Goal: Task Accomplishment & Management: Use online tool/utility

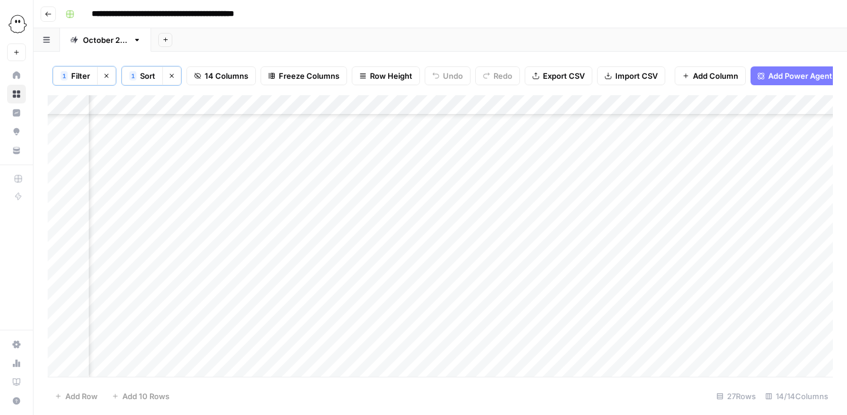
scroll to position [277, 782]
click at [81, 78] on span "Filter" at bounding box center [80, 76] width 19 height 12
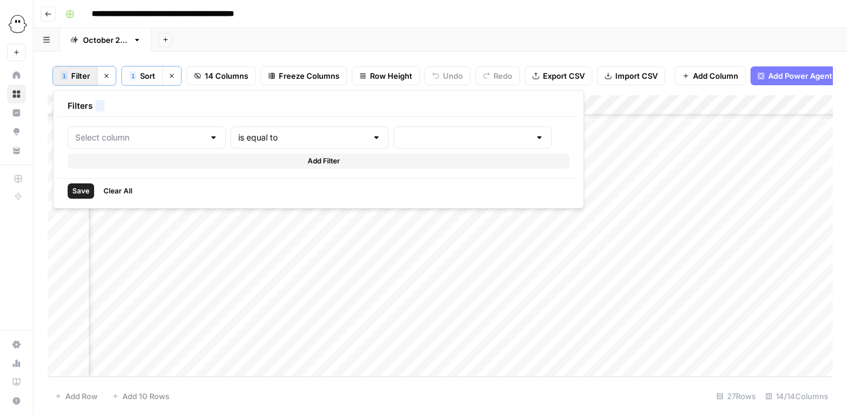
type input "Status"
type input "Published"
click at [112, 76] on button "Clear filters" at bounding box center [106, 75] width 19 height 19
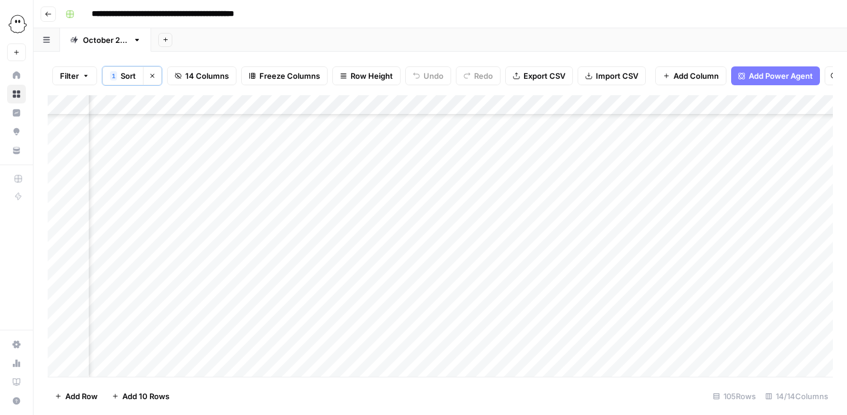
scroll to position [1857, 782]
click at [125, 77] on span "Sort" at bounding box center [128, 76] width 15 height 12
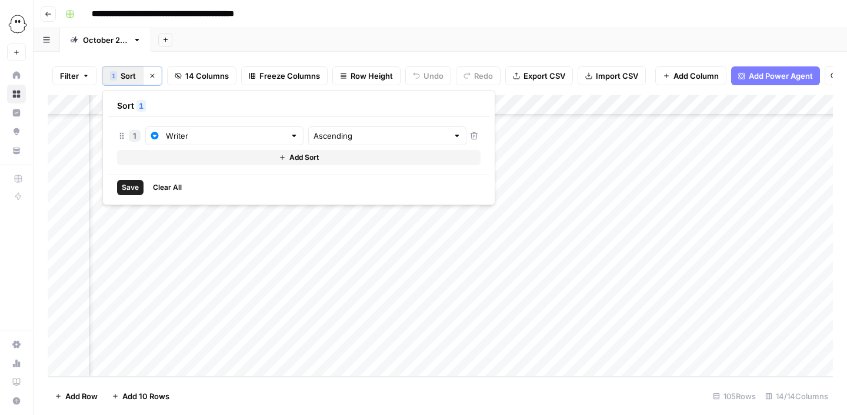
click at [250, 58] on div "Filter 1 Sort Clear sorts 14 Columns Freeze Columns Row Height Undo Redo Export…" at bounding box center [440, 75] width 785 height 39
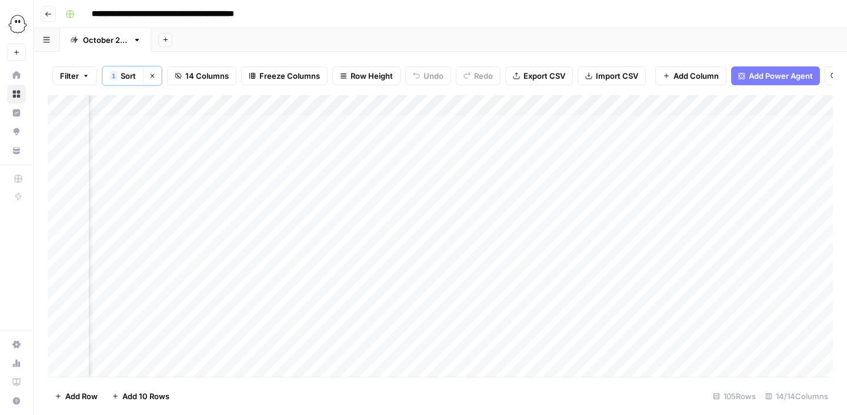
scroll to position [0, 492]
click at [635, 121] on div "Add Column" at bounding box center [440, 236] width 785 height 282
click at [634, 128] on div "Add Column" at bounding box center [440, 236] width 785 height 282
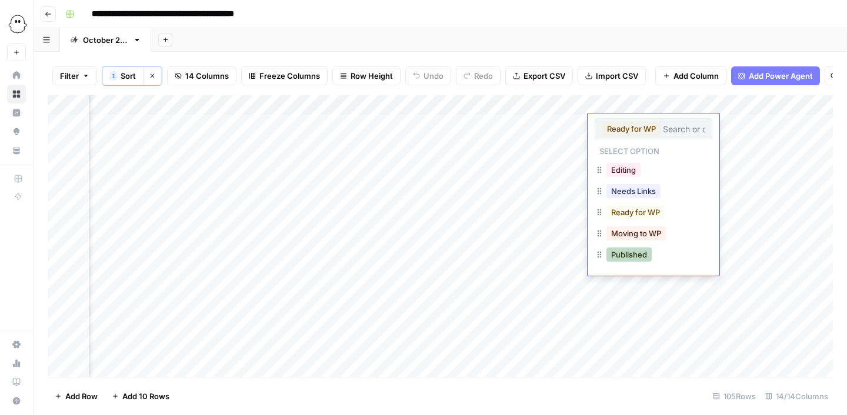
click at [635, 255] on button "Published" at bounding box center [628, 255] width 45 height 14
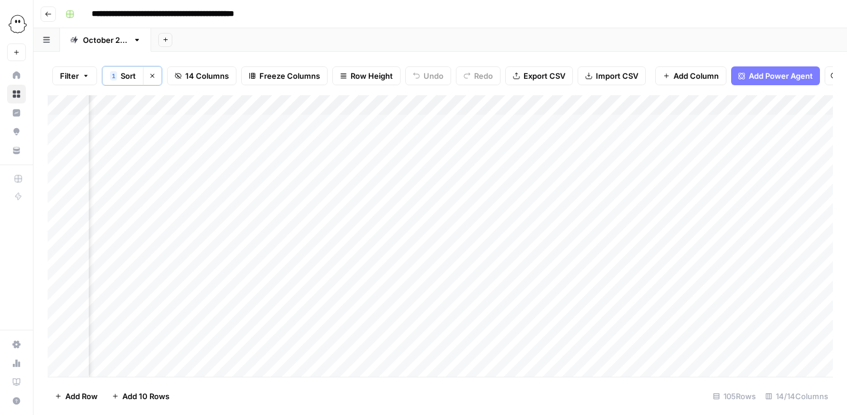
scroll to position [0, 749]
click at [608, 185] on div "Add Column" at bounding box center [440, 236] width 785 height 282
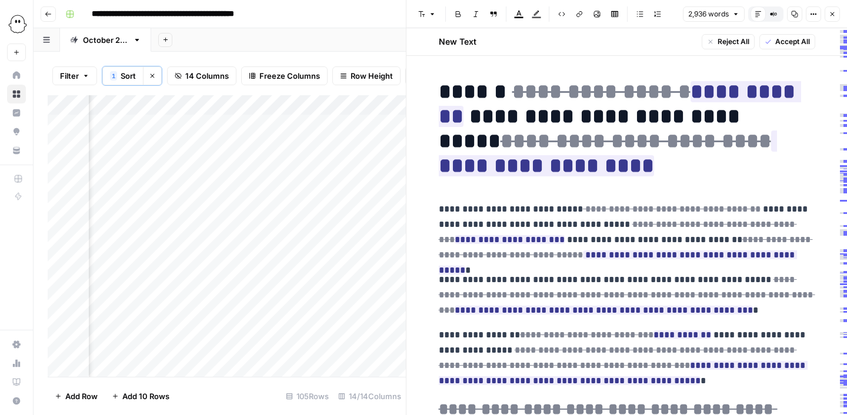
scroll to position [13, 0]
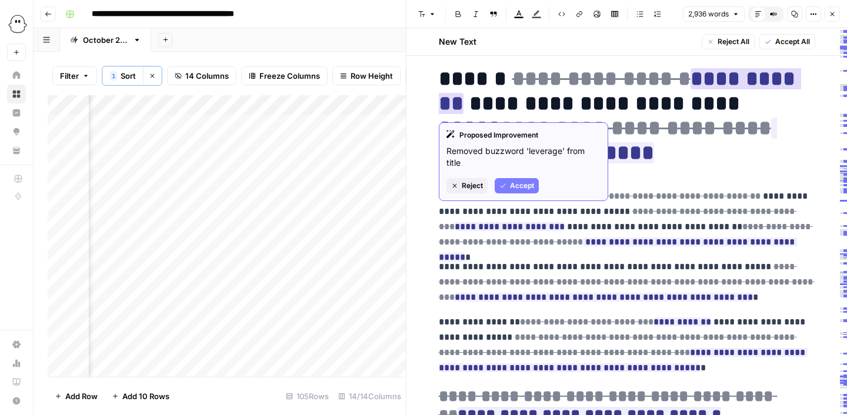
click at [528, 183] on span "Accept" at bounding box center [522, 186] width 24 height 11
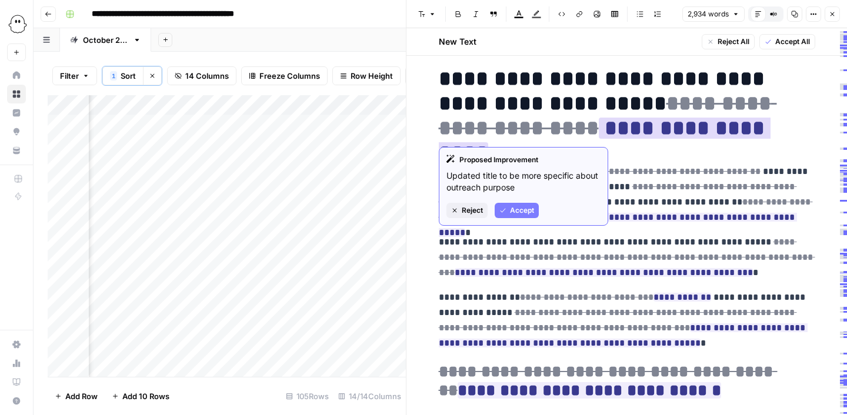
click at [523, 212] on span "Accept" at bounding box center [522, 210] width 24 height 11
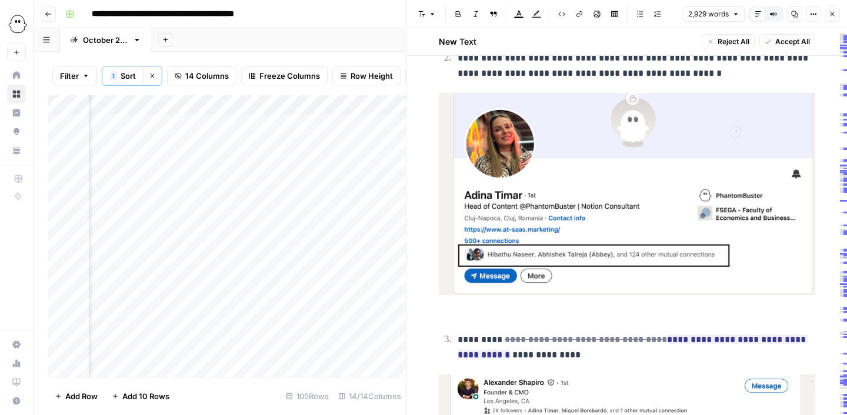
scroll to position [814, 0]
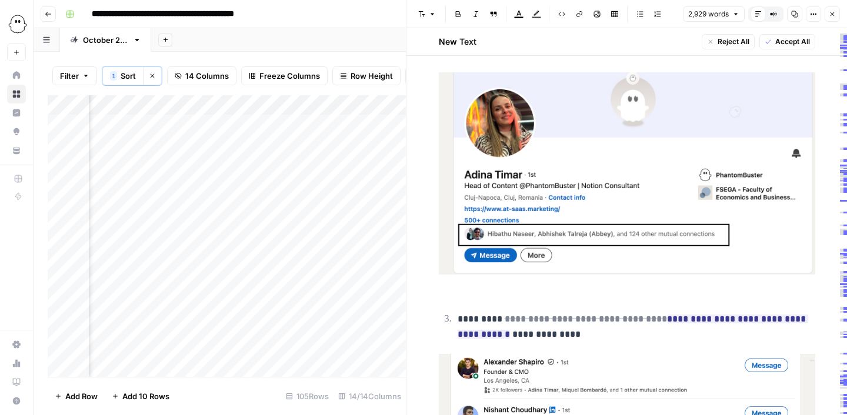
click at [589, 175] on img at bounding box center [627, 173] width 376 height 203
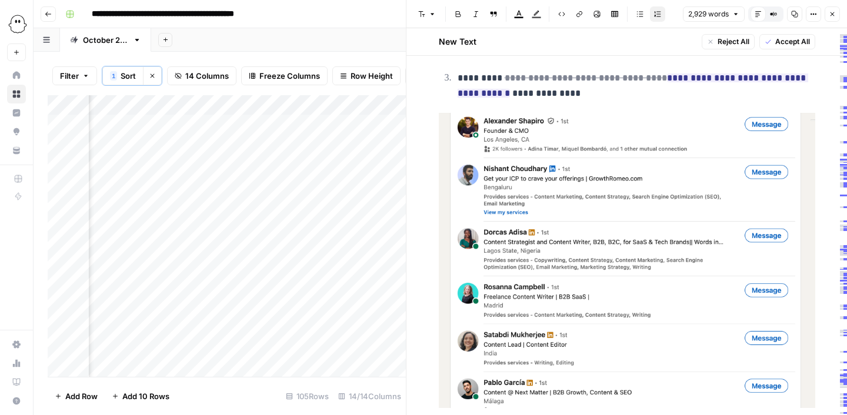
scroll to position [832, 0]
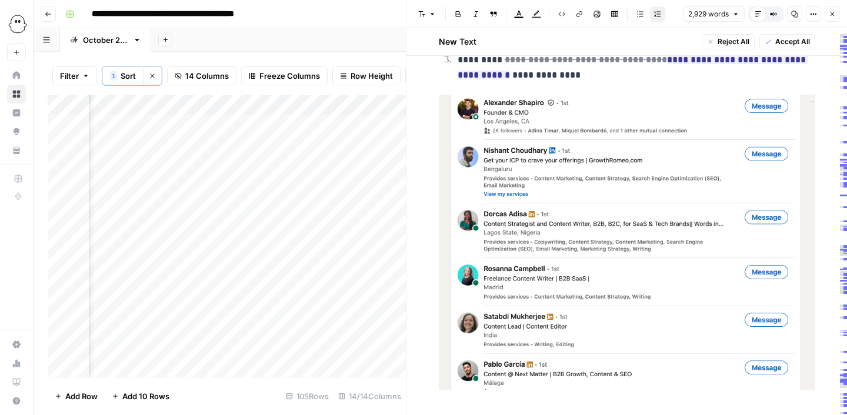
click at [632, 251] on img at bounding box center [627, 242] width 376 height 295
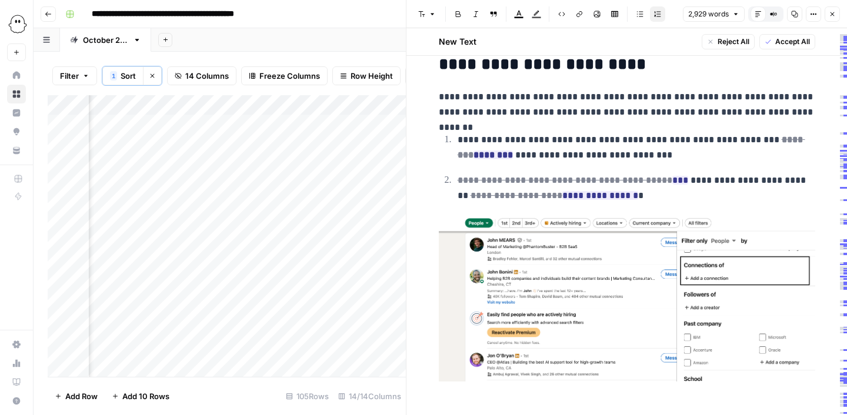
scroll to position [1074, 0]
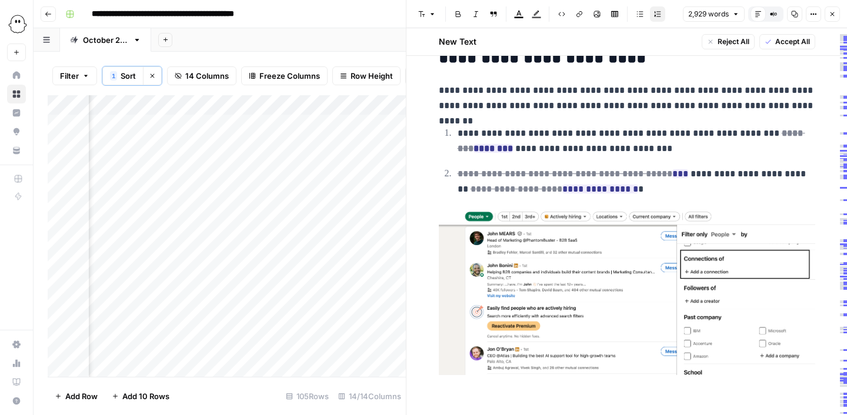
click at [615, 251] on img at bounding box center [627, 292] width 376 height 166
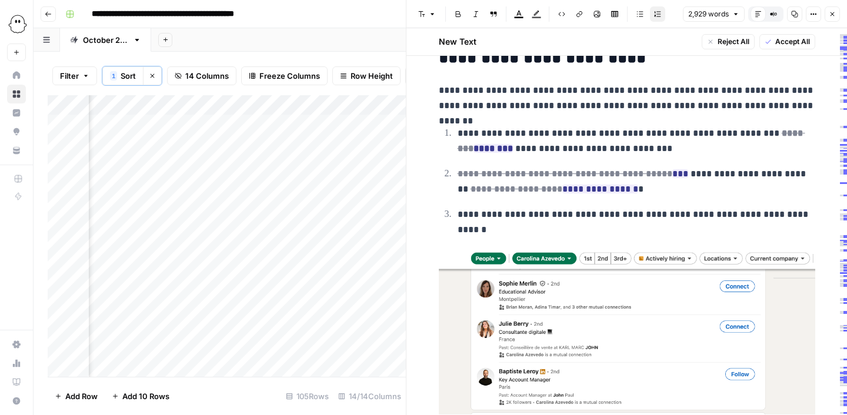
click at [662, 322] on img at bounding box center [627, 331] width 376 height 165
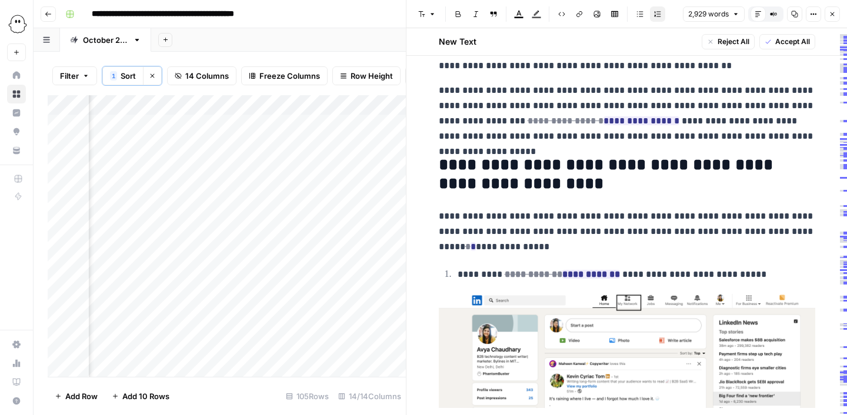
scroll to position [1406, 0]
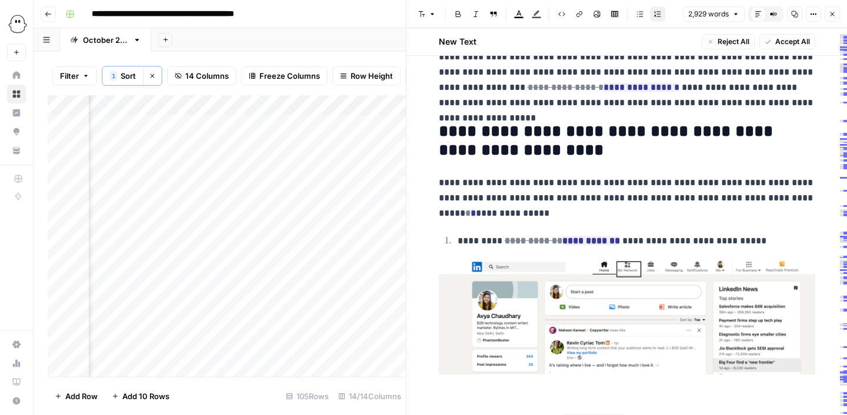
click at [626, 305] on img at bounding box center [627, 318] width 376 height 114
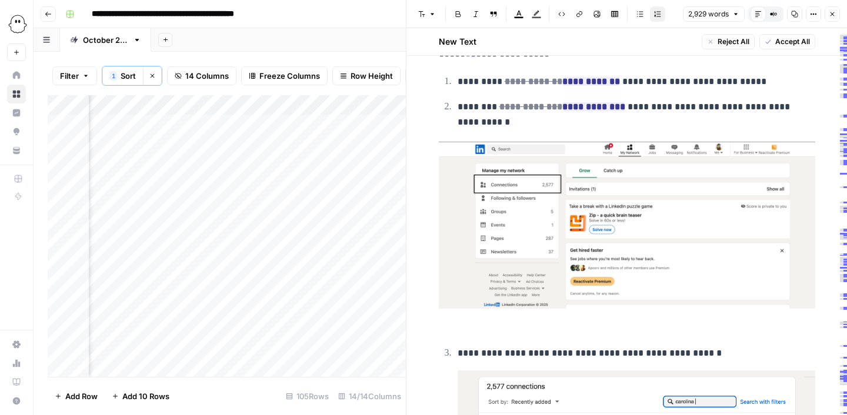
scroll to position [1588, 0]
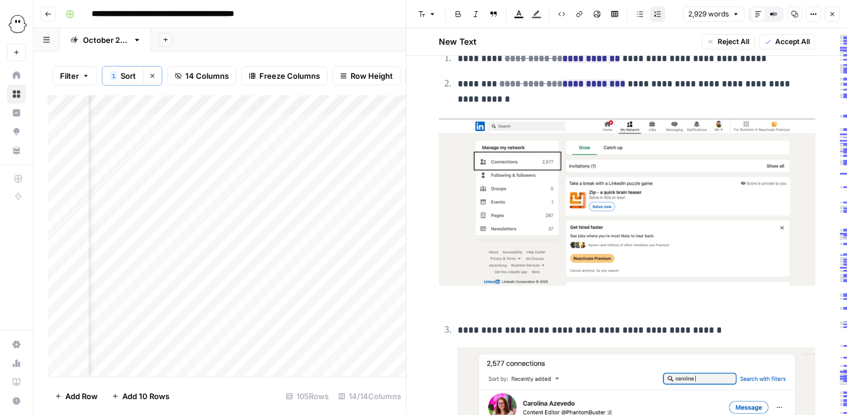
click at [518, 282] on p at bounding box center [627, 214] width 376 height 191
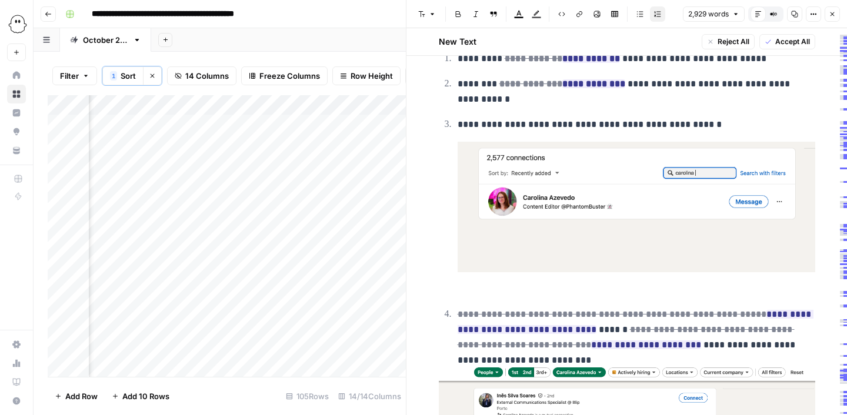
click at [581, 240] on img at bounding box center [637, 207] width 358 height 131
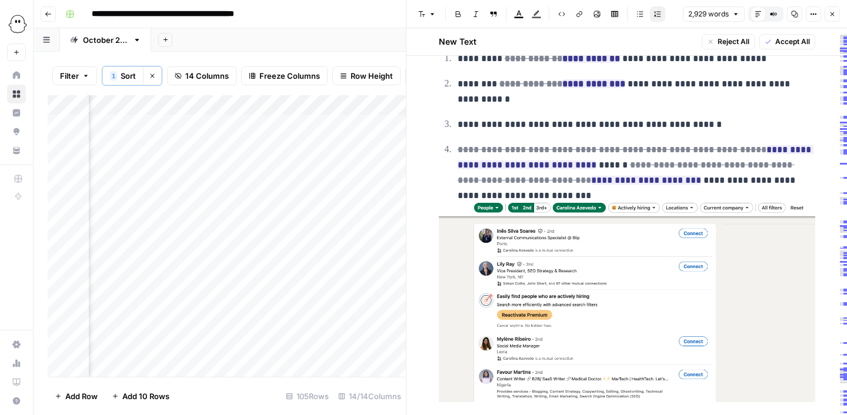
scroll to position [1660, 0]
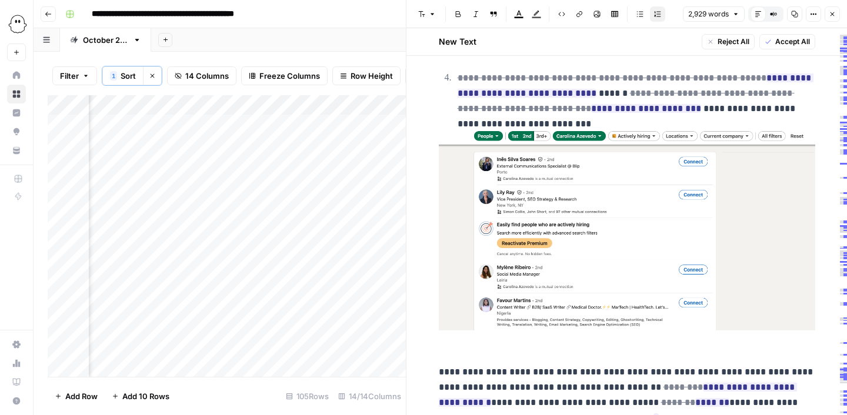
click at [543, 260] on img at bounding box center [627, 229] width 376 height 202
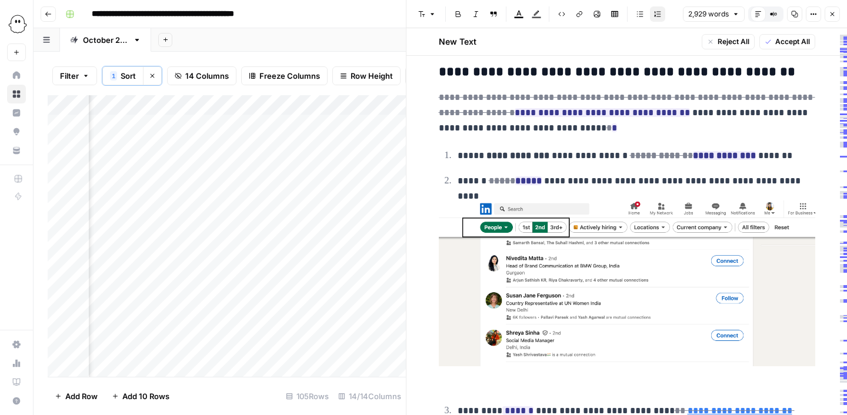
scroll to position [2532, 0]
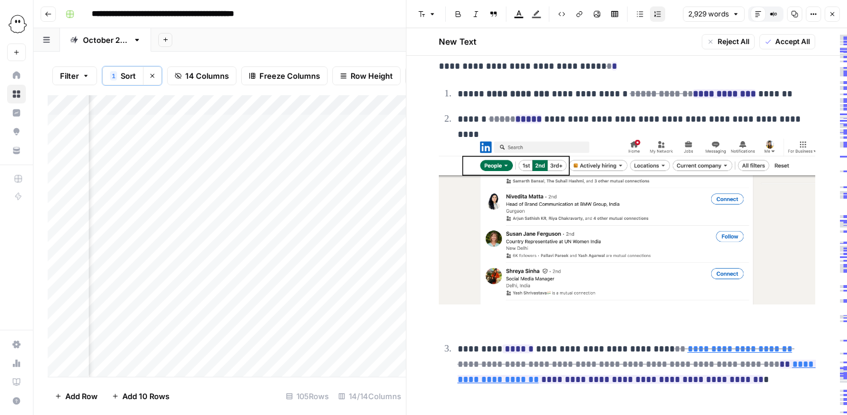
click at [655, 264] on img at bounding box center [627, 222] width 376 height 166
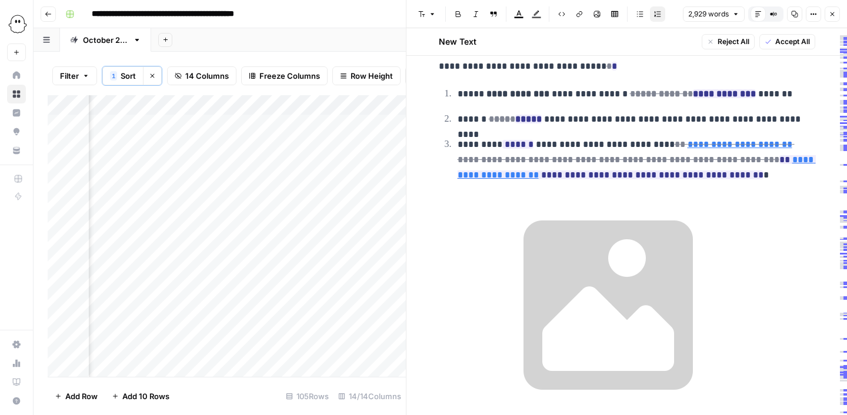
click at [652, 289] on img at bounding box center [608, 305] width 301 height 226
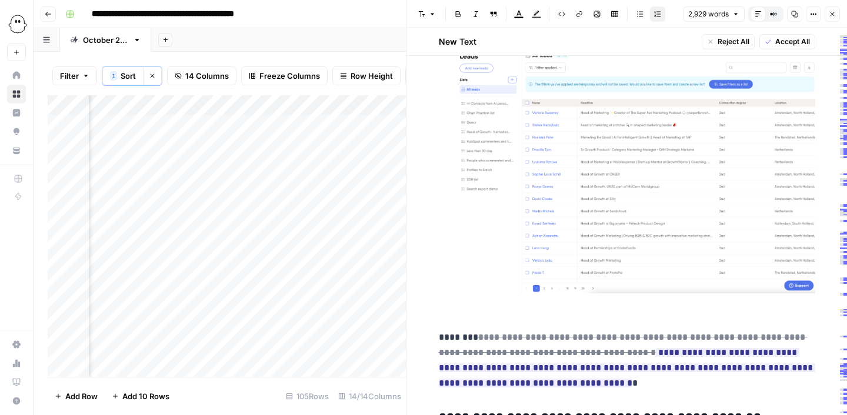
scroll to position [2779, 0]
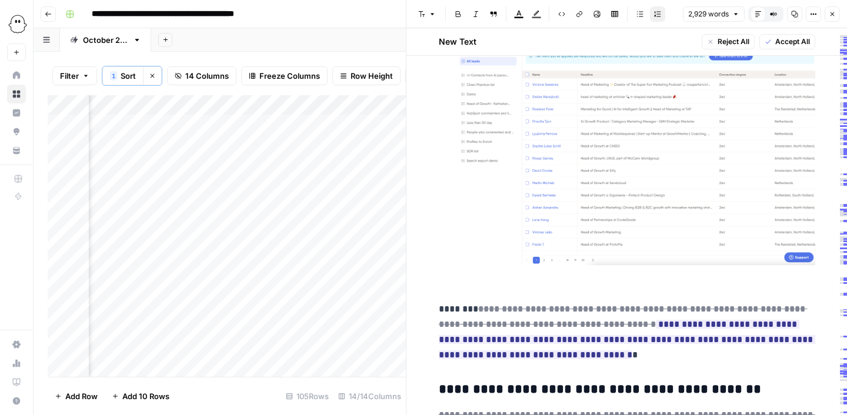
click at [468, 269] on p at bounding box center [637, 145] width 358 height 289
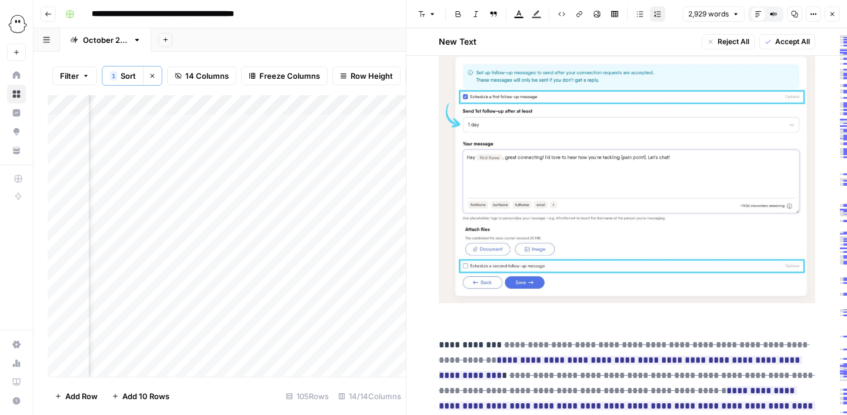
scroll to position [4871, 0]
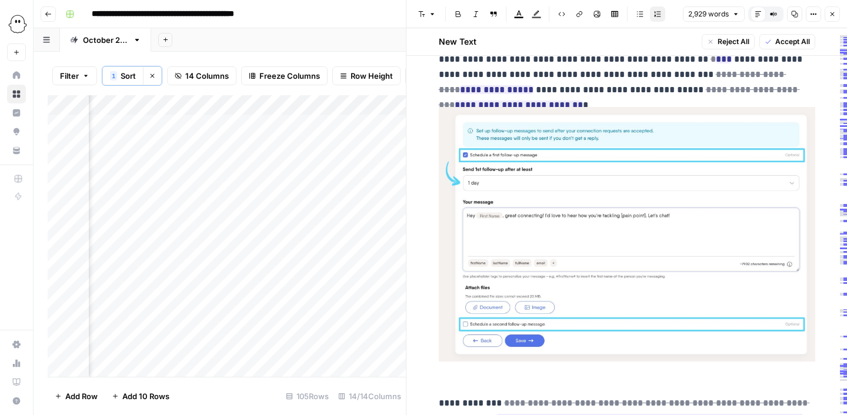
click at [580, 196] on img at bounding box center [627, 234] width 376 height 255
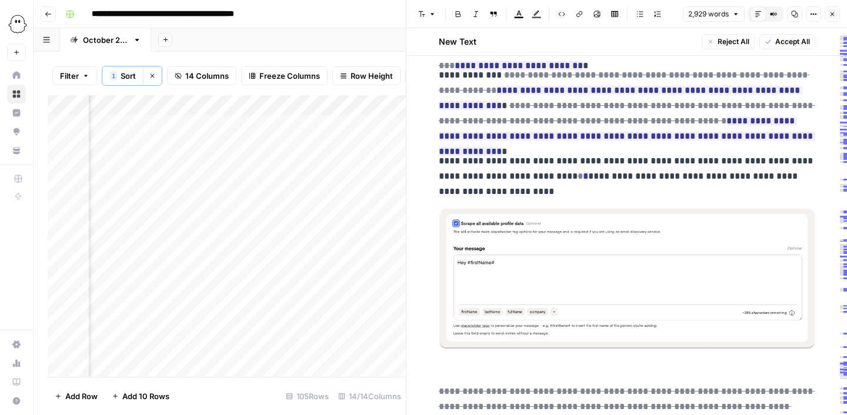
scroll to position [4917, 0]
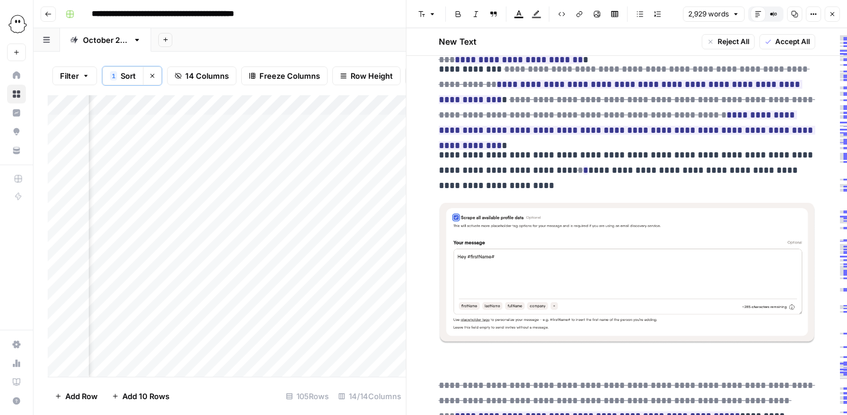
click at [614, 282] on img at bounding box center [627, 274] width 376 height 142
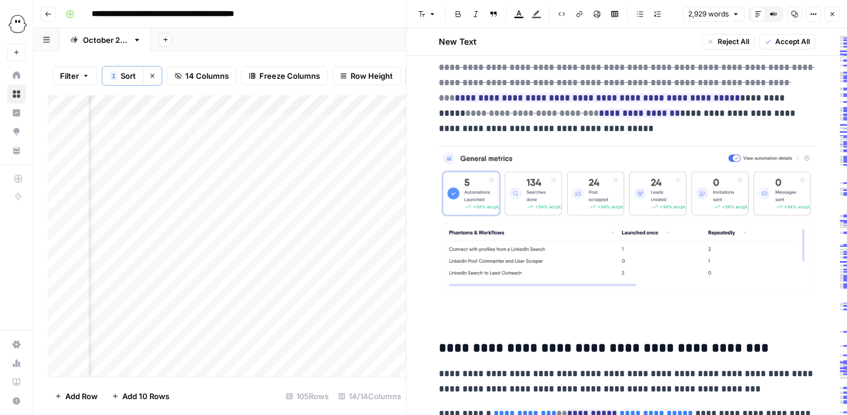
scroll to position [5063, 0]
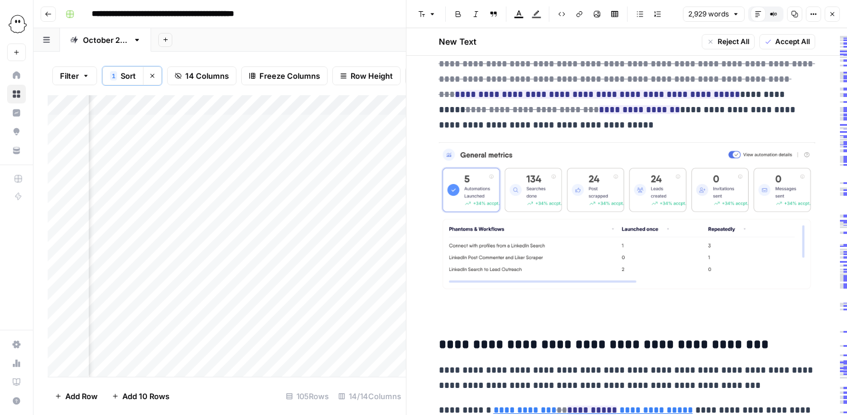
click at [672, 210] on img at bounding box center [627, 218] width 376 height 152
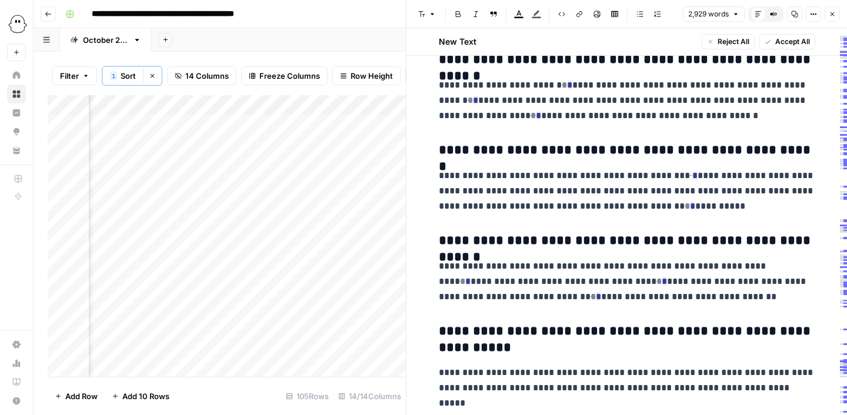
scroll to position [7064, 0]
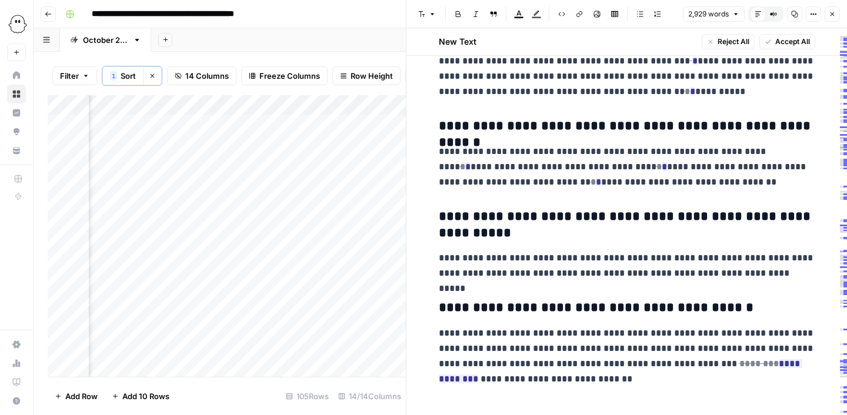
click at [787, 42] on span "Accept All" at bounding box center [792, 41] width 35 height 11
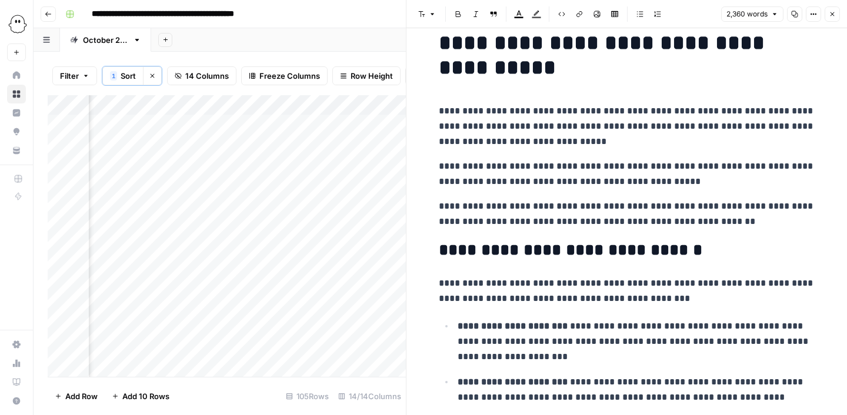
scroll to position [0, 0]
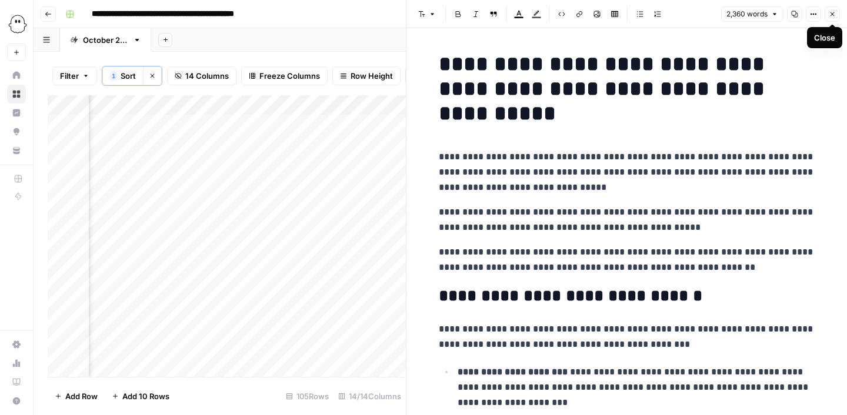
click at [835, 14] on icon "button" at bounding box center [832, 14] width 7 height 7
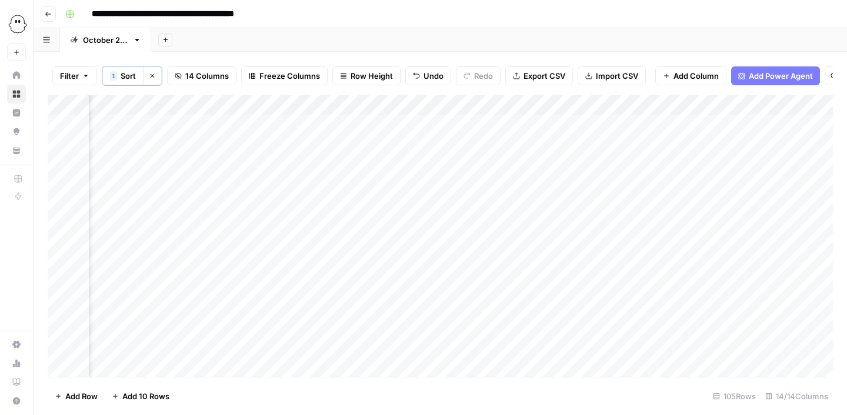
click at [362, 185] on div "Add Column" at bounding box center [440, 236] width 785 height 282
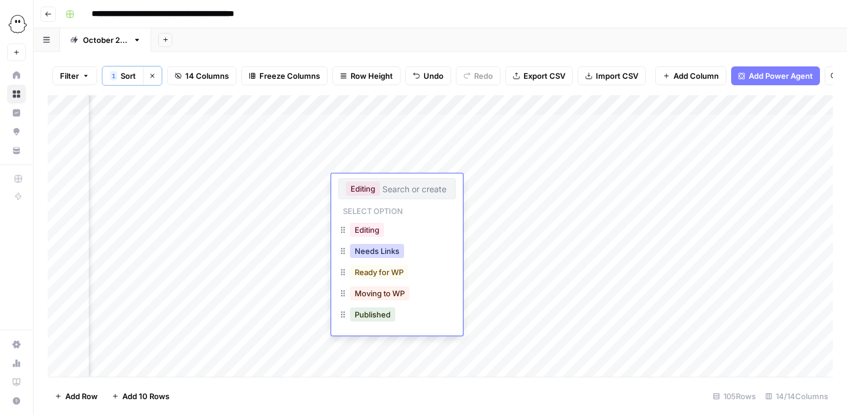
click at [382, 248] on button "Needs Links" at bounding box center [377, 251] width 54 height 14
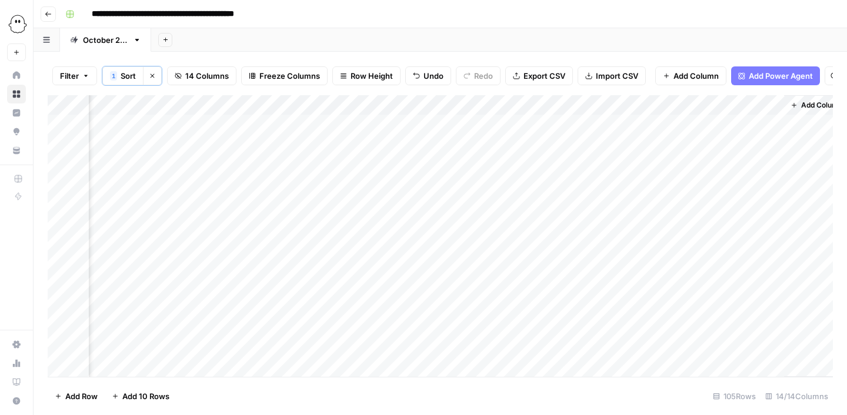
scroll to position [0, 858]
click at [601, 186] on div "Add Column" at bounding box center [440, 236] width 785 height 282
click at [498, 216] on div "Add Column" at bounding box center [440, 236] width 785 height 282
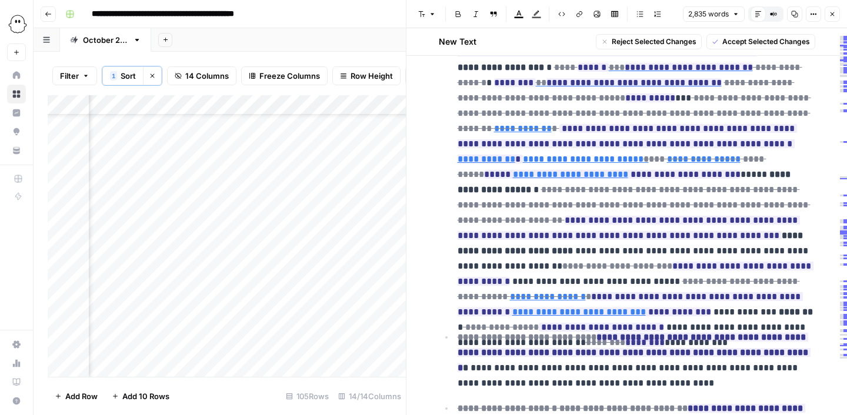
scroll to position [809, 0]
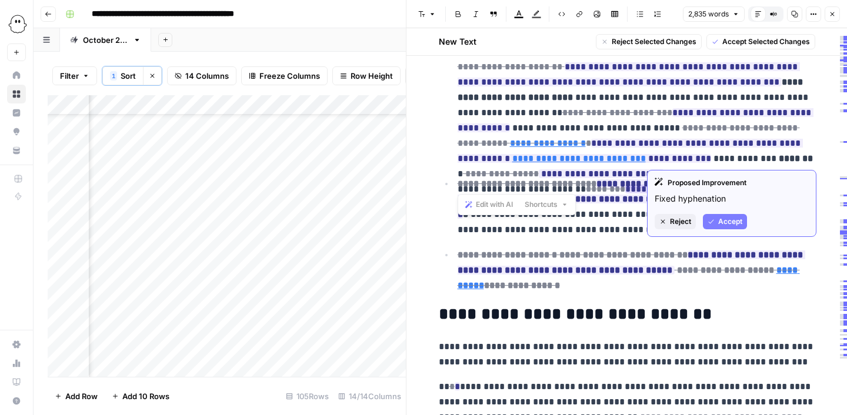
drag, startPoint x: 454, startPoint y: 136, endPoint x: 738, endPoint y: 172, distance: 286.4
click at [738, 172] on body "**********" at bounding box center [423, 207] width 847 height 415
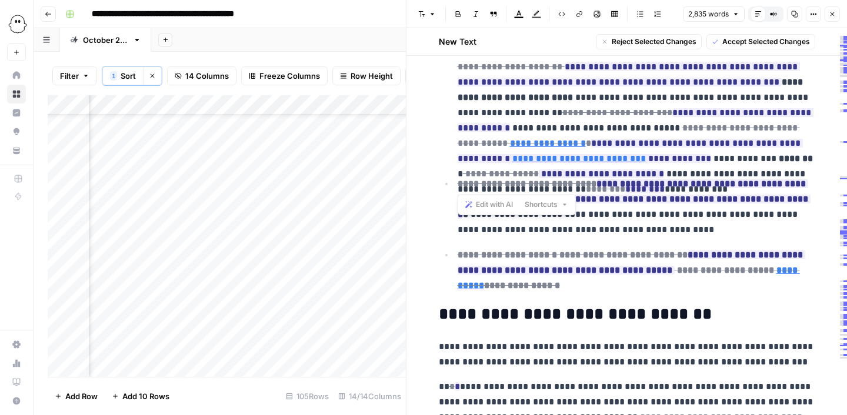
click at [645, 231] on p "**********" at bounding box center [637, 206] width 358 height 61
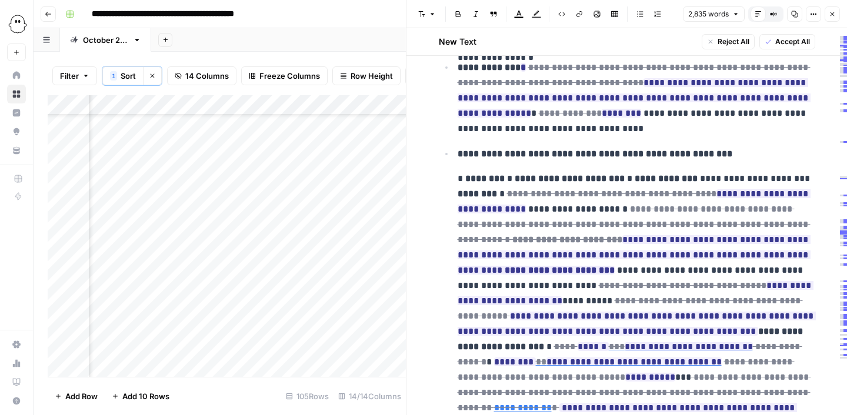
scroll to position [378, 0]
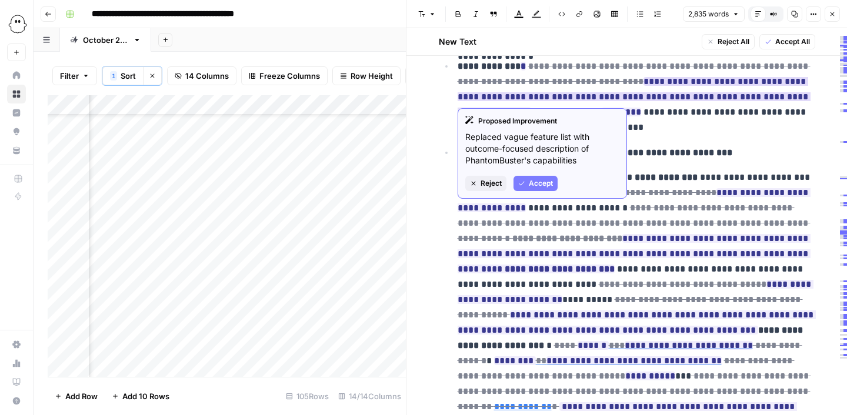
click at [759, 85] on ins "**********" at bounding box center [634, 96] width 353 height 39
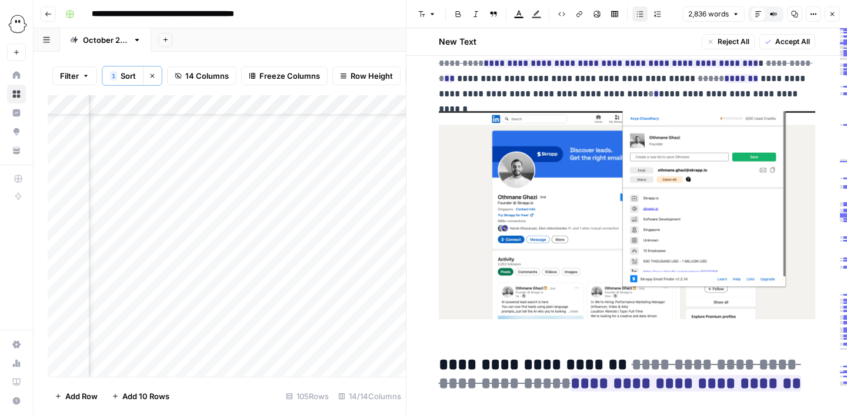
scroll to position [1322, 0]
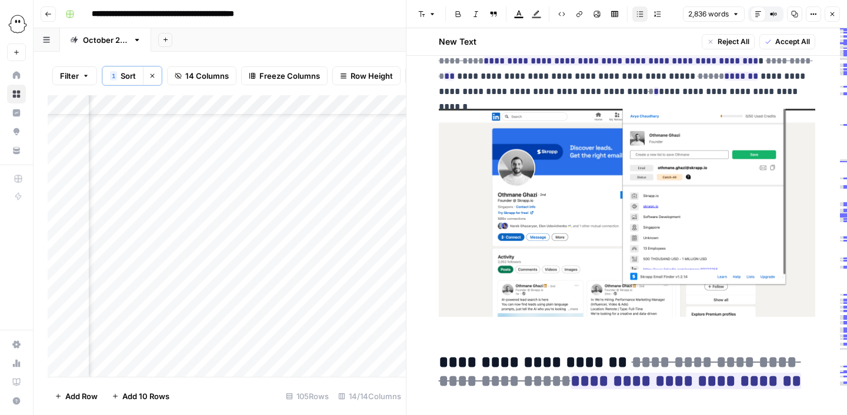
click at [636, 212] on img at bounding box center [627, 213] width 376 height 208
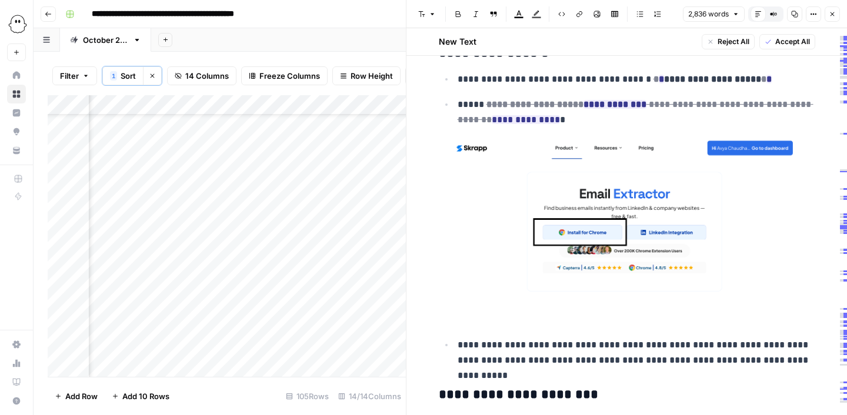
scroll to position [1529, 0]
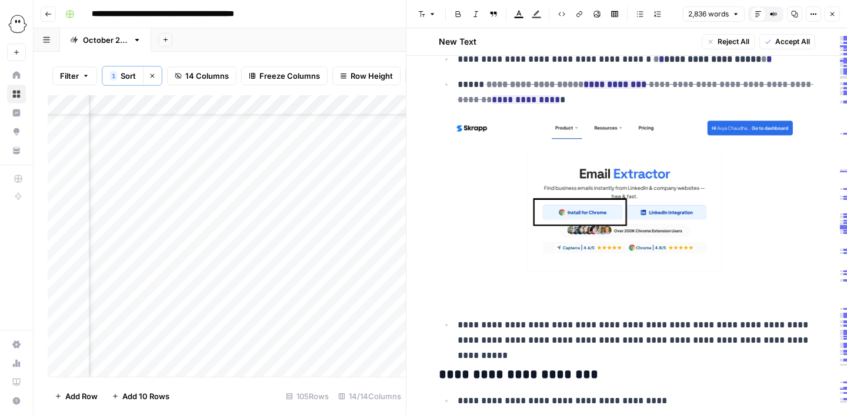
click at [658, 160] on img at bounding box center [627, 199] width 376 height 161
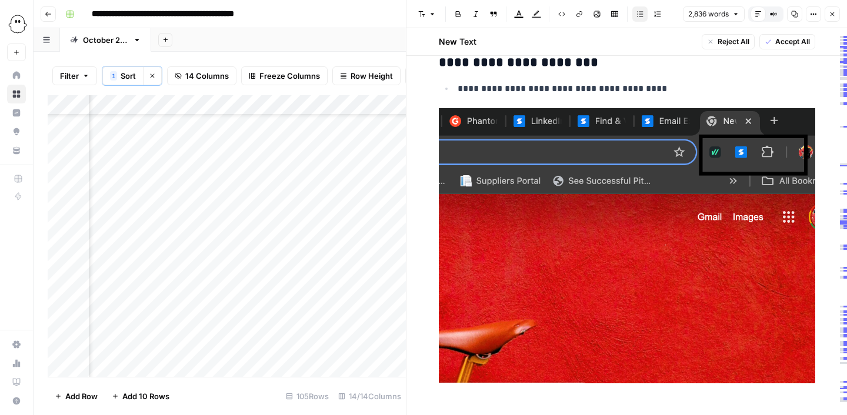
scroll to position [1645, 0]
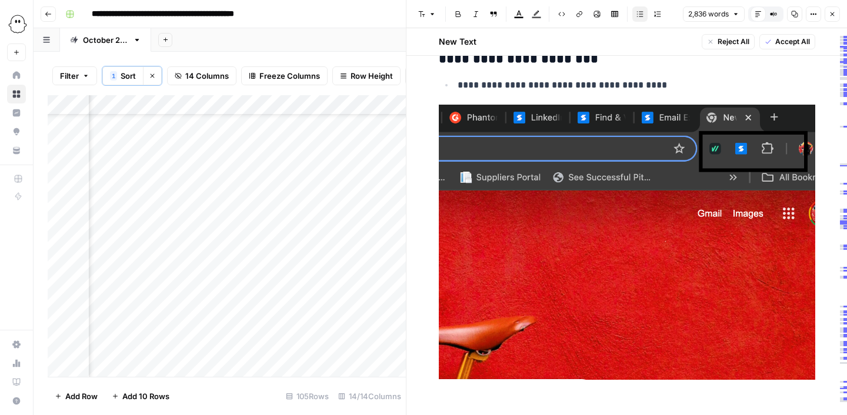
click at [620, 254] on img at bounding box center [627, 242] width 376 height 275
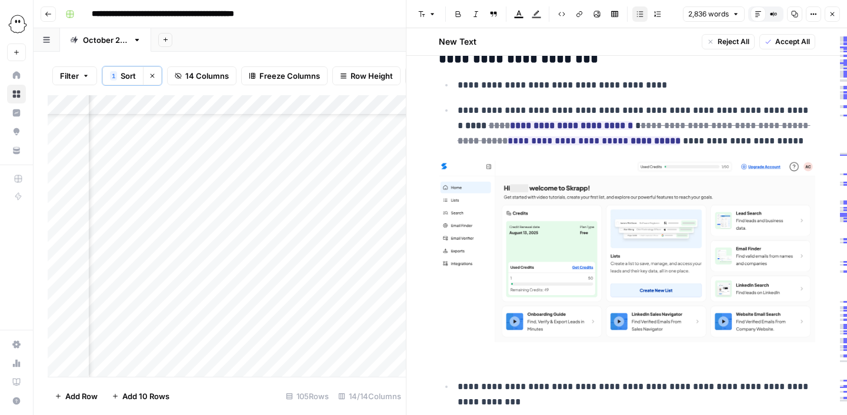
scroll to position [1755, 0]
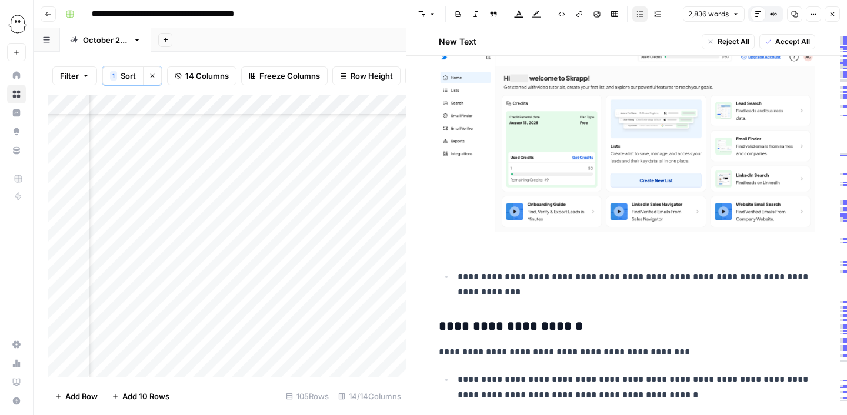
click at [619, 214] on img at bounding box center [627, 142] width 376 height 182
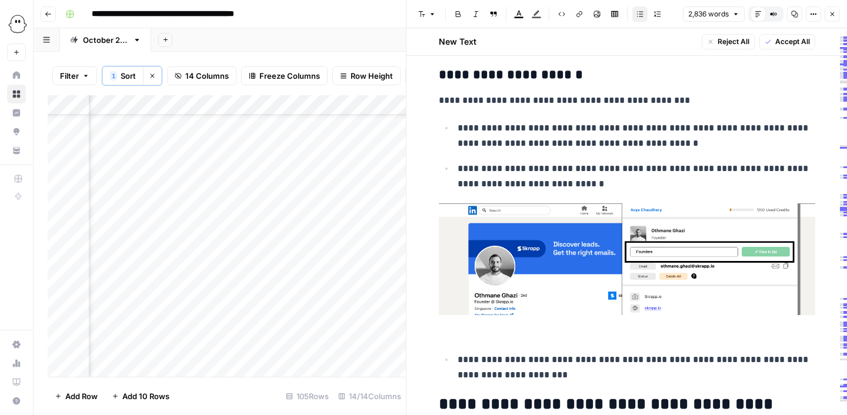
scroll to position [1809, 0]
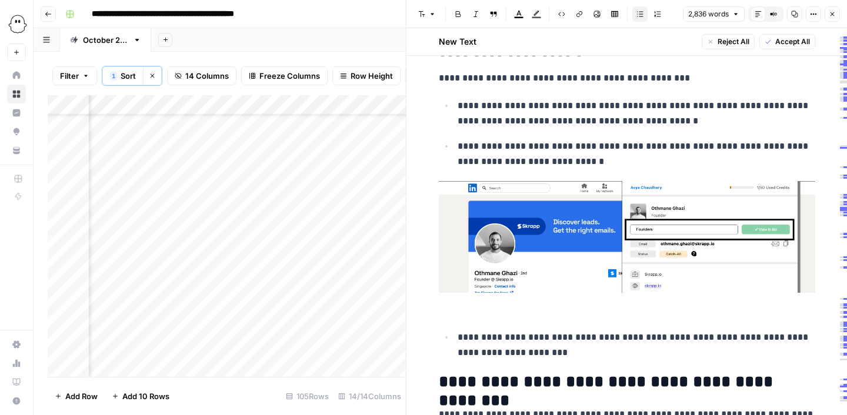
click at [585, 265] on img at bounding box center [627, 237] width 376 height 112
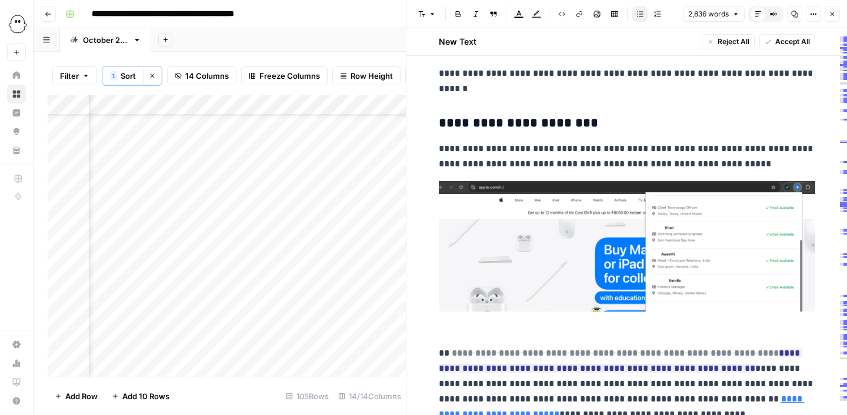
scroll to position [2237, 0]
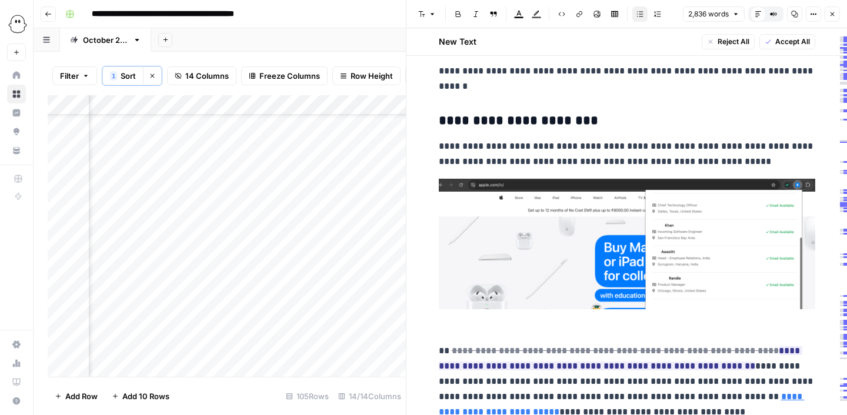
click at [601, 261] on img at bounding box center [627, 244] width 376 height 131
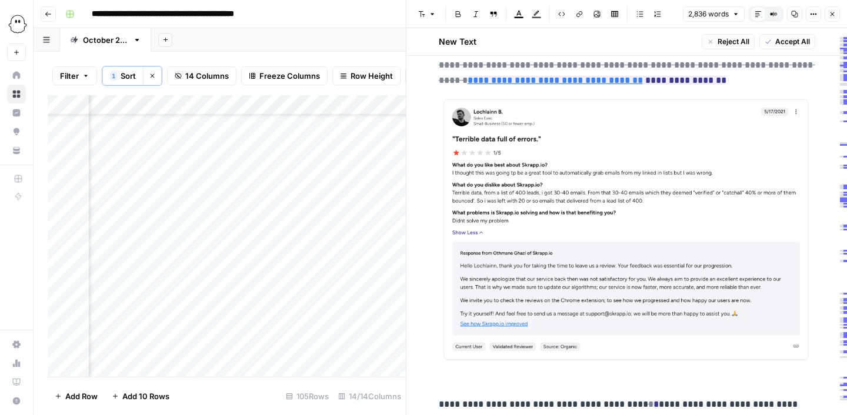
scroll to position [3301, 0]
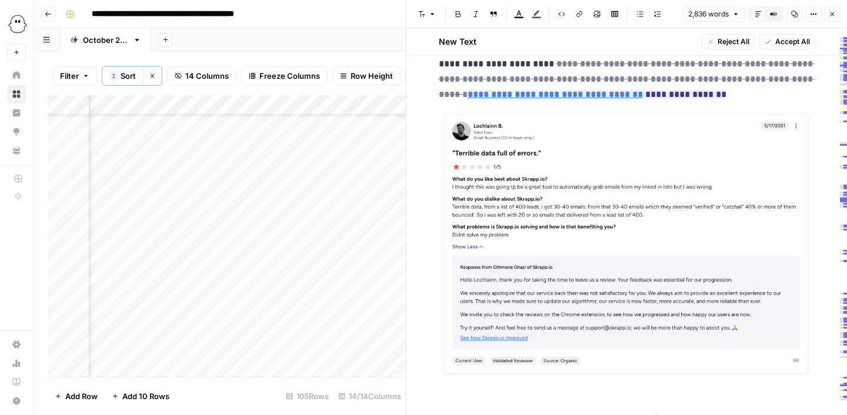
click at [605, 234] on img at bounding box center [627, 244] width 376 height 265
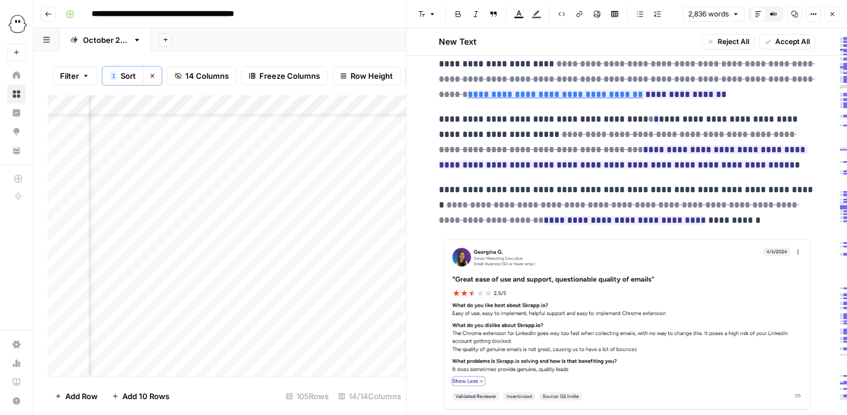
click at [627, 338] on img at bounding box center [627, 325] width 376 height 175
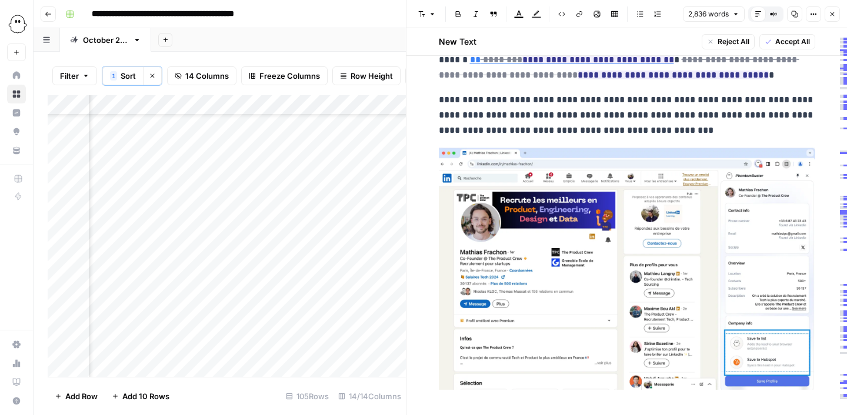
scroll to position [3849, 0]
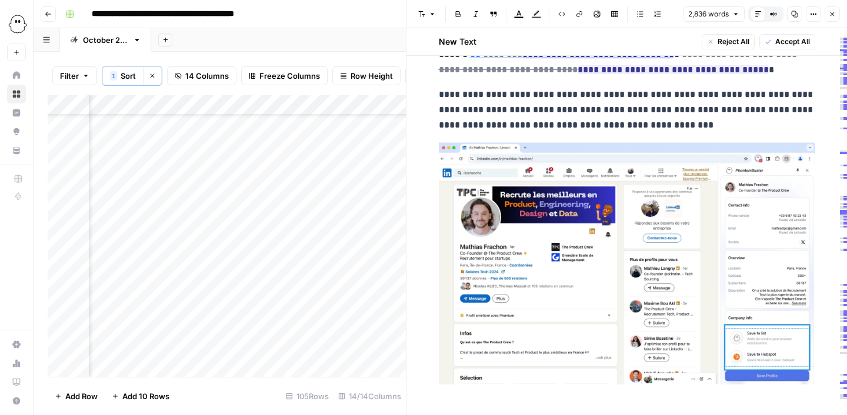
click at [681, 266] on img at bounding box center [627, 263] width 376 height 242
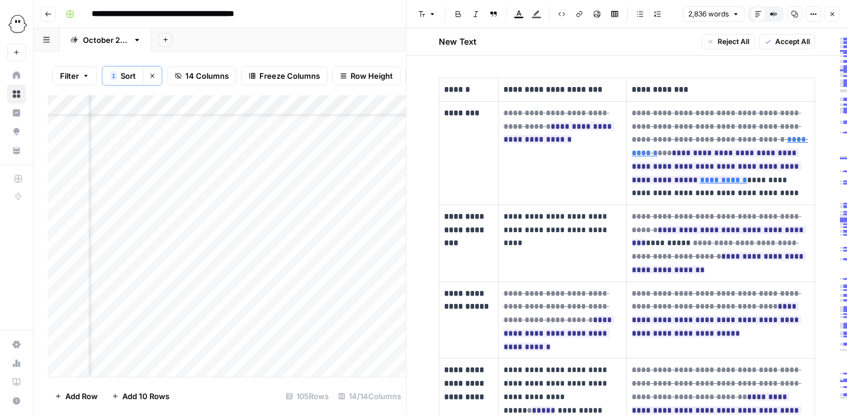
scroll to position [4120, 0]
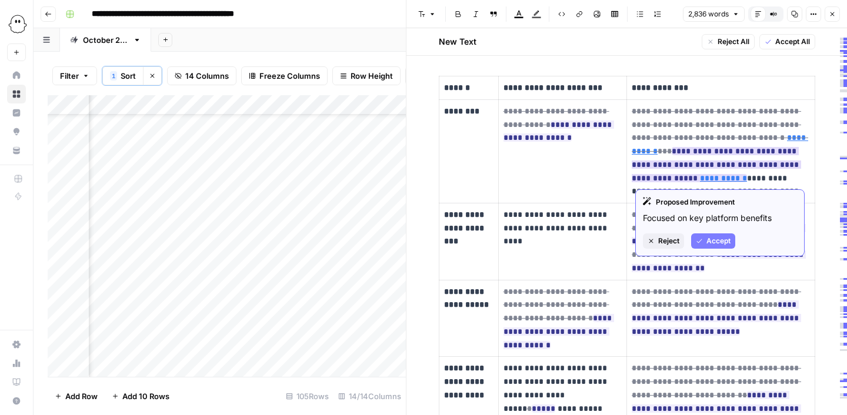
click at [728, 165] on ins "**********" at bounding box center [716, 164] width 169 height 35
click at [719, 165] on ins "**********" at bounding box center [716, 164] width 169 height 35
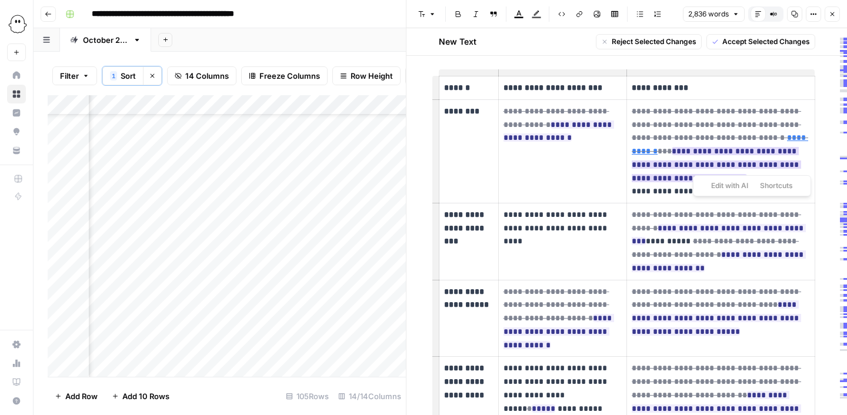
click at [719, 165] on ins "**********" at bounding box center [716, 164] width 169 height 35
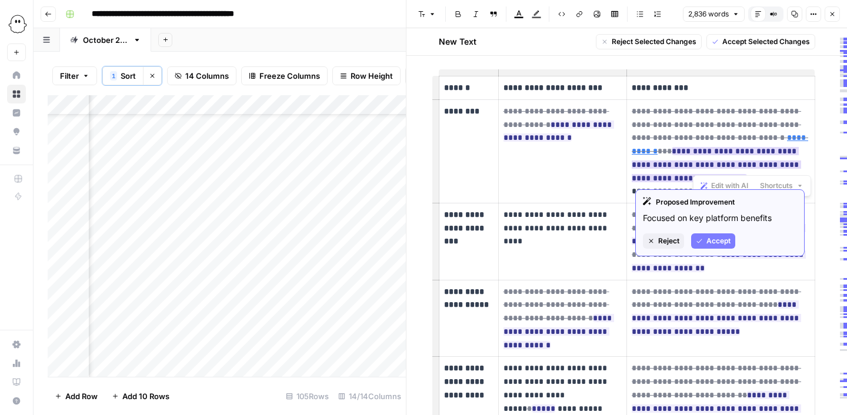
click at [726, 166] on ins "**********" at bounding box center [716, 164] width 169 height 35
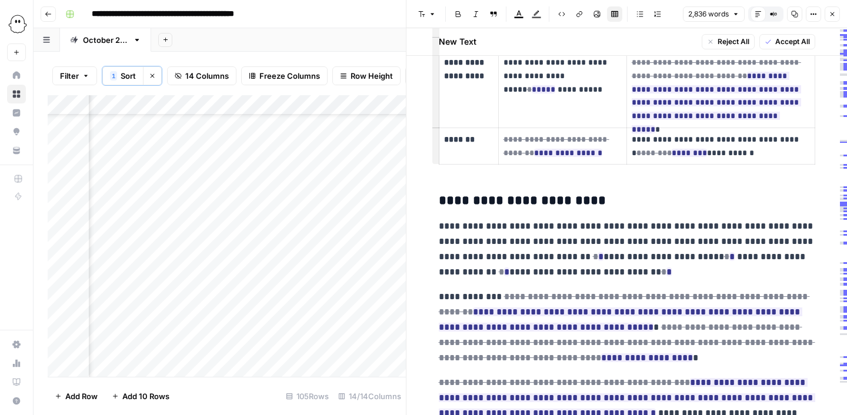
scroll to position [4442, 0]
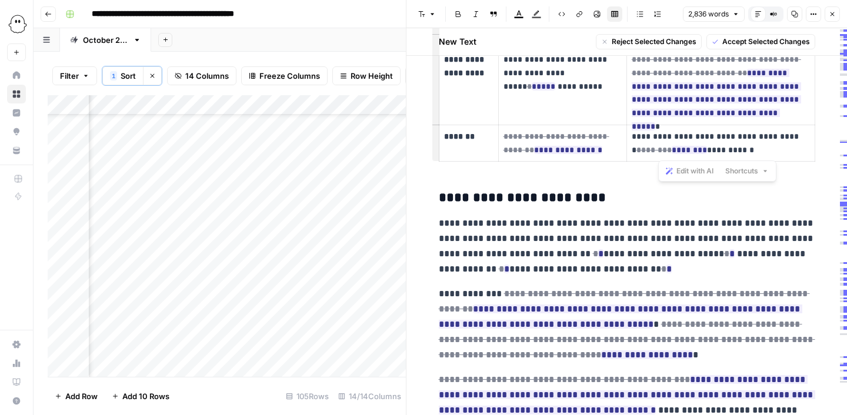
drag, startPoint x: 763, startPoint y: 153, endPoint x: 776, endPoint y: 136, distance: 21.8
click at [776, 136] on p "**********" at bounding box center [719, 143] width 175 height 27
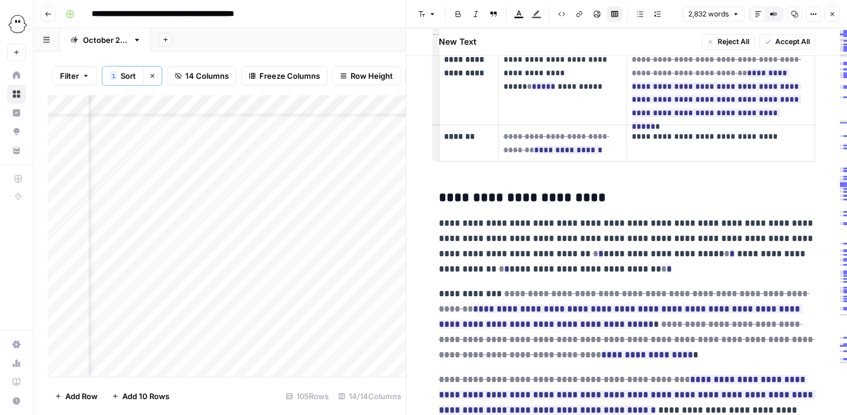
click at [766, 137] on p "**********" at bounding box center [719, 137] width 175 height 14
click at [779, 136] on p "**********" at bounding box center [719, 137] width 175 height 14
click at [766, 136] on p "**********" at bounding box center [719, 137] width 175 height 14
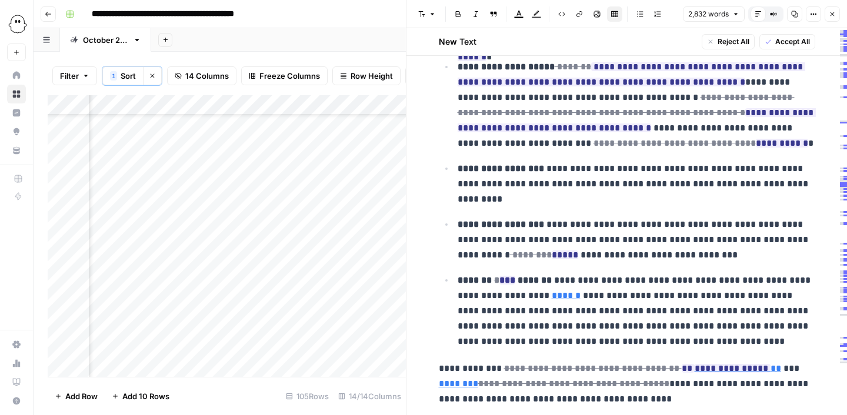
scroll to position [5055, 0]
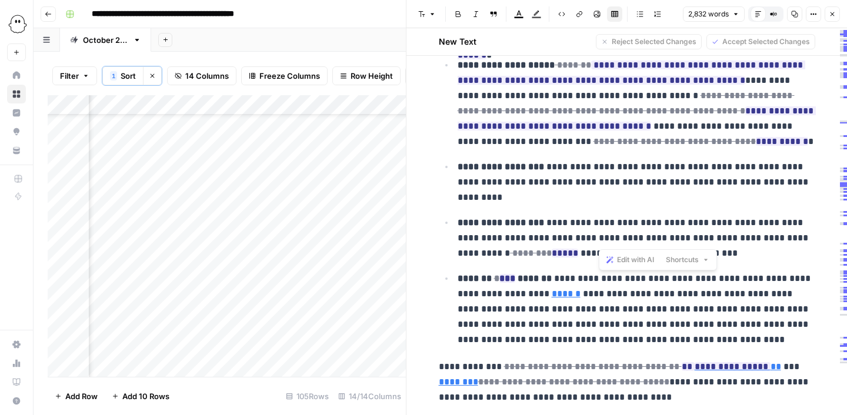
drag, startPoint x: 599, startPoint y: 238, endPoint x: 657, endPoint y: 236, distance: 57.7
click at [657, 236] on p "**********" at bounding box center [637, 238] width 358 height 46
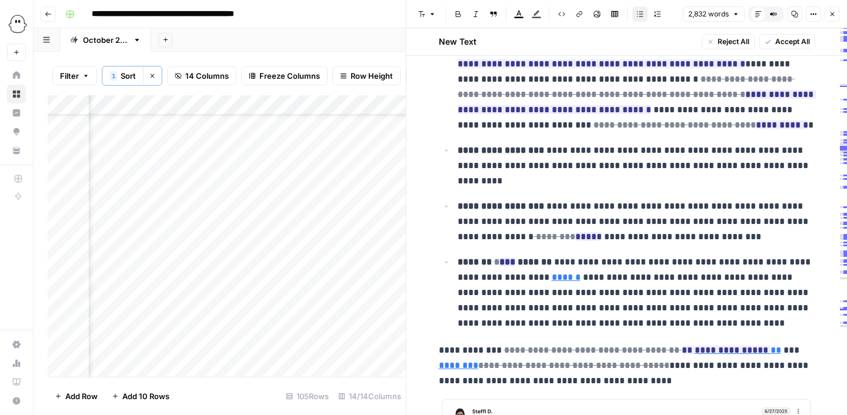
scroll to position [5074, 0]
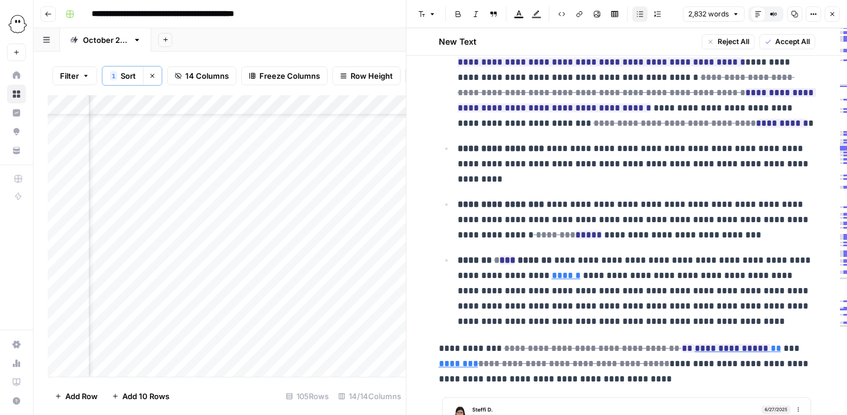
click at [482, 236] on p "**********" at bounding box center [637, 220] width 358 height 46
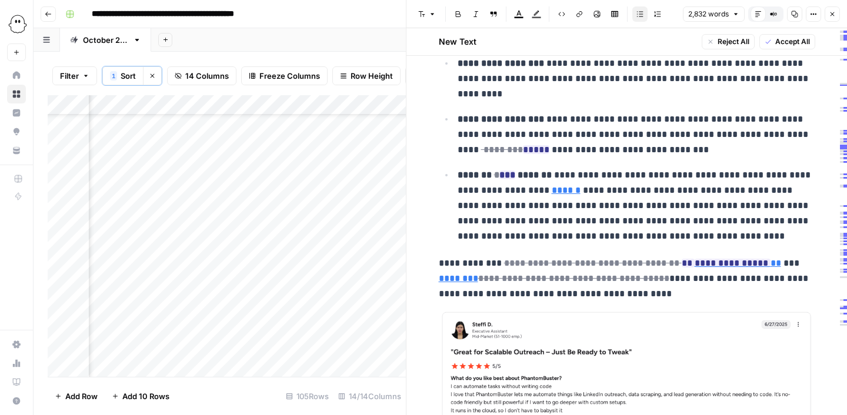
scroll to position [5223, 0]
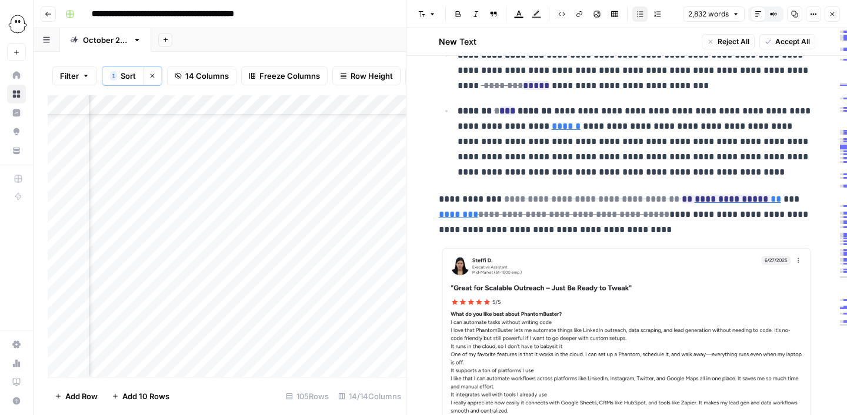
click at [549, 307] on img at bounding box center [627, 396] width 376 height 298
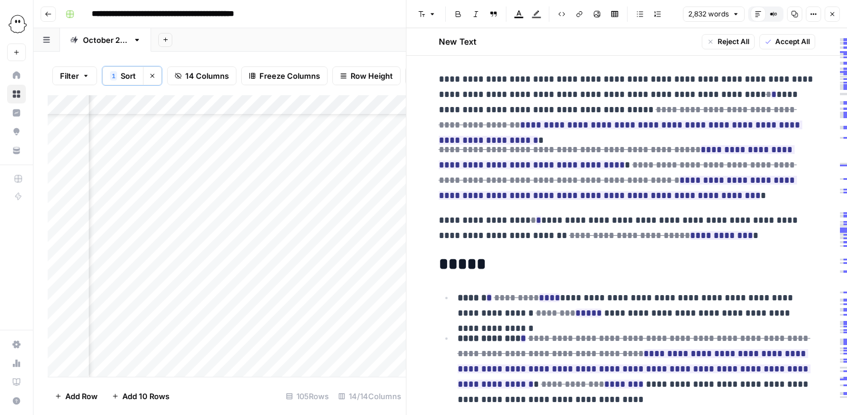
scroll to position [0, 0]
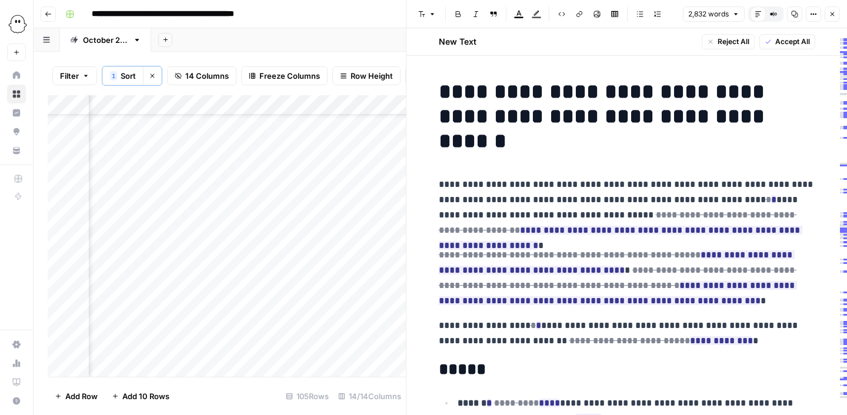
click at [782, 40] on span "Accept All" at bounding box center [792, 41] width 35 height 11
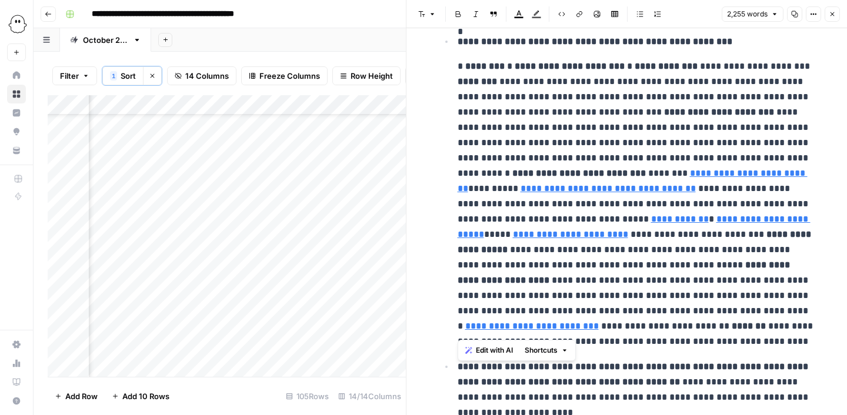
scroll to position [329, 0]
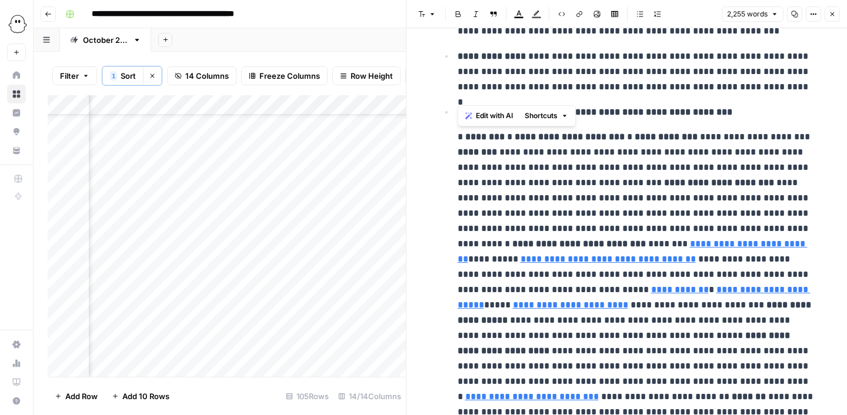
drag, startPoint x: 544, startPoint y: 308, endPoint x: 454, endPoint y: 139, distance: 190.5
click at [454, 139] on li "**********" at bounding box center [634, 262] width 361 height 316
click at [494, 120] on span "Edit with AI" at bounding box center [494, 116] width 37 height 11
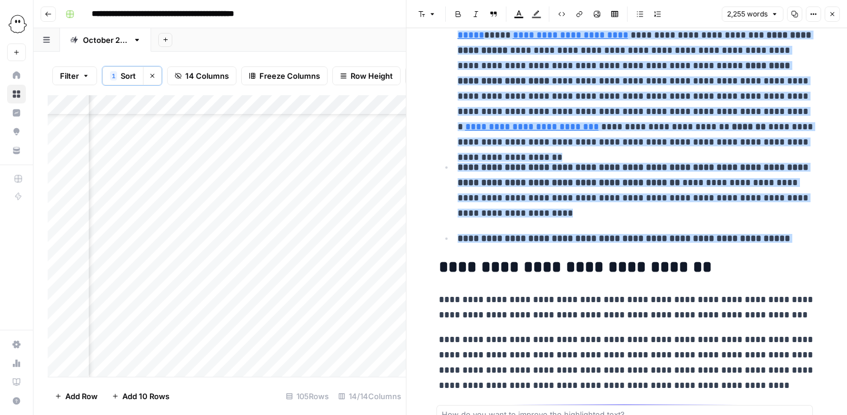
scroll to position [586, 0]
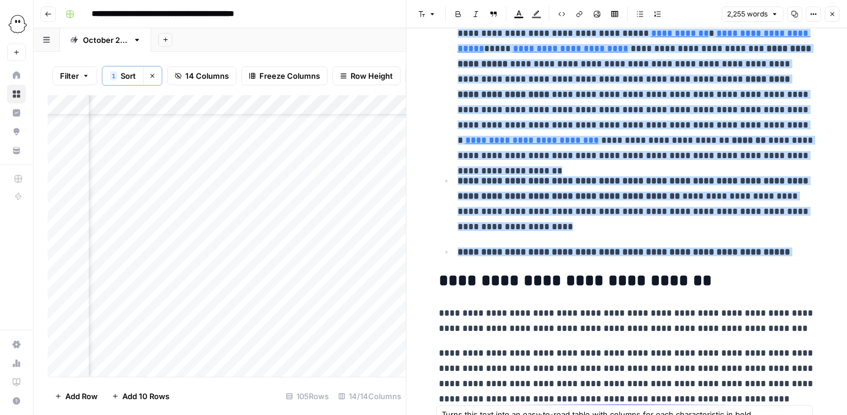
type textarea "Turns this text into an easy-to-read table with columns for each characteristic…"
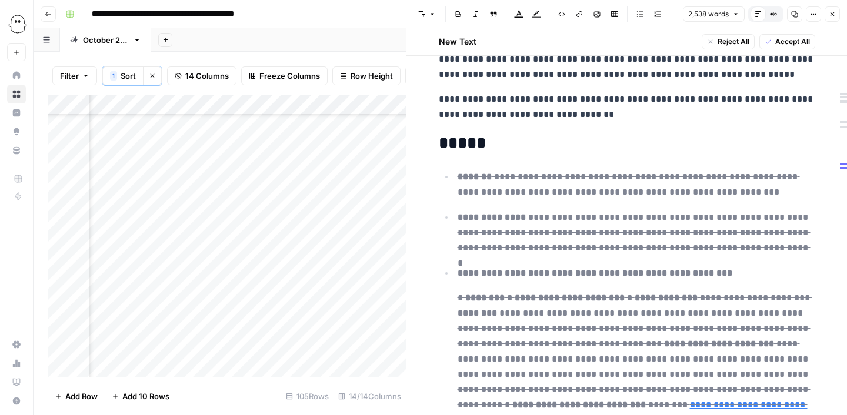
scroll to position [198, 0]
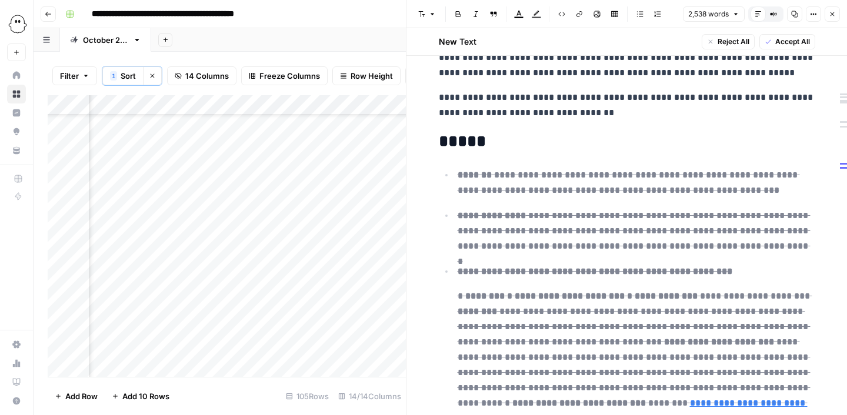
click at [795, 42] on span "Accept All" at bounding box center [792, 41] width 35 height 11
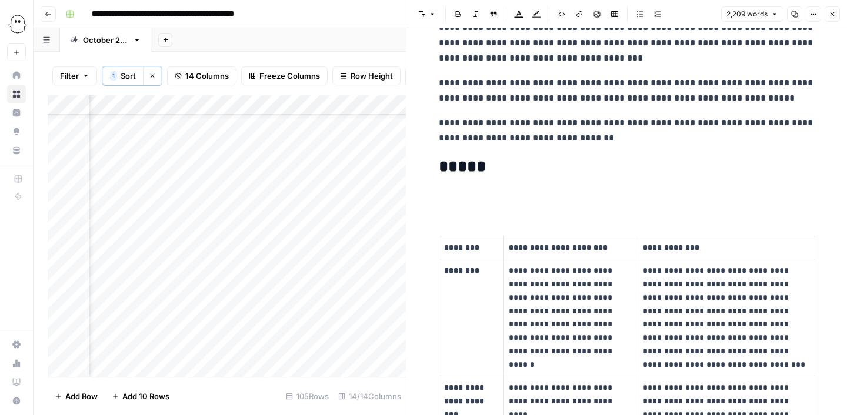
scroll to position [136, 0]
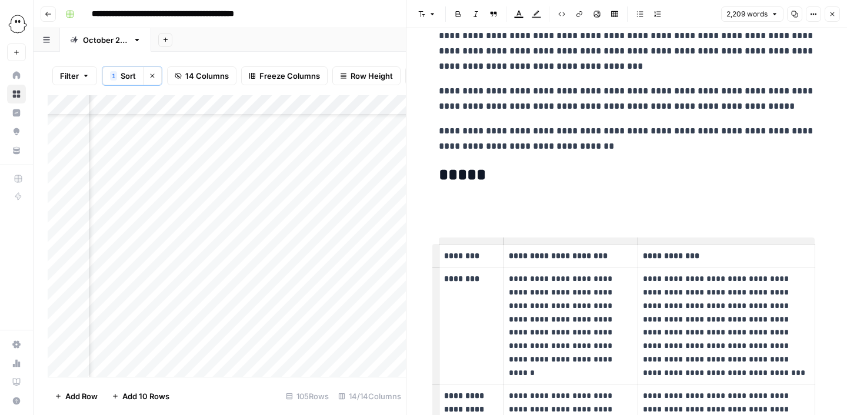
click at [448, 213] on p at bounding box center [627, 208] width 376 height 15
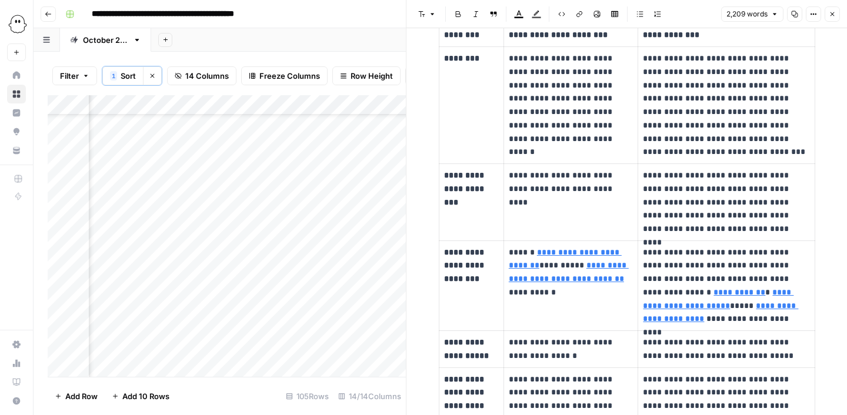
scroll to position [329, 0]
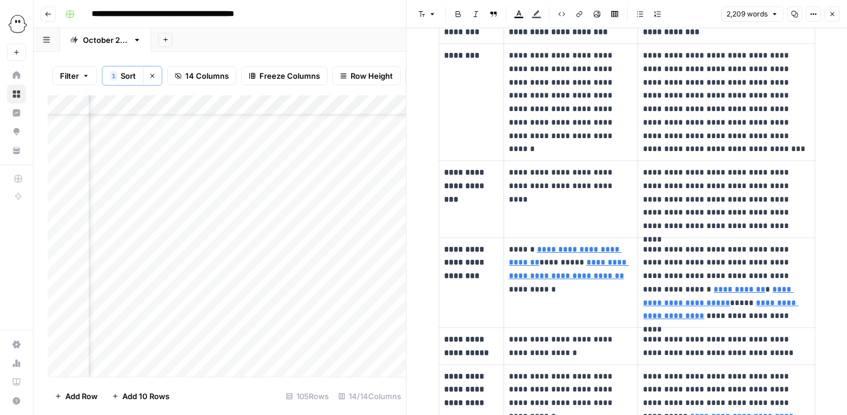
click at [649, 70] on p "**********" at bounding box center [726, 102] width 166 height 107
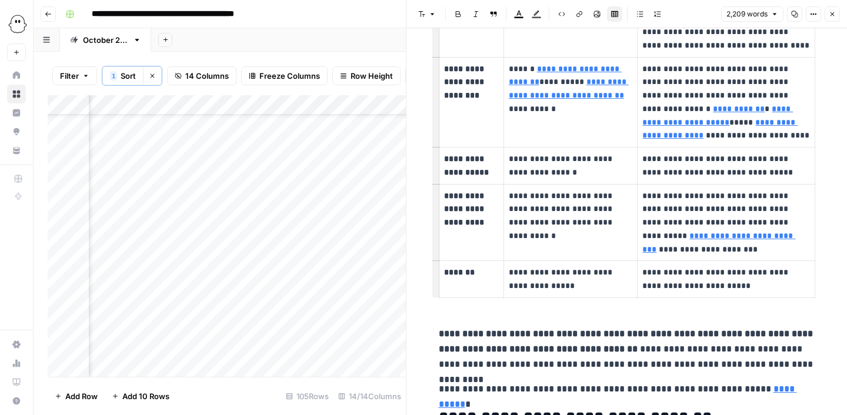
scroll to position [491, 0]
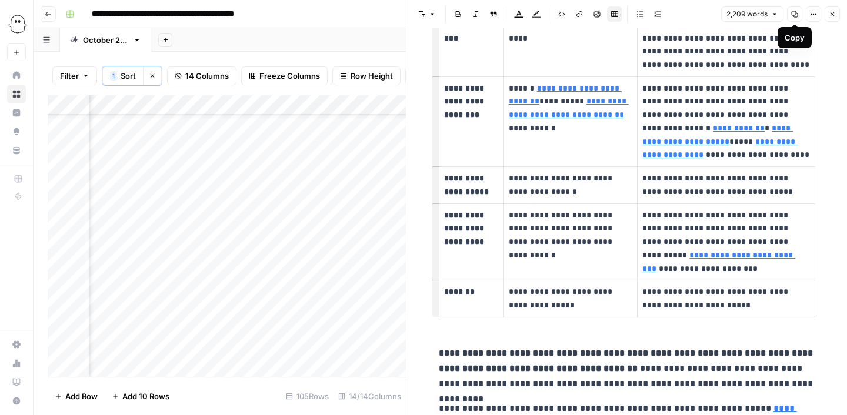
click at [795, 14] on icon "button" at bounding box center [795, 14] width 6 height 6
click at [834, 14] on icon "button" at bounding box center [832, 14] width 7 height 7
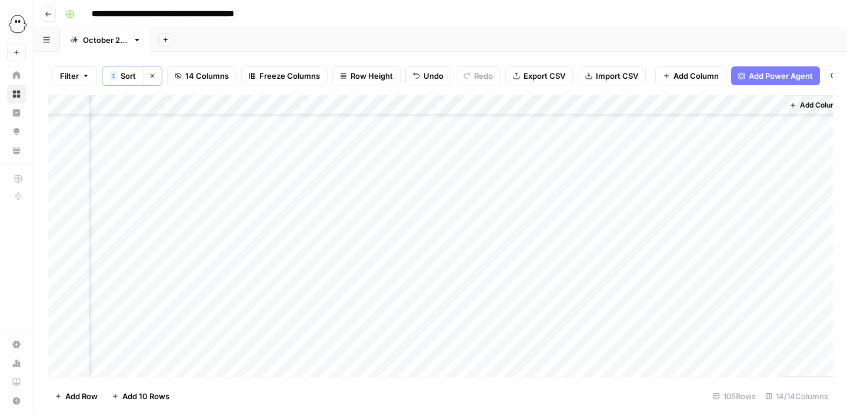
click at [599, 216] on div "Add Column" at bounding box center [440, 236] width 785 height 282
click at [496, 296] on div "Add Column" at bounding box center [440, 236] width 785 height 282
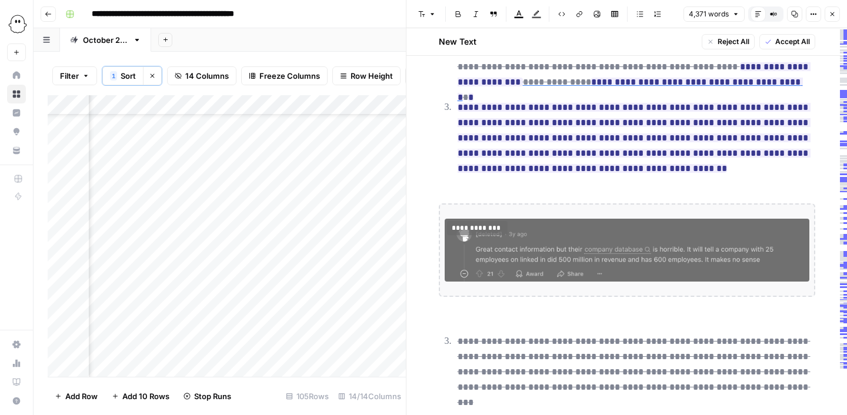
scroll to position [439, 0]
click at [598, 246] on img at bounding box center [627, 250] width 365 height 63
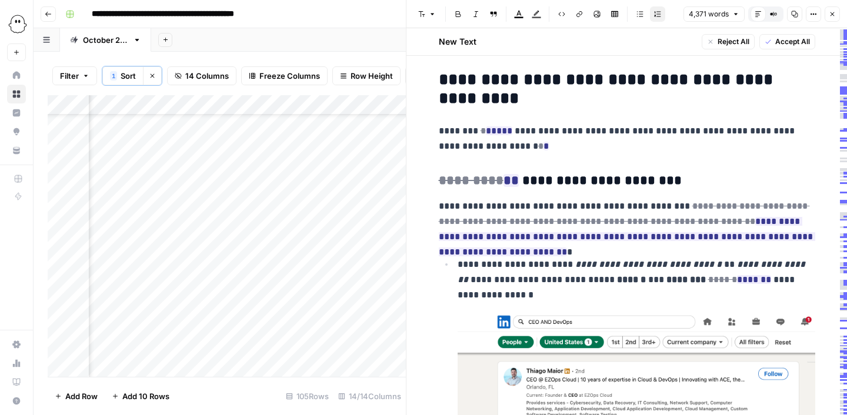
scroll to position [2899, 0]
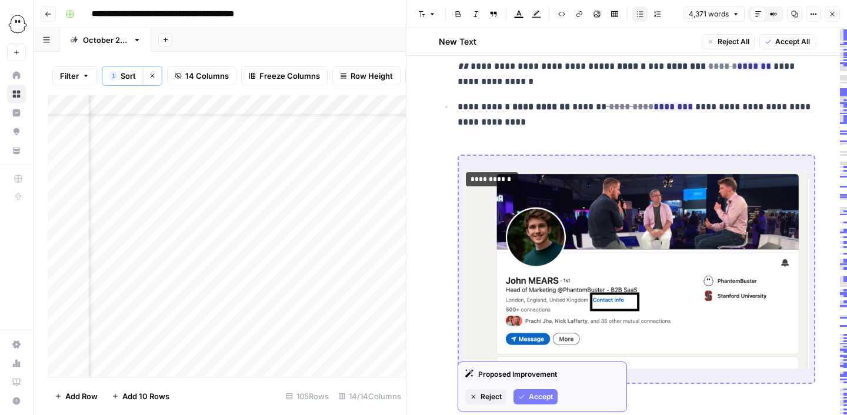
scroll to position [3102, 0]
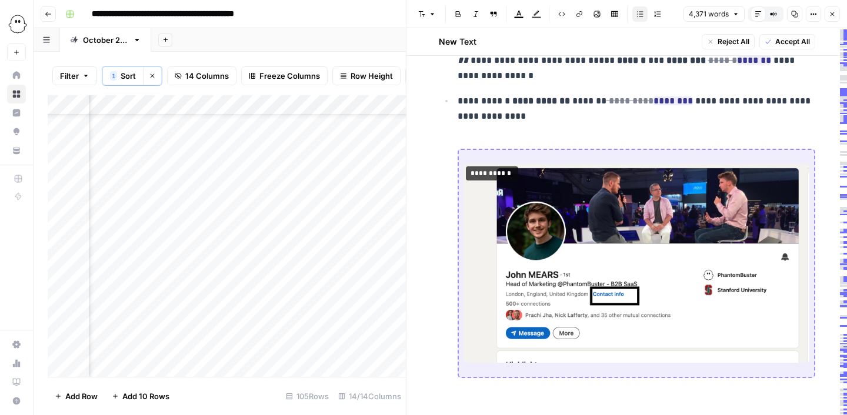
click at [712, 213] on img at bounding box center [637, 263] width 346 height 199
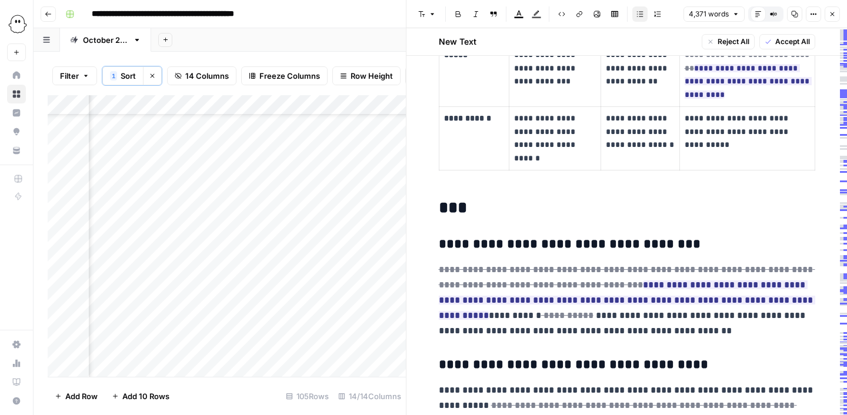
scroll to position [11803, 0]
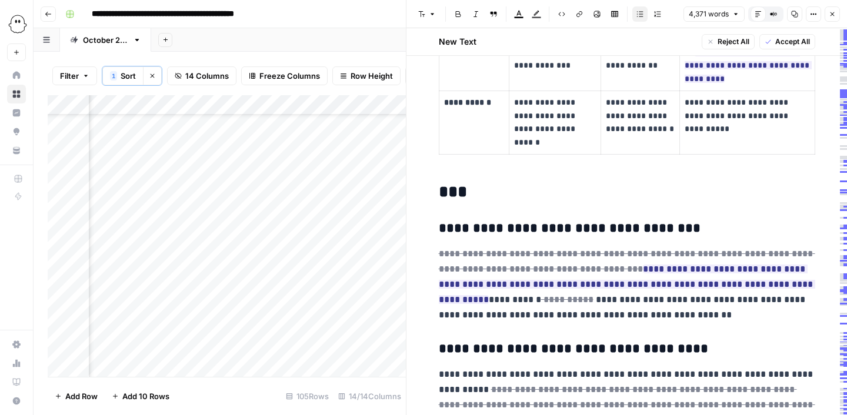
click at [782, 42] on span "Accept All" at bounding box center [792, 41] width 35 height 11
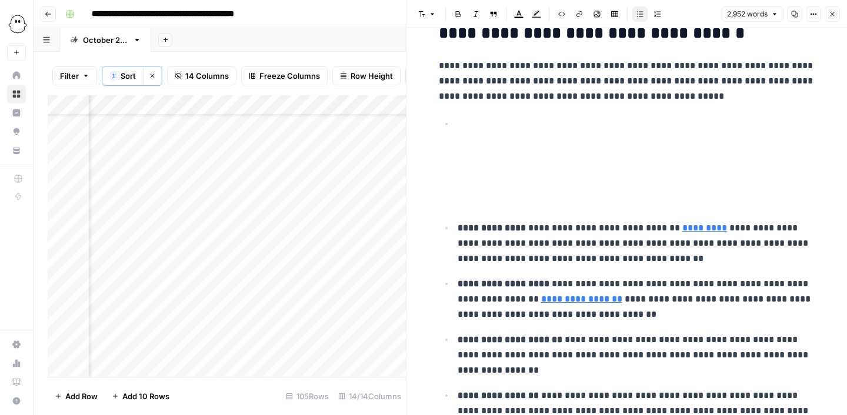
scroll to position [921, 0]
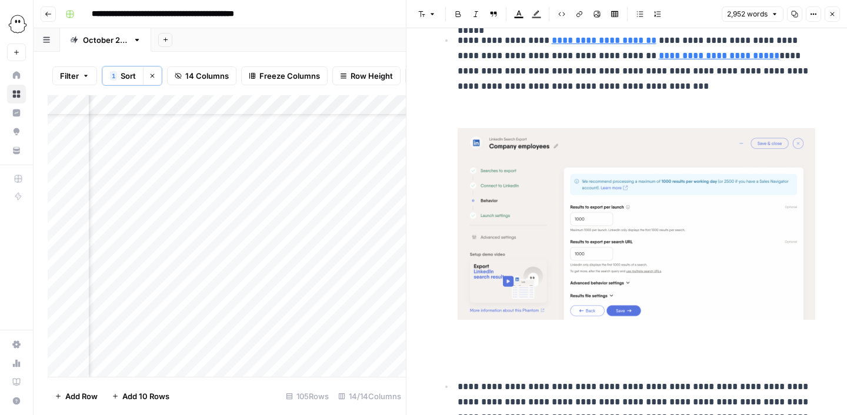
scroll to position [2002, 0]
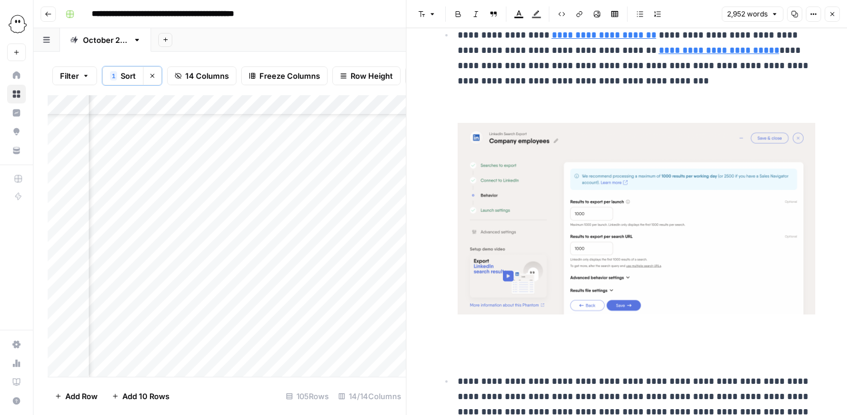
click at [529, 224] on img at bounding box center [637, 219] width 358 height 192
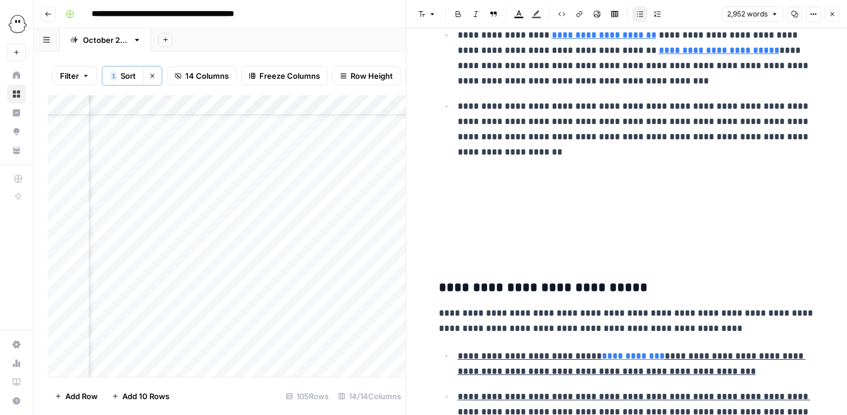
click at [499, 246] on p at bounding box center [627, 253] width 376 height 15
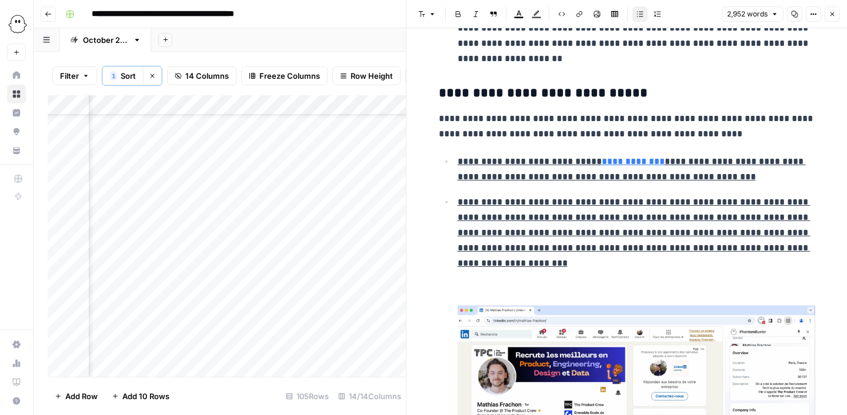
scroll to position [2098, 0]
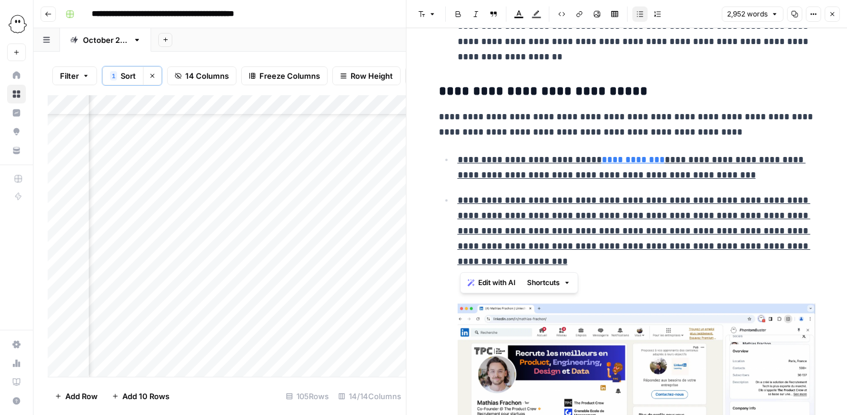
drag, startPoint x: 499, startPoint y: 261, endPoint x: 459, endPoint y: 158, distance: 109.9
click at [567, 209] on p "**********" at bounding box center [637, 231] width 358 height 76
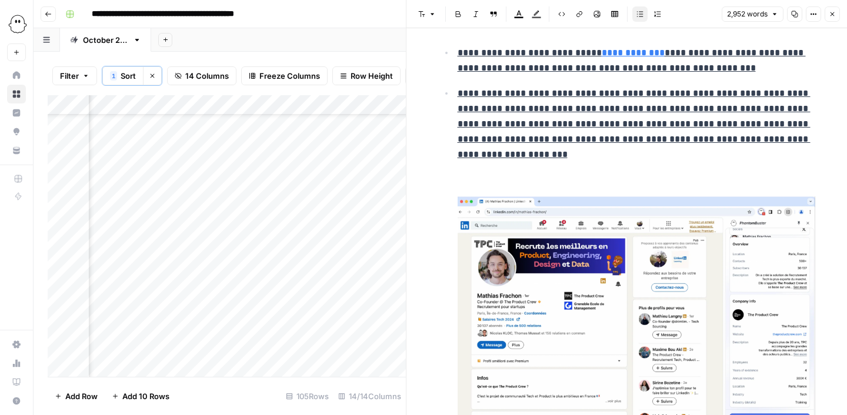
scroll to position [2213, 0]
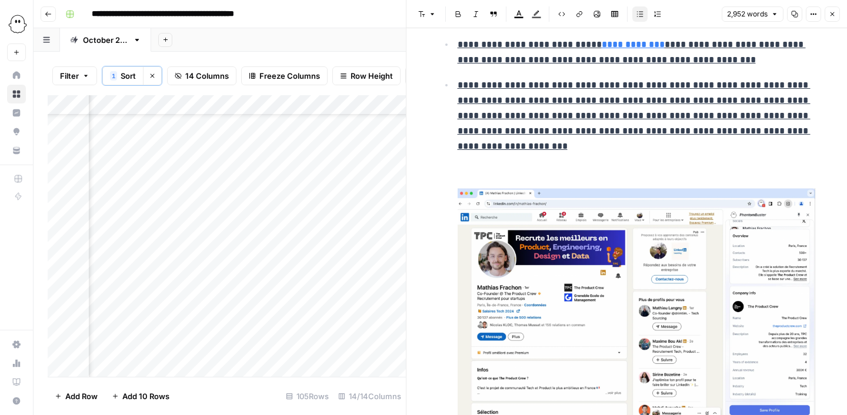
click at [558, 245] on img at bounding box center [637, 302] width 358 height 229
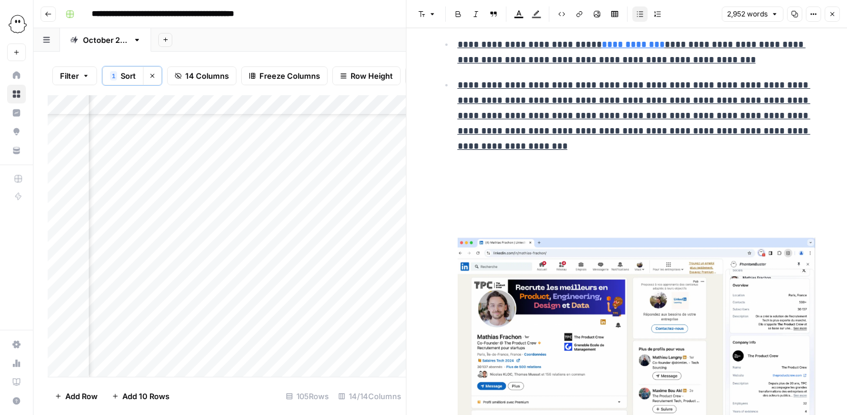
click at [572, 291] on img at bounding box center [637, 352] width 358 height 229
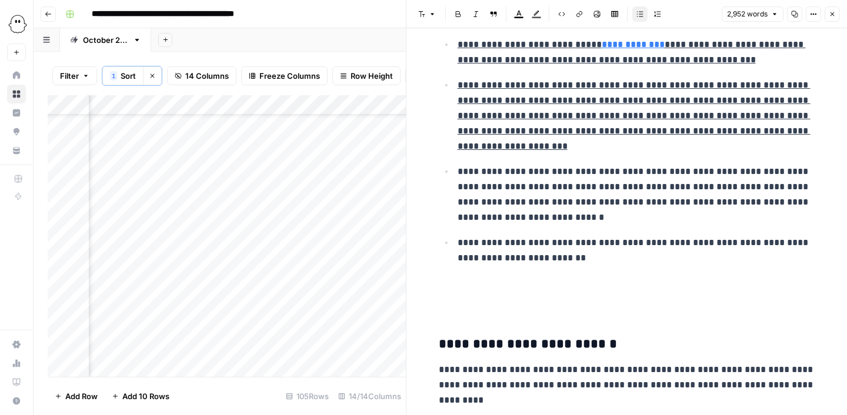
click at [505, 308] on p at bounding box center [627, 309] width 376 height 15
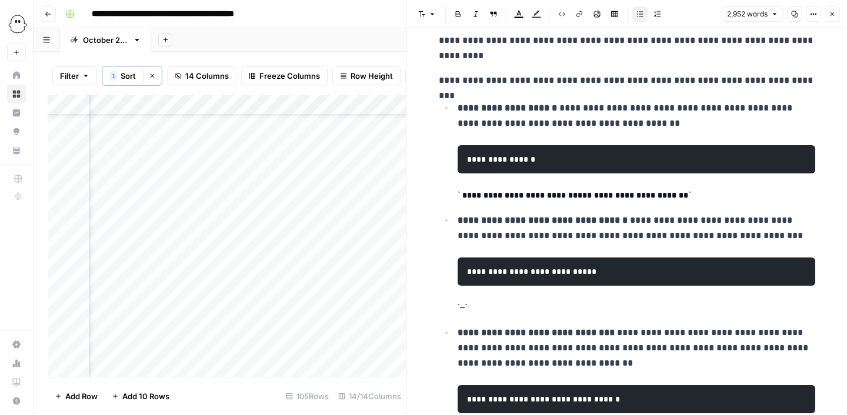
scroll to position [2512, 0]
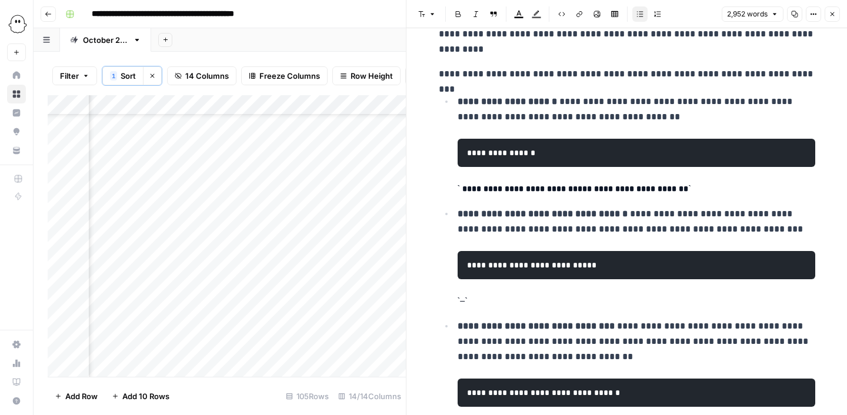
click at [489, 306] on p at bounding box center [637, 301] width 358 height 15
drag, startPoint x: 491, startPoint y: 301, endPoint x: 448, endPoint y: 301, distance: 42.4
click at [448, 301] on ul "**********" at bounding box center [627, 329] width 376 height 471
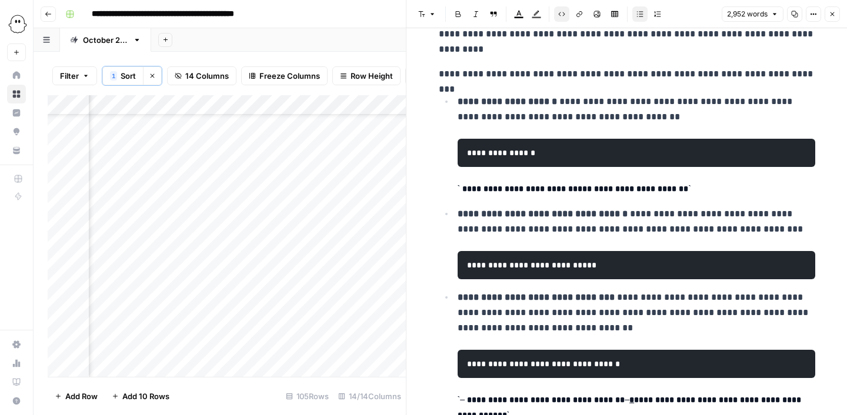
click at [462, 187] on code "**********" at bounding box center [575, 189] width 234 height 8
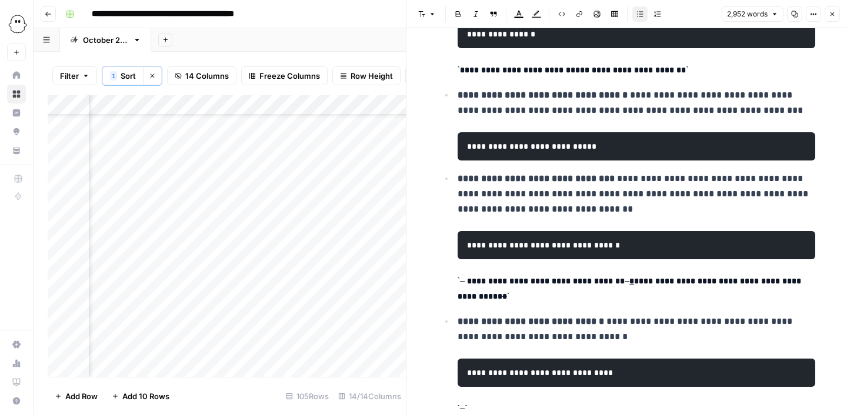
scroll to position [2629, 0]
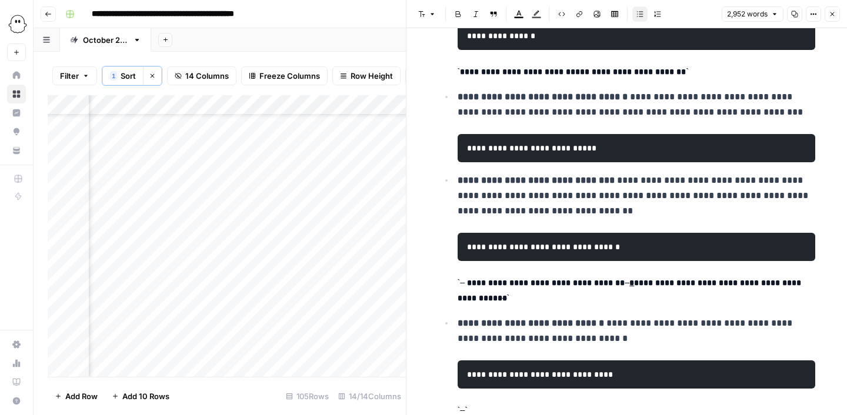
click at [473, 284] on code "**********" at bounding box center [631, 291] width 346 height 24
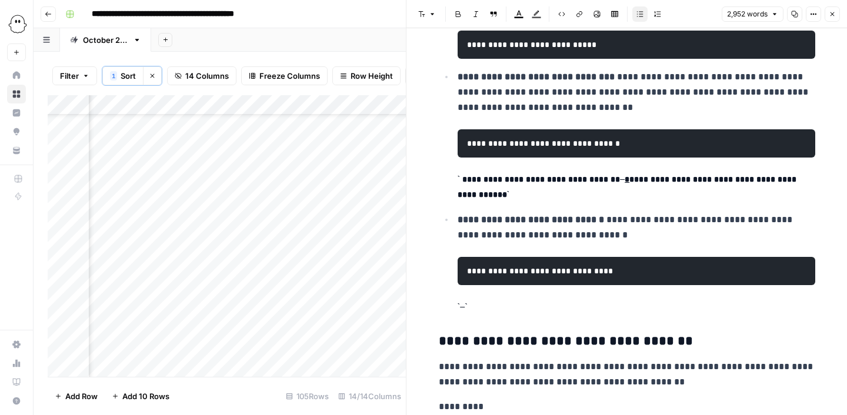
scroll to position [2768, 0]
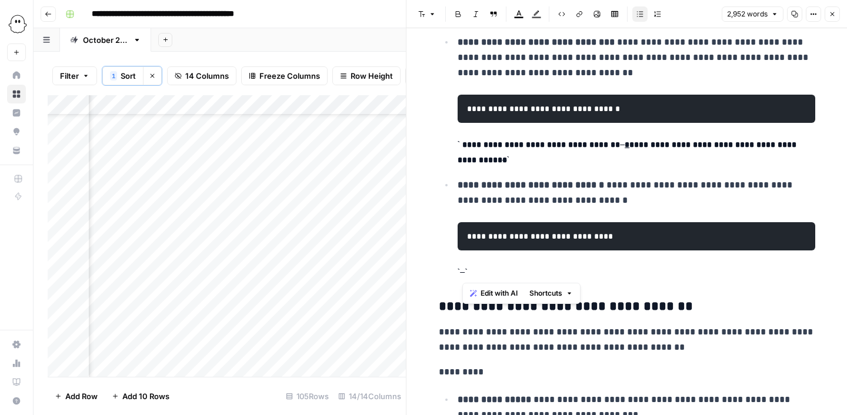
drag, startPoint x: 486, startPoint y: 272, endPoint x: 459, endPoint y: 272, distance: 26.5
click at [459, 272] on p at bounding box center [637, 272] width 358 height 15
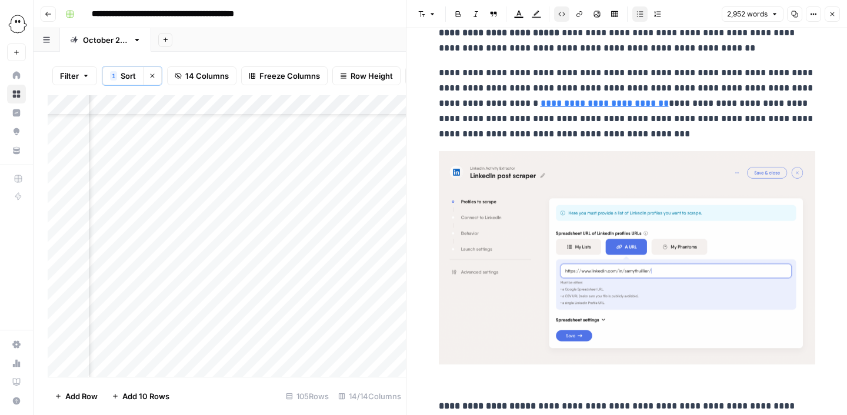
scroll to position [4037, 0]
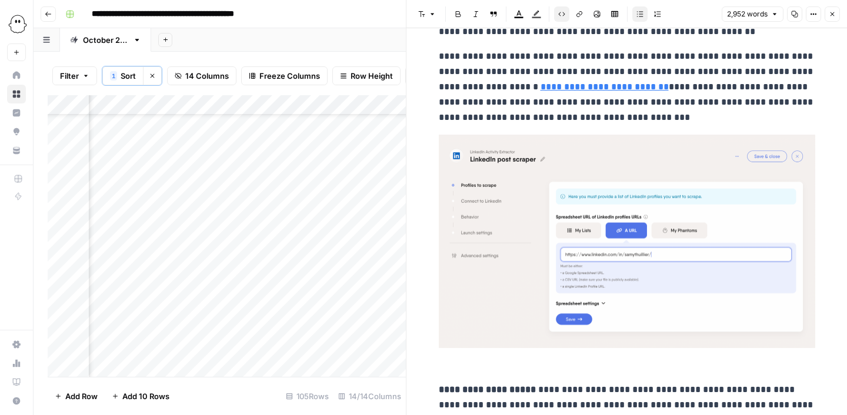
click at [508, 292] on img at bounding box center [627, 242] width 376 height 214
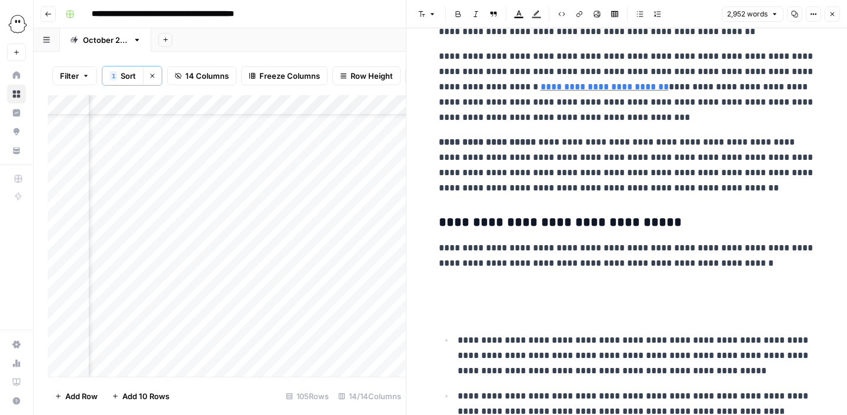
click at [494, 308] on p at bounding box center [627, 312] width 376 height 15
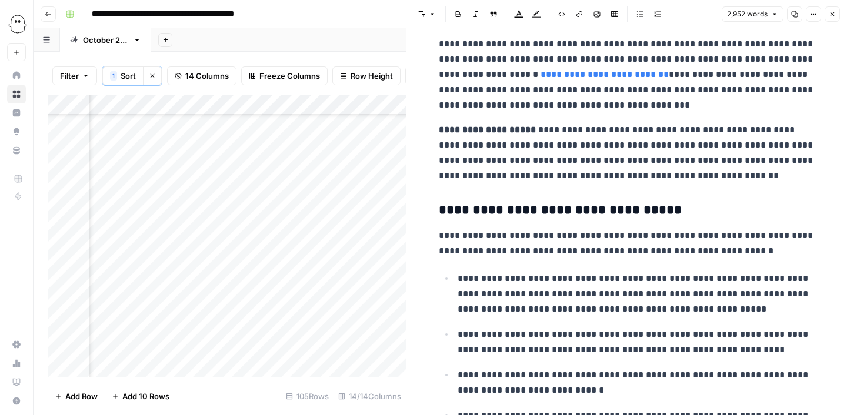
scroll to position [4045, 0]
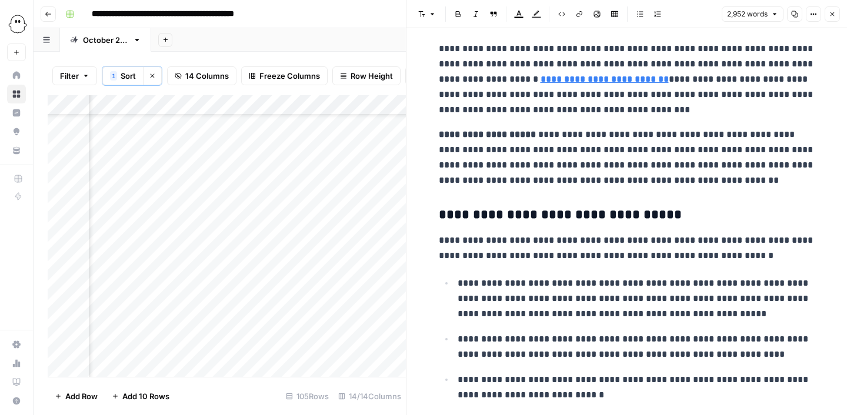
click at [632, 182] on p "**********" at bounding box center [627, 157] width 376 height 61
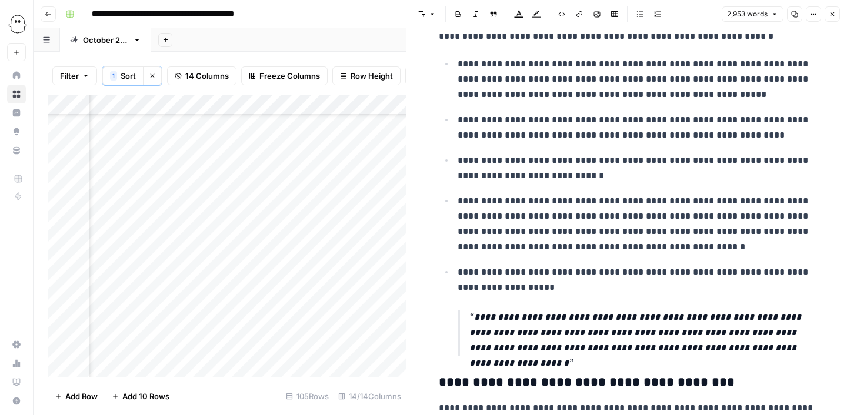
scroll to position [4265, 0]
click at [474, 319] on p "**********" at bounding box center [642, 332] width 346 height 46
click at [786, 346] on p "**********" at bounding box center [642, 332] width 346 height 46
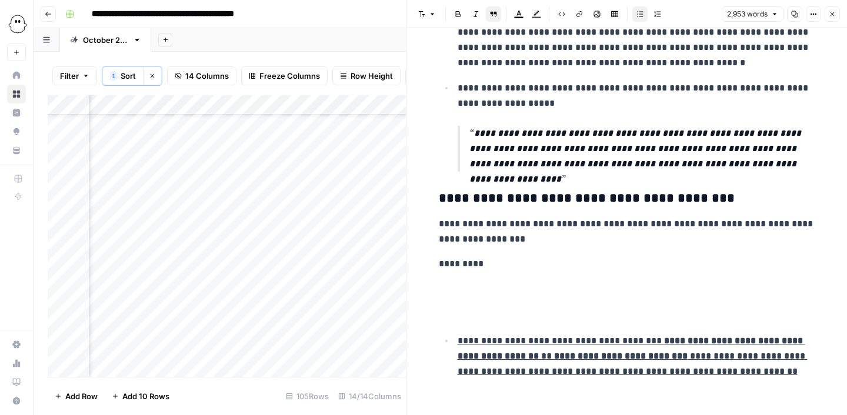
scroll to position [4450, 0]
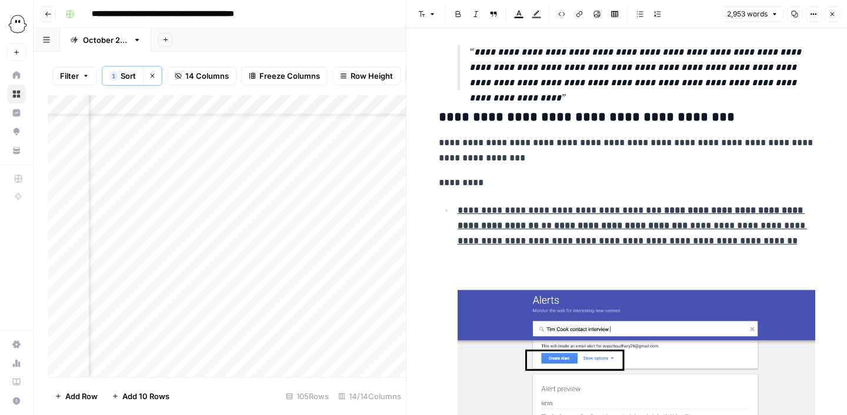
scroll to position [4577, 0]
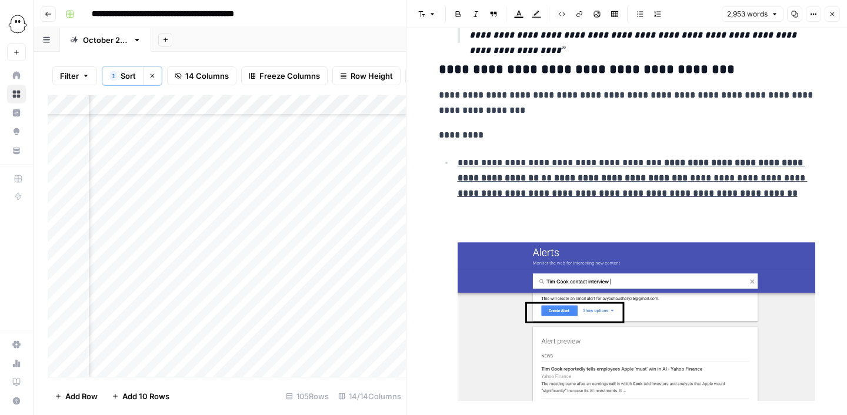
click at [488, 256] on img at bounding box center [637, 318] width 358 height 166
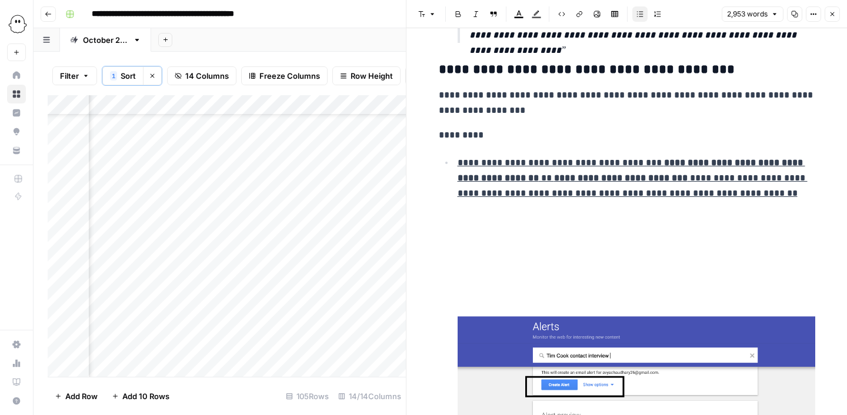
click at [529, 342] on img at bounding box center [637, 392] width 358 height 166
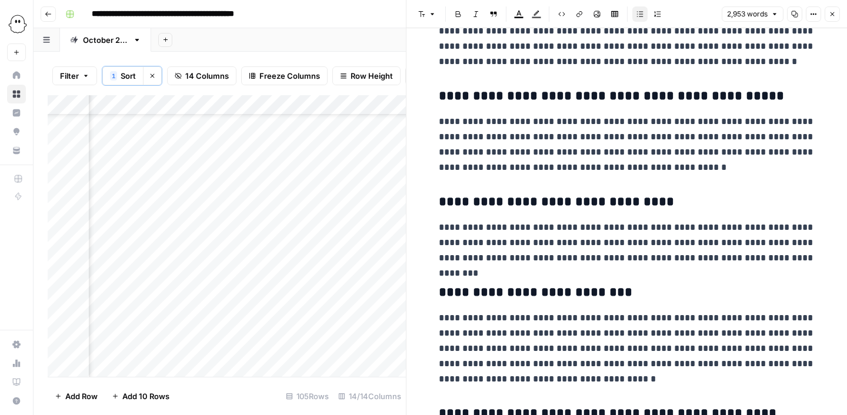
scroll to position [6672, 0]
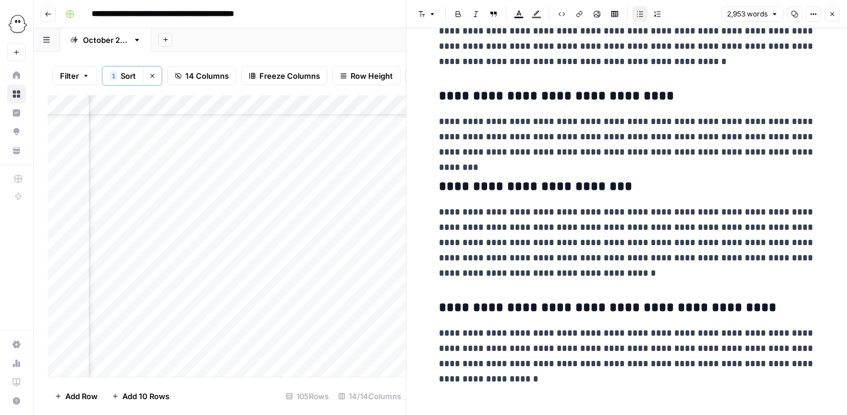
click at [836, 15] on button "Close" at bounding box center [832, 13] width 15 height 15
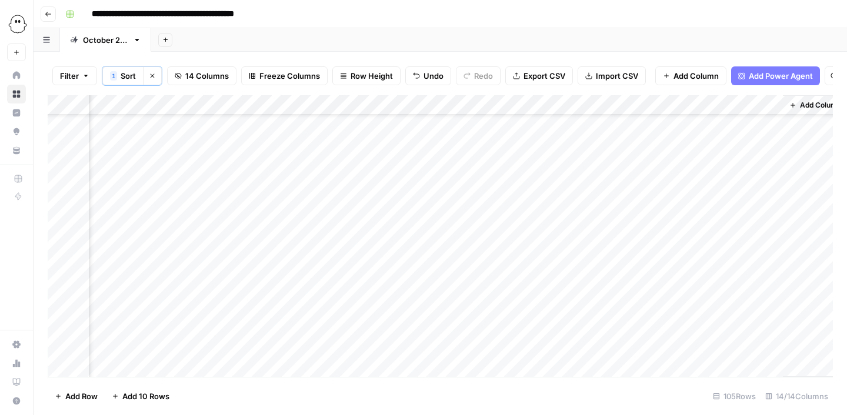
click at [240, 221] on div "Add Column" at bounding box center [440, 236] width 785 height 282
click at [245, 214] on div "Add Column" at bounding box center [440, 236] width 785 height 282
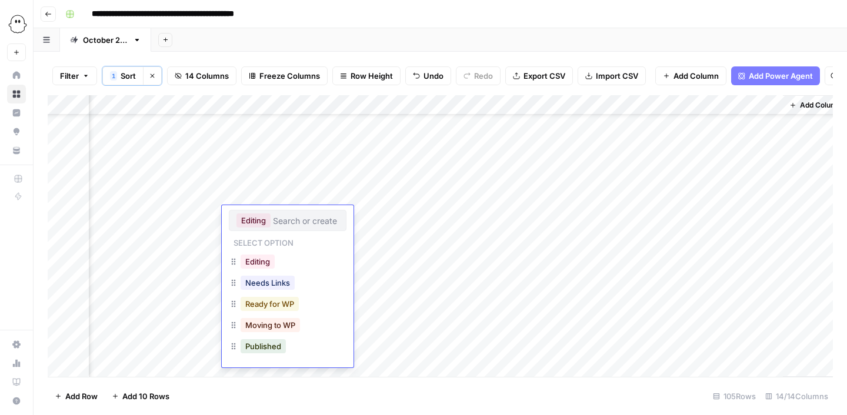
click at [265, 308] on button "Ready for WP" at bounding box center [270, 304] width 58 height 14
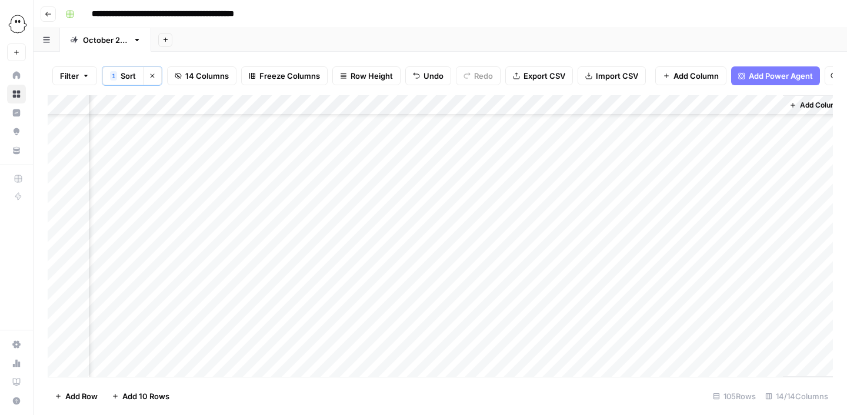
click at [254, 134] on div "Add Column" at bounding box center [440, 236] width 785 height 282
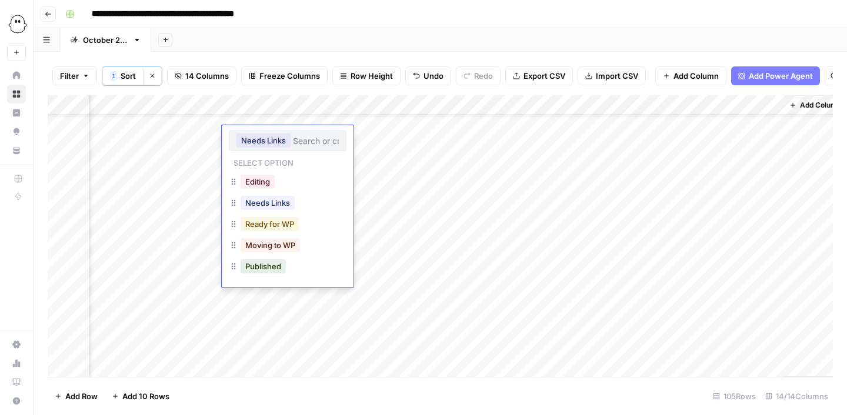
click at [261, 224] on button "Ready for WP" at bounding box center [270, 224] width 58 height 14
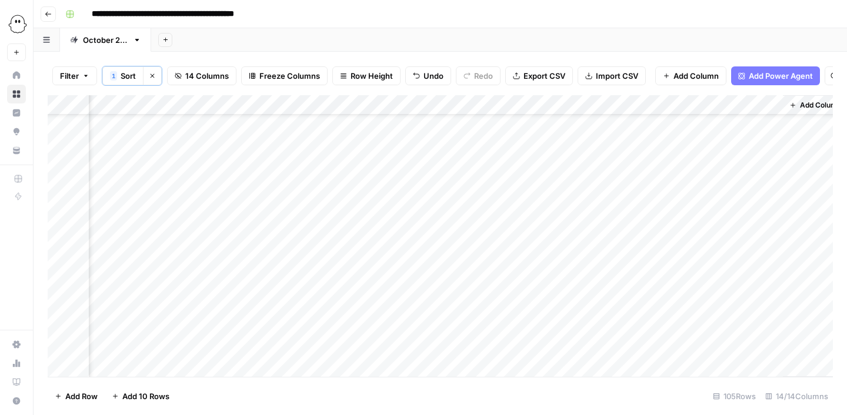
click at [245, 296] on div "Add Column" at bounding box center [440, 236] width 785 height 282
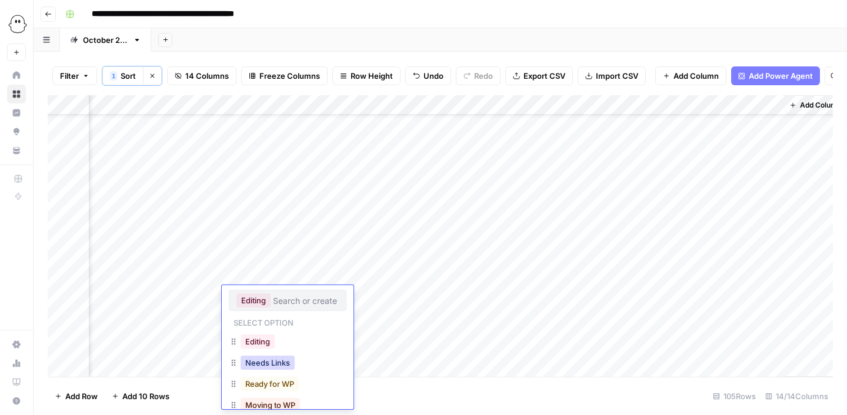
click at [258, 360] on button "Needs Links" at bounding box center [268, 363] width 54 height 14
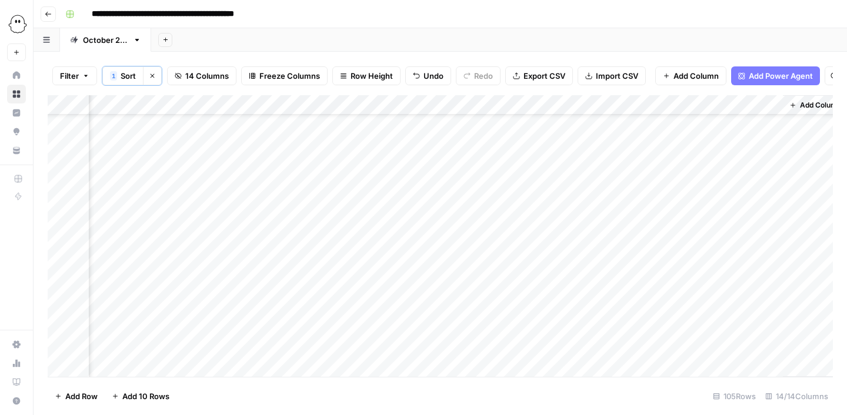
click at [599, 296] on div "Add Column" at bounding box center [440, 236] width 785 height 282
click at [236, 296] on div "Add Column" at bounding box center [440, 236] width 785 height 282
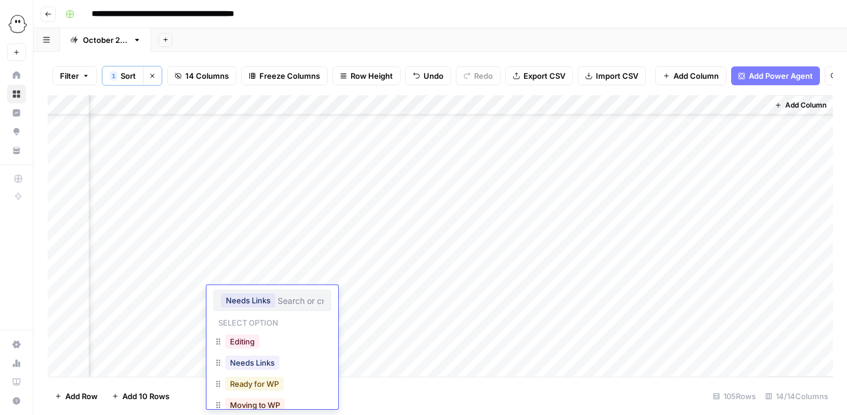
click at [251, 382] on button "Ready for WP" at bounding box center [254, 384] width 58 height 14
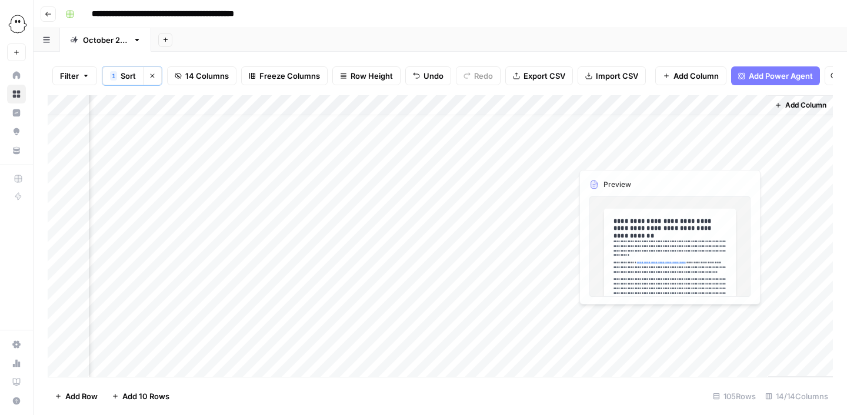
scroll to position [0, 874]
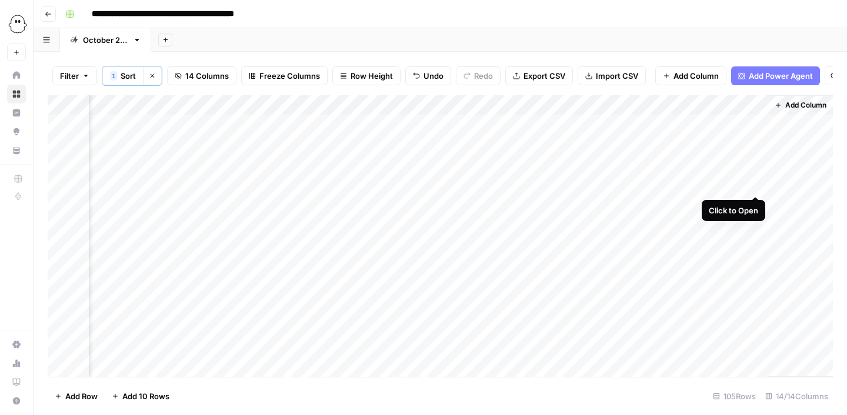
click at [755, 184] on div "Add Column" at bounding box center [440, 236] width 785 height 282
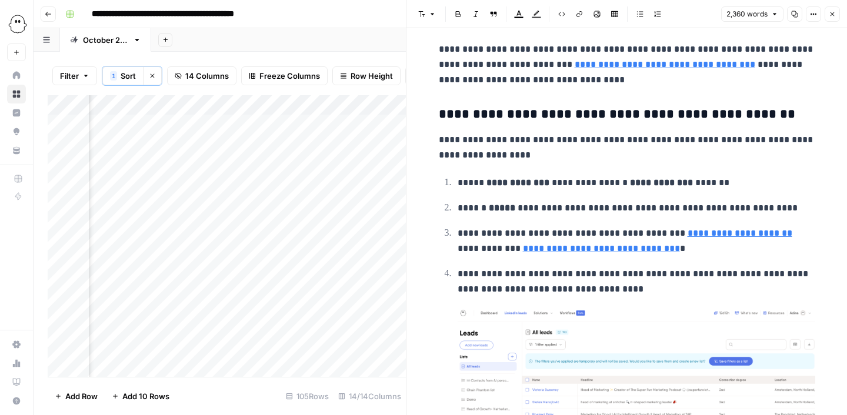
scroll to position [1962, 0]
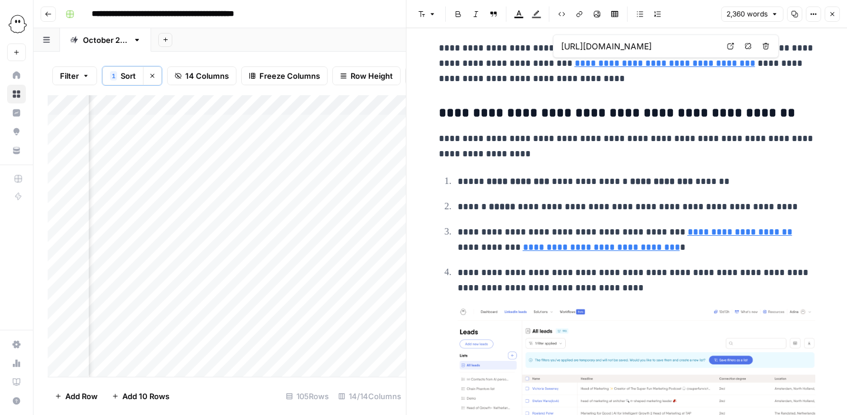
type input "[URL][DOMAIN_NAME]"
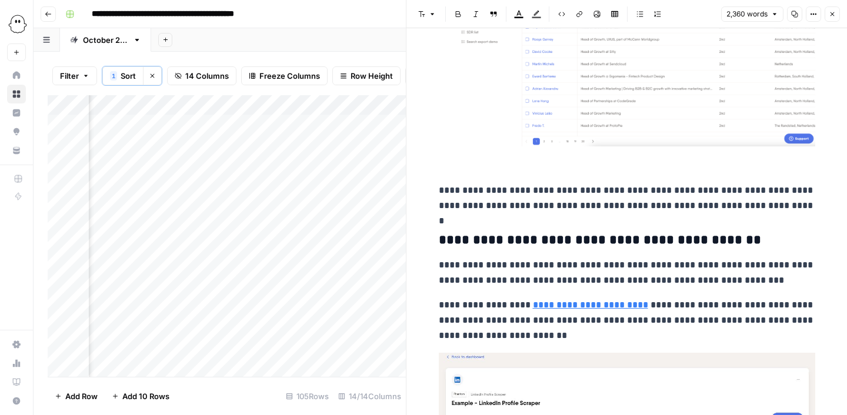
scroll to position [2160, 0]
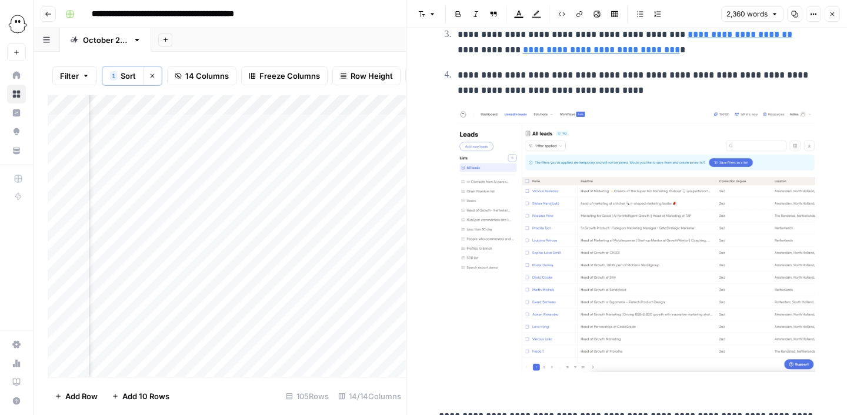
click at [796, 14] on icon "button" at bounding box center [794, 14] width 7 height 7
click at [831, 13] on icon "button" at bounding box center [833, 14] width 4 height 4
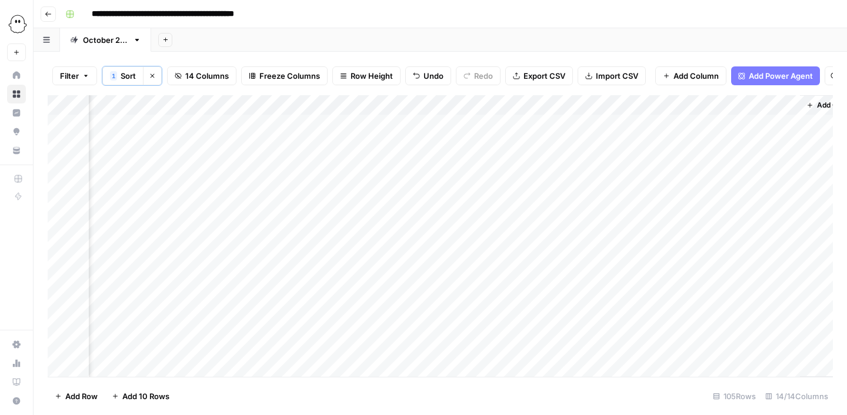
scroll to position [0, 833]
click at [171, 183] on div "Add Column" at bounding box center [440, 236] width 785 height 282
click at [288, 181] on div "Add Column" at bounding box center [440, 236] width 785 height 282
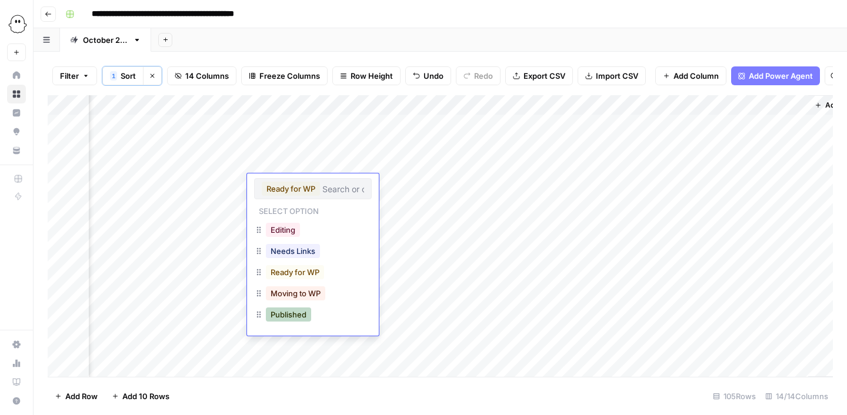
click at [298, 317] on button "Published" at bounding box center [288, 315] width 45 height 14
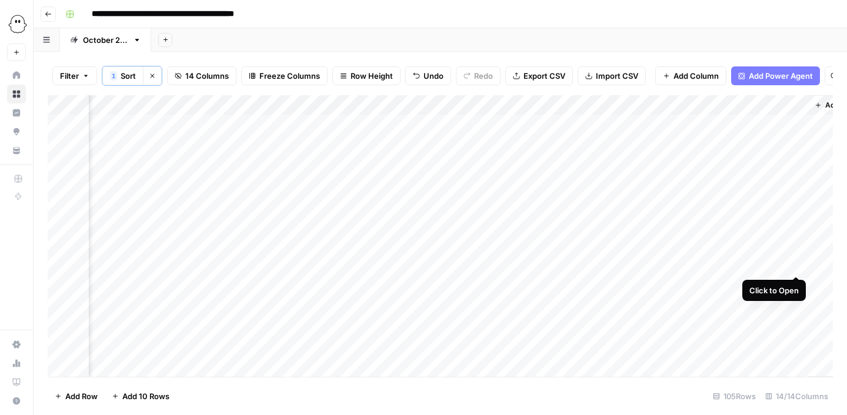
click at [796, 265] on div "Add Column" at bounding box center [440, 236] width 785 height 282
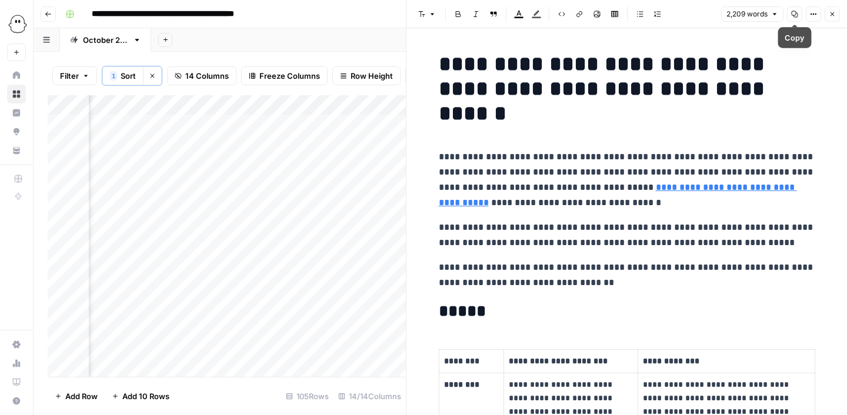
click at [794, 15] on icon "button" at bounding box center [795, 14] width 6 height 6
click at [836, 15] on button "Close" at bounding box center [832, 13] width 15 height 15
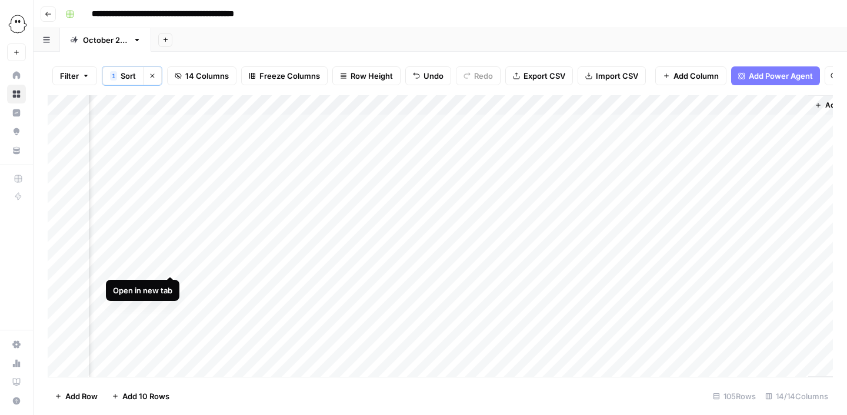
click at [172, 265] on div "Add Column" at bounding box center [440, 236] width 785 height 282
click at [294, 265] on div "Add Column" at bounding box center [440, 236] width 785 height 282
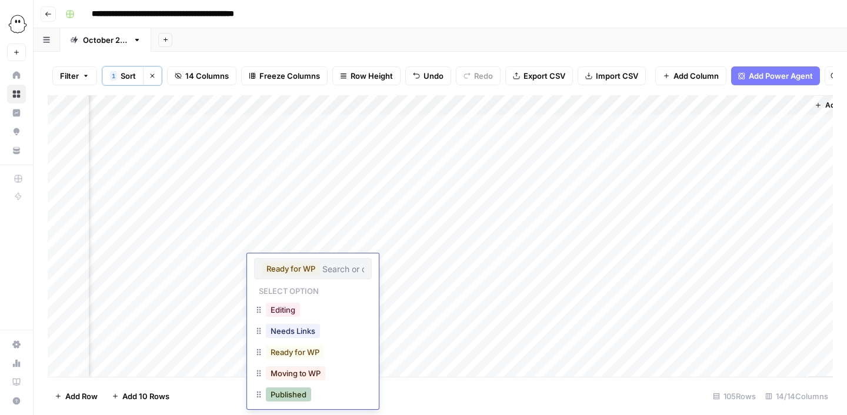
click at [290, 399] on button "Published" at bounding box center [288, 395] width 45 height 14
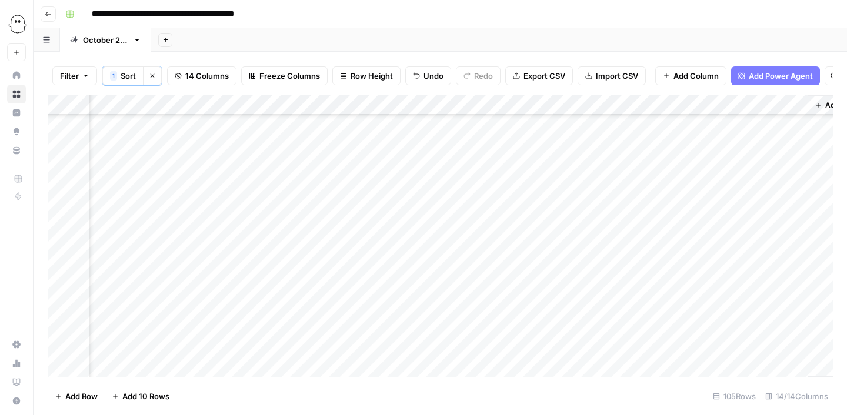
scroll to position [120, 833]
click at [795, 225] on div "Add Column" at bounding box center [440, 236] width 785 height 282
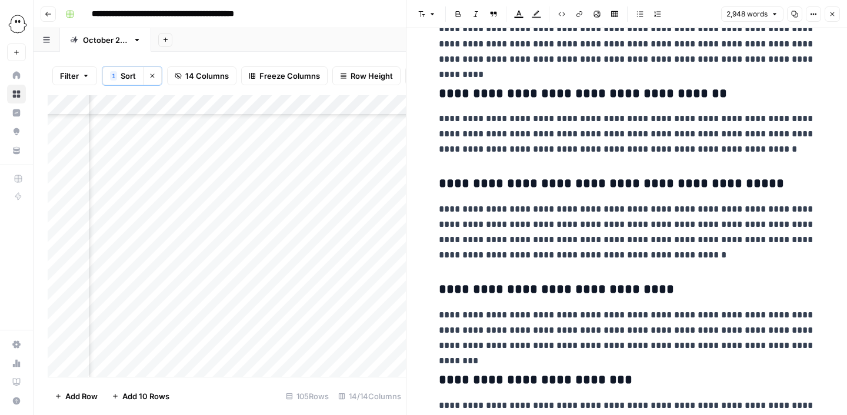
scroll to position [6488, 0]
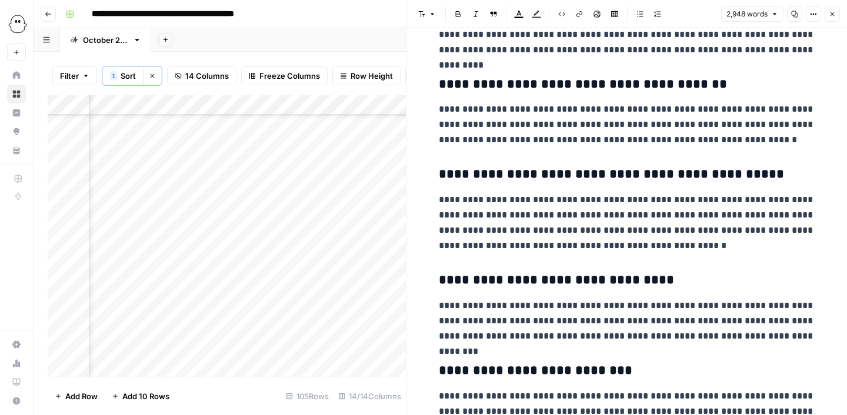
click at [794, 14] on icon "button" at bounding box center [794, 14] width 7 height 7
click at [836, 14] on button "Close" at bounding box center [832, 13] width 15 height 15
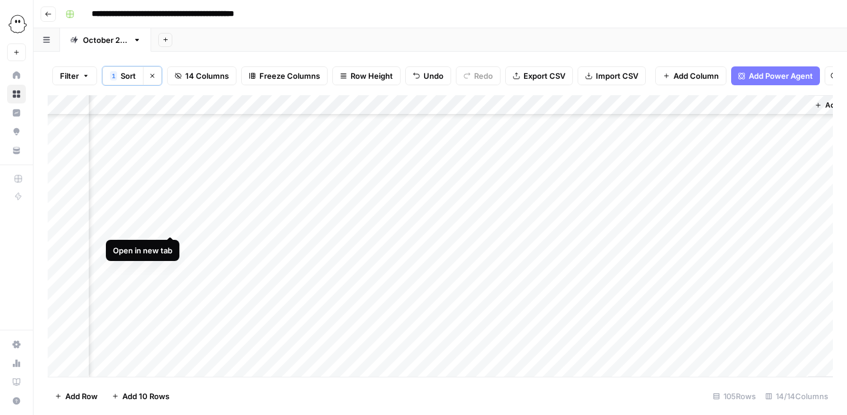
click at [168, 221] on div "Add Column" at bounding box center [440, 236] width 785 height 282
click at [296, 222] on div "Add Column" at bounding box center [440, 236] width 785 height 282
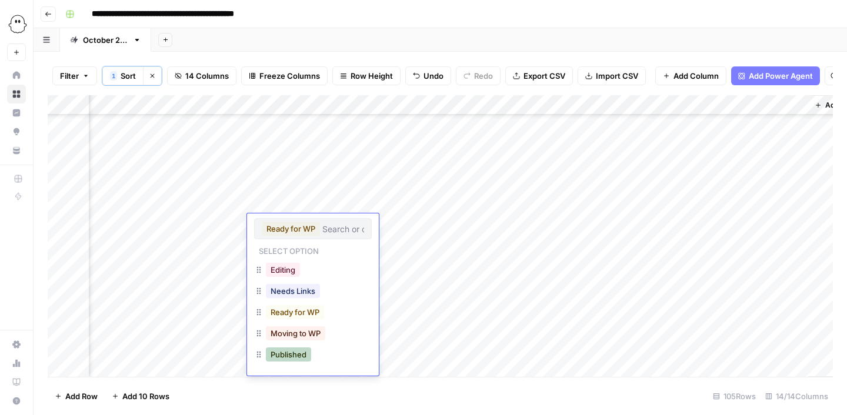
click at [299, 356] on button "Published" at bounding box center [288, 355] width 45 height 14
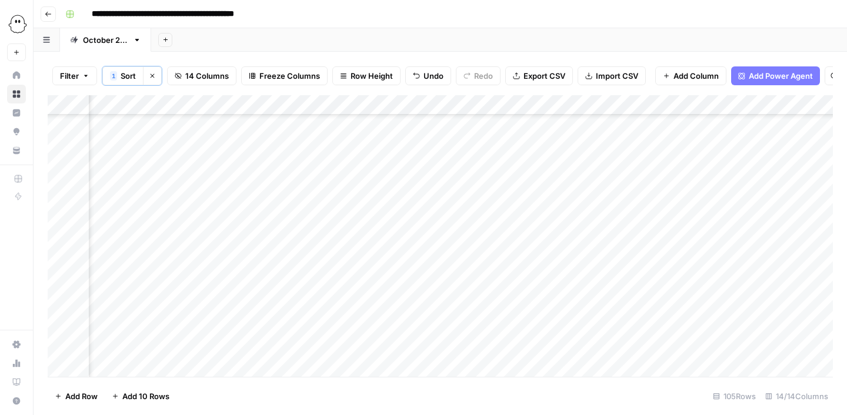
scroll to position [1635, 635]
click at [586, 229] on div "Add Column" at bounding box center [440, 236] width 785 height 282
click at [588, 251] on div "Add Column" at bounding box center [440, 236] width 785 height 282
click at [589, 230] on div "Add Column" at bounding box center [440, 236] width 785 height 282
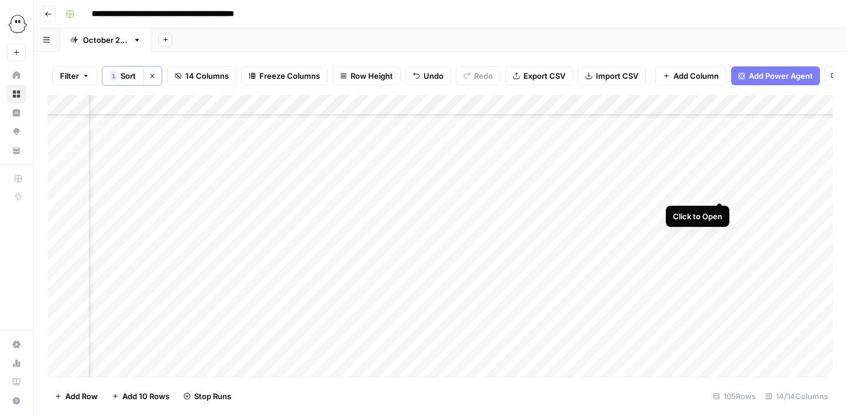
click at [722, 189] on div "Add Column" at bounding box center [440, 236] width 785 height 282
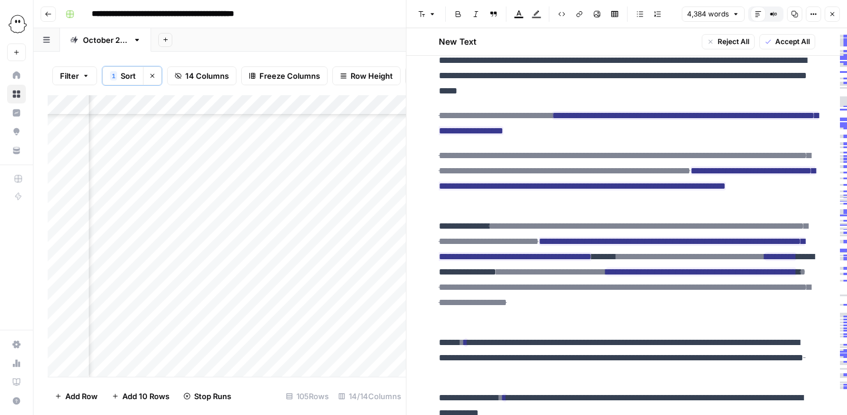
scroll to position [143, 0]
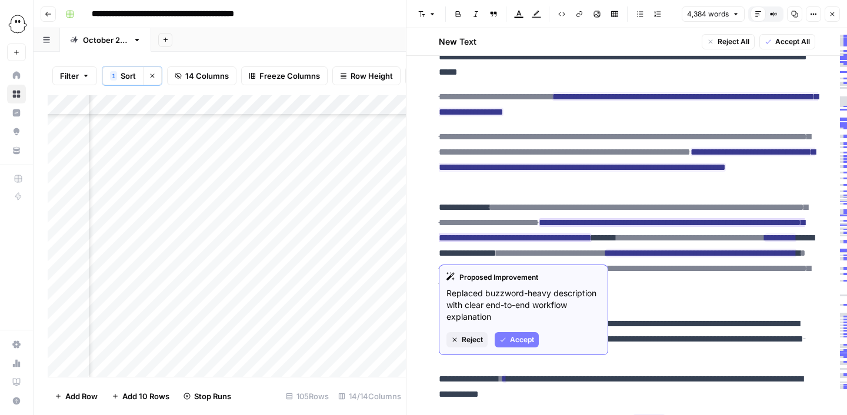
click at [792, 238] on ins "**********" at bounding box center [622, 230] width 366 height 24
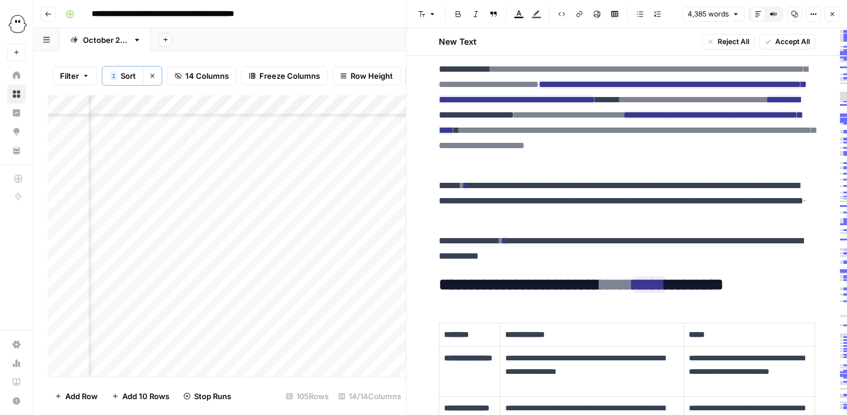
scroll to position [290, 0]
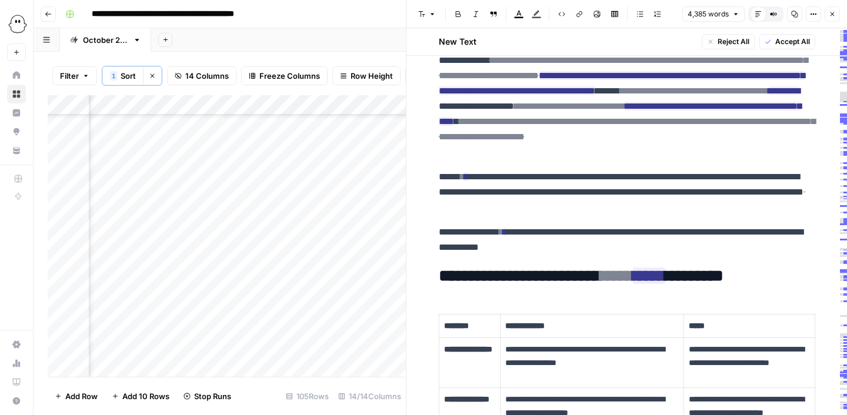
click at [602, 208] on p "**********" at bounding box center [627, 192] width 376 height 46
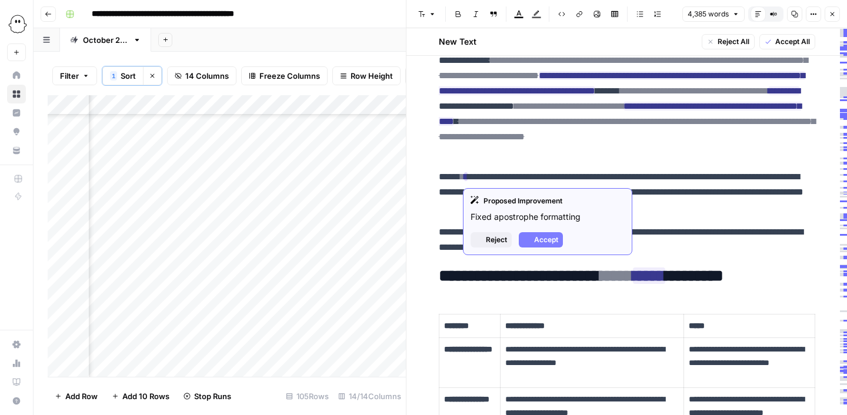
click at [466, 176] on ins "*" at bounding box center [466, 176] width 4 height 9
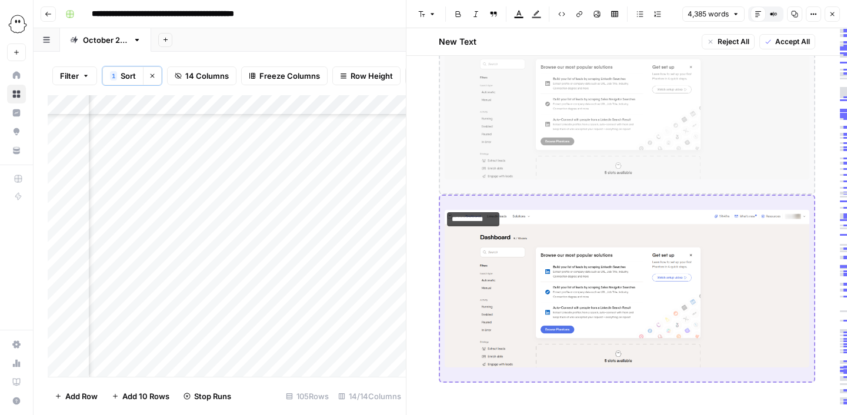
scroll to position [1129, 0]
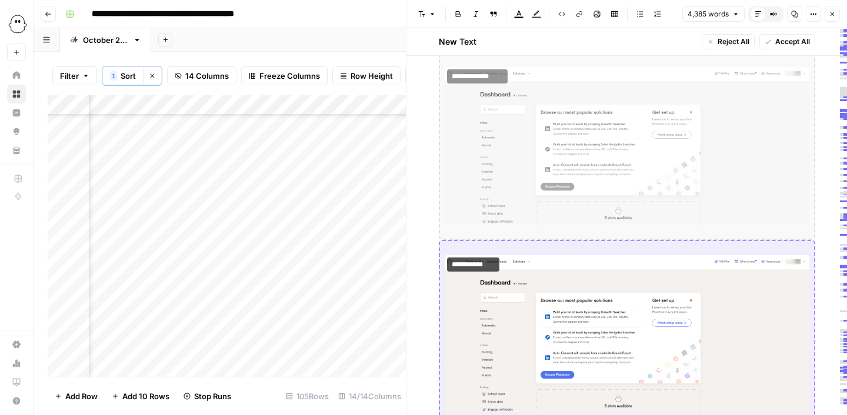
click at [553, 288] on img at bounding box center [627, 334] width 365 height 158
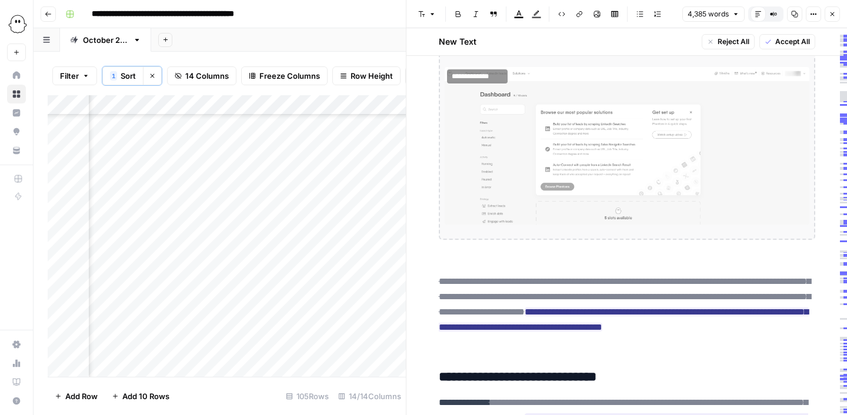
click at [552, 204] on img at bounding box center [627, 146] width 365 height 158
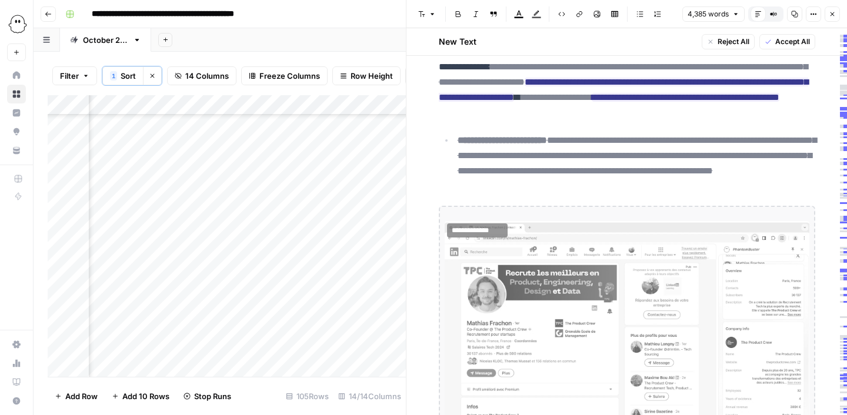
scroll to position [1237, 0]
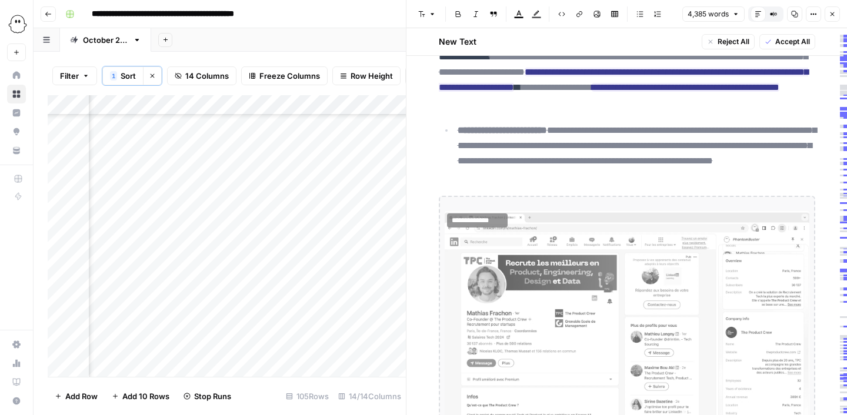
click at [628, 335] on img at bounding box center [627, 328] width 365 height 235
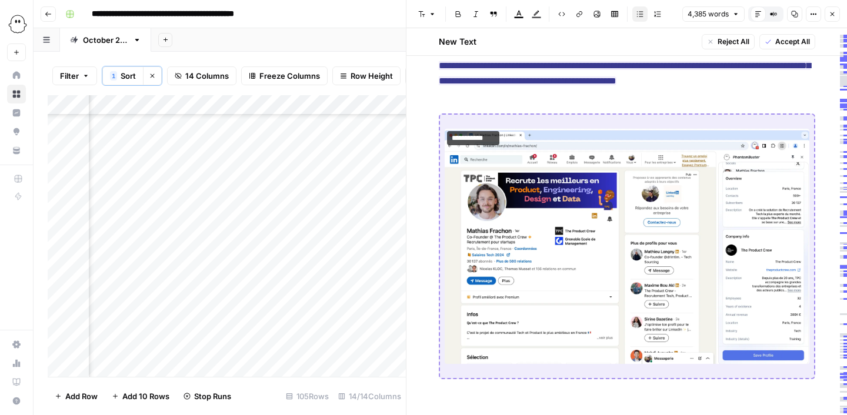
scroll to position [1641, 0]
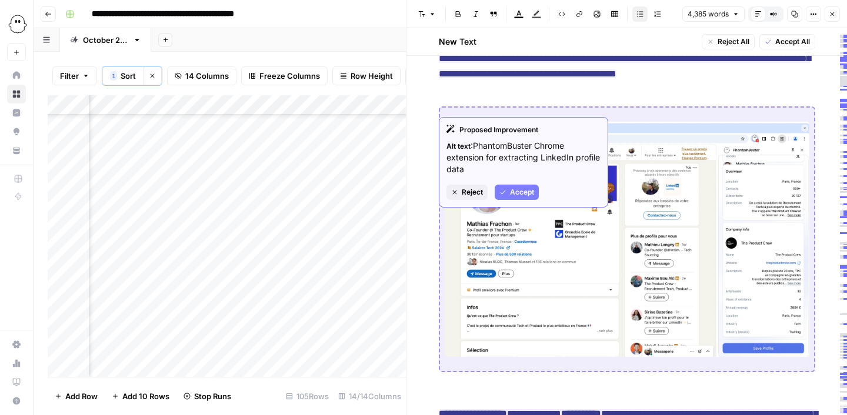
click at [665, 333] on img at bounding box center [627, 239] width 365 height 235
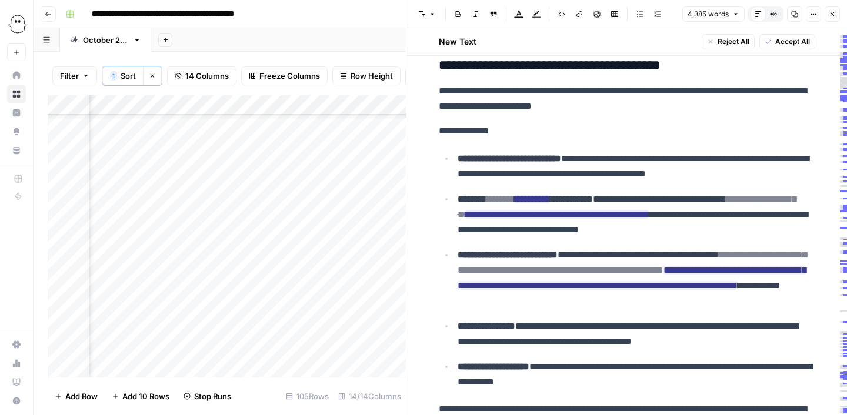
scroll to position [2031, 0]
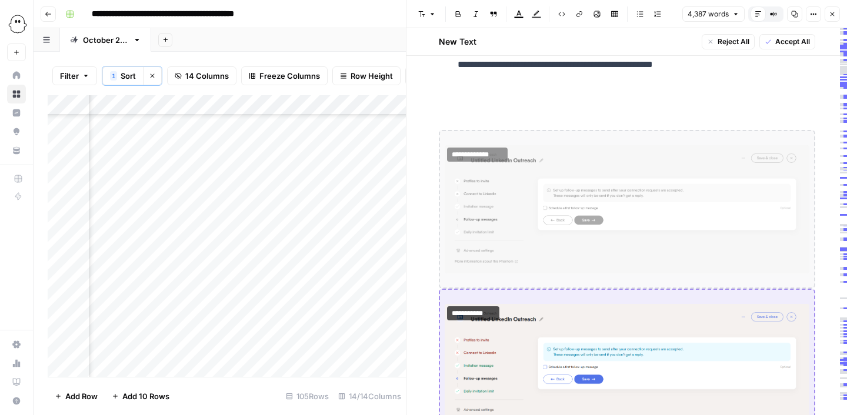
scroll to position [4335, 0]
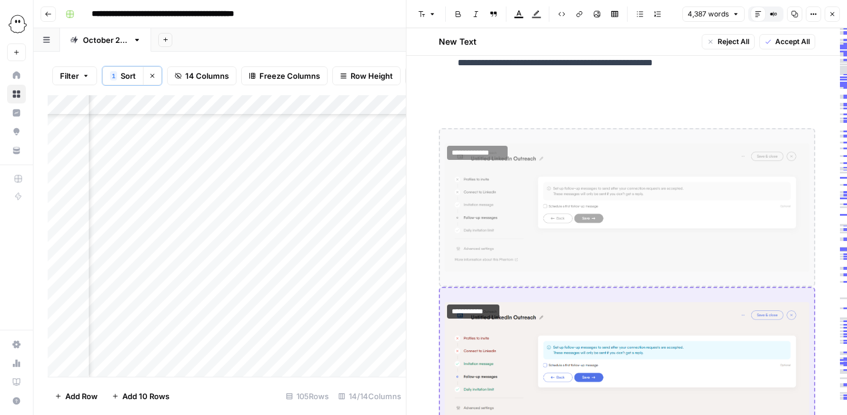
click at [627, 272] on img at bounding box center [627, 208] width 365 height 128
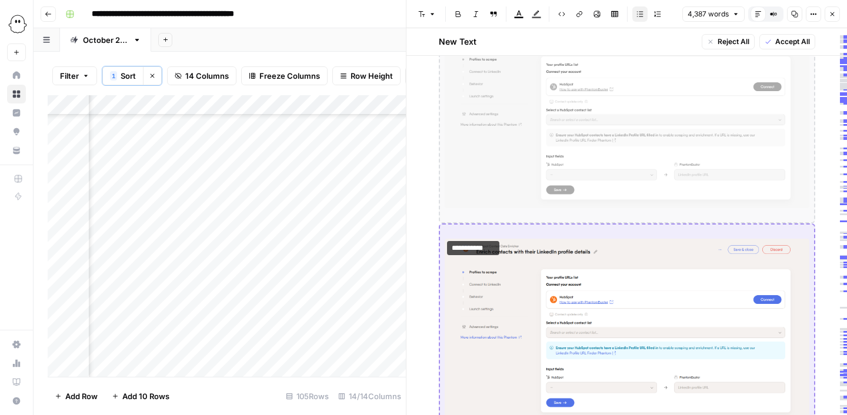
scroll to position [5102, 0]
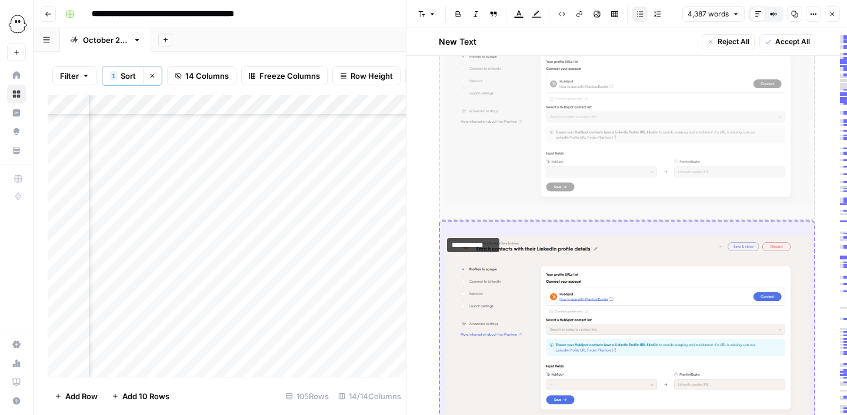
click at [610, 205] on img at bounding box center [627, 114] width 365 height 182
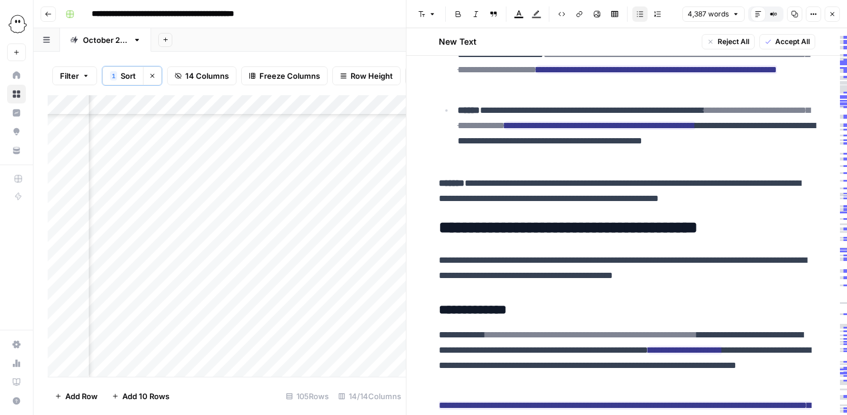
scroll to position [5485, 0]
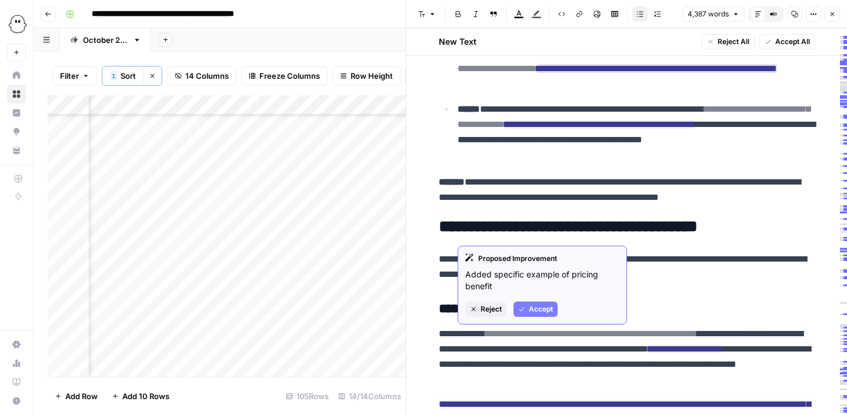
click at [578, 73] on ins "**********" at bounding box center [656, 68] width 241 height 9
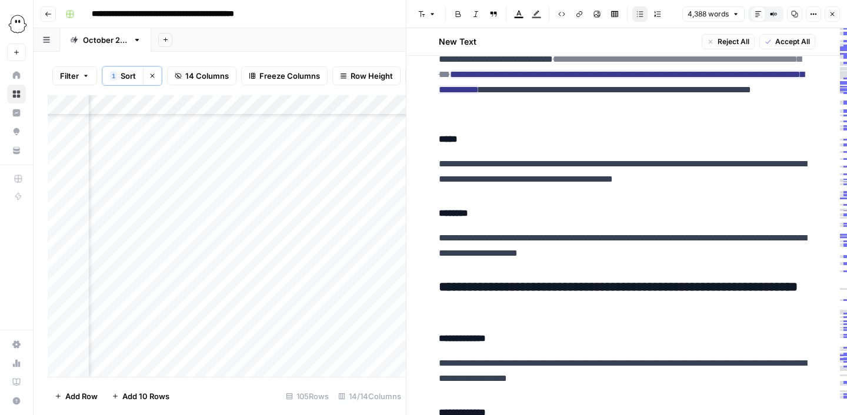
scroll to position [6752, 0]
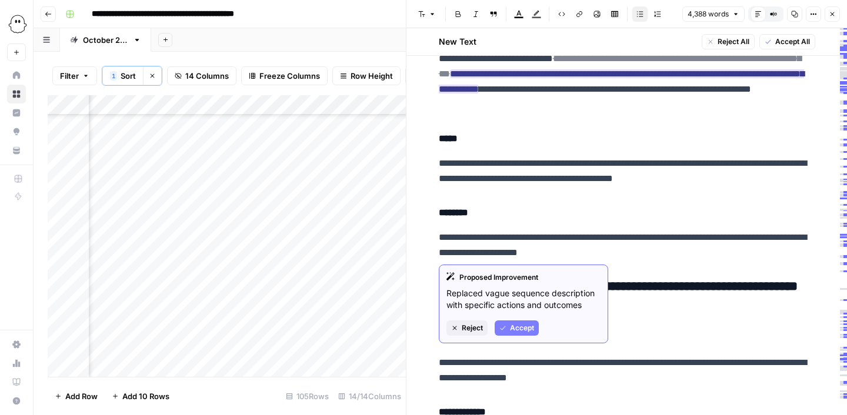
click at [666, 94] on ins "**********" at bounding box center [621, 81] width 365 height 24
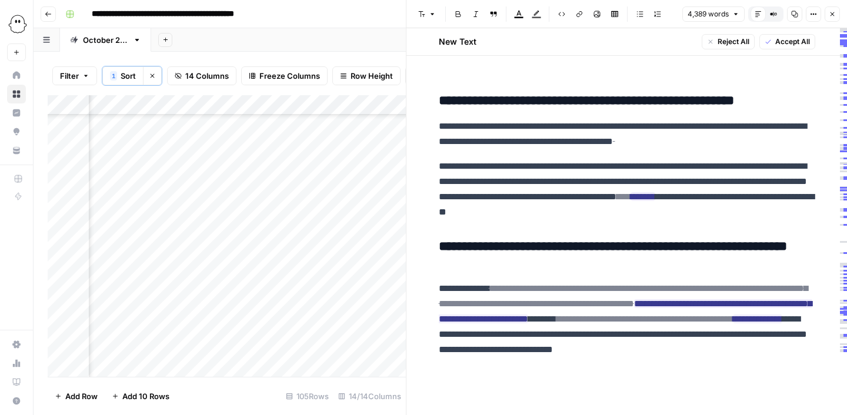
scroll to position [10074, 0]
click at [769, 38] on button "Accept All" at bounding box center [787, 41] width 56 height 15
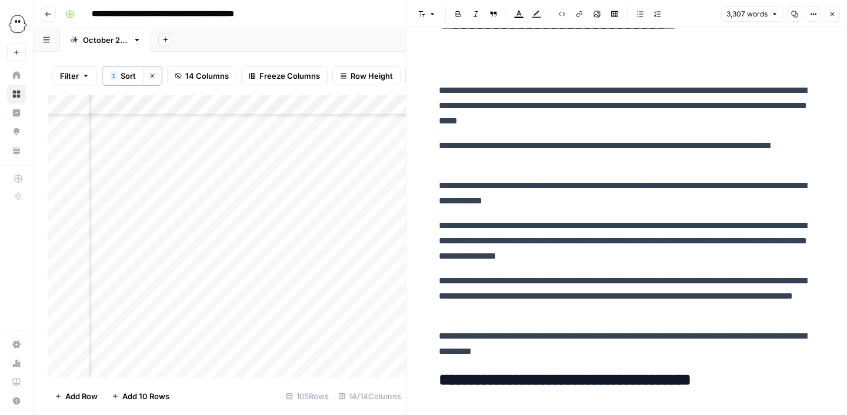
scroll to position [0, 0]
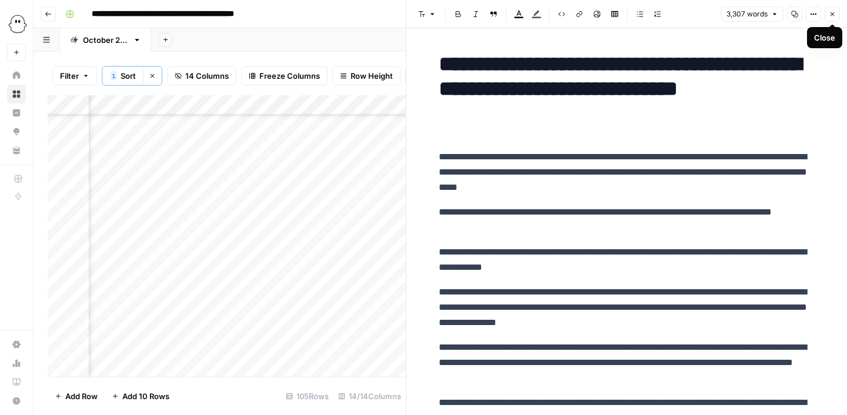
click at [831, 15] on icon "button" at bounding box center [832, 14] width 7 height 7
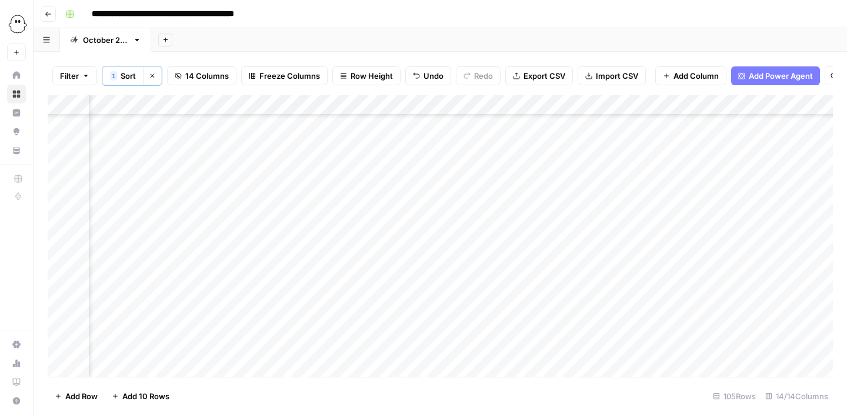
click at [822, 190] on div "Add Column" at bounding box center [440, 236] width 785 height 282
click at [405, 188] on div "Add Column" at bounding box center [440, 236] width 785 height 282
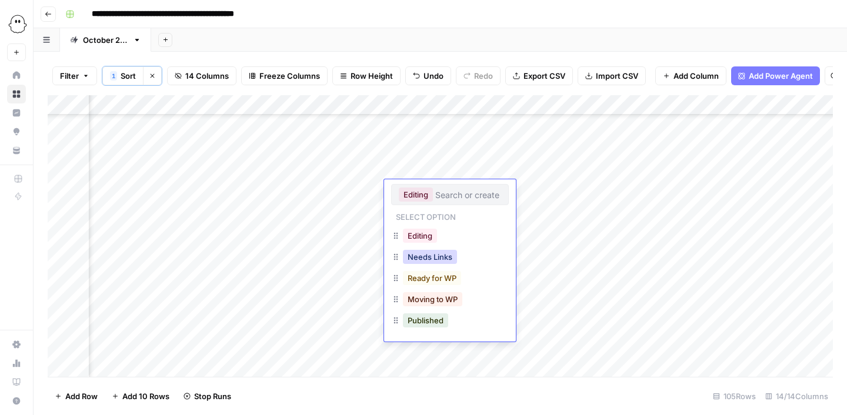
click at [429, 258] on button "Needs Links" at bounding box center [430, 257] width 54 height 14
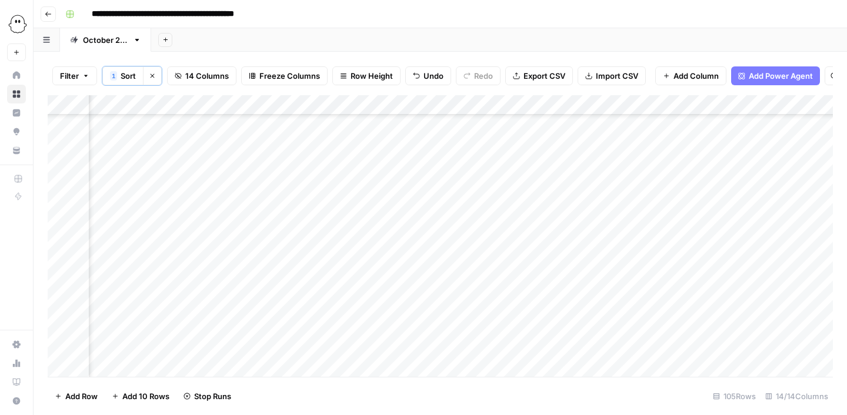
click at [412, 147] on div "Add Column" at bounding box center [440, 236] width 785 height 282
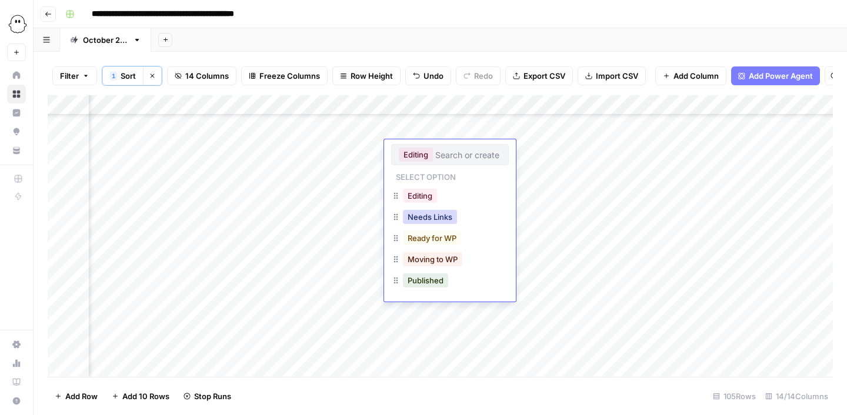
click at [430, 218] on button "Needs Links" at bounding box center [430, 217] width 54 height 14
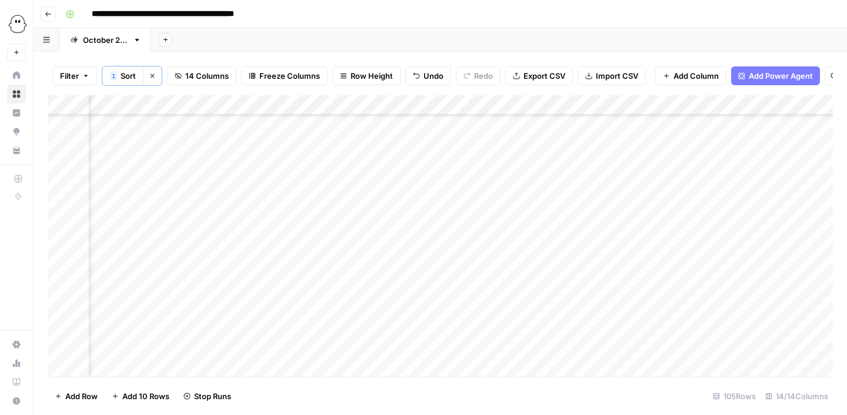
click at [411, 171] on div "Add Column" at bounding box center [440, 236] width 785 height 282
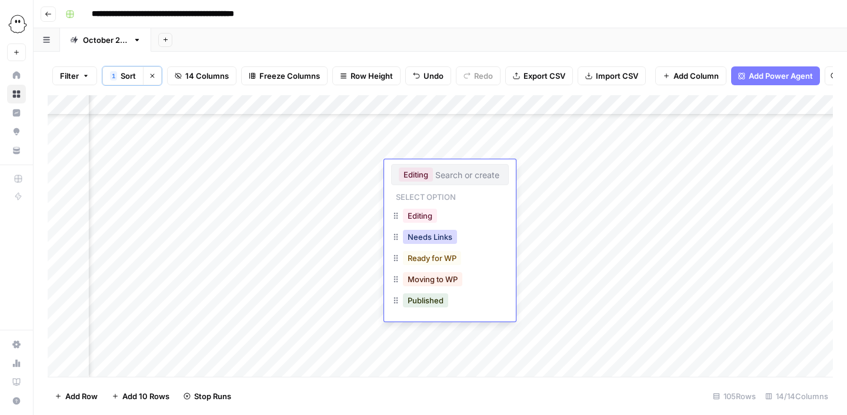
click at [435, 234] on button "Needs Links" at bounding box center [430, 237] width 54 height 14
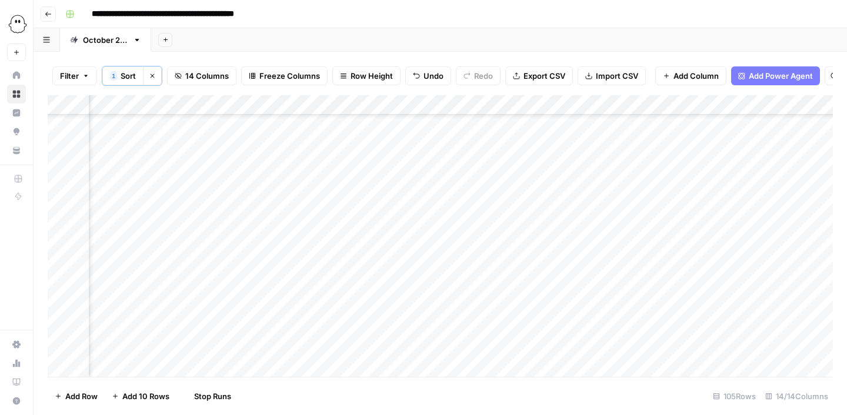
click at [416, 209] on div "Add Column" at bounding box center [440, 236] width 785 height 282
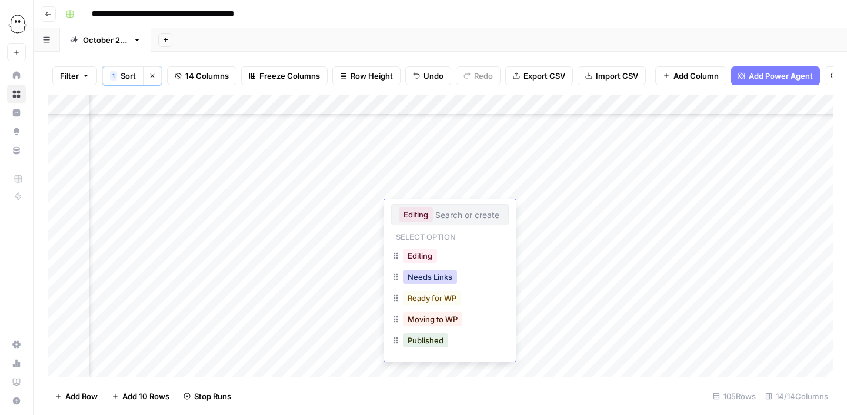
click at [429, 276] on button "Needs Links" at bounding box center [430, 277] width 54 height 14
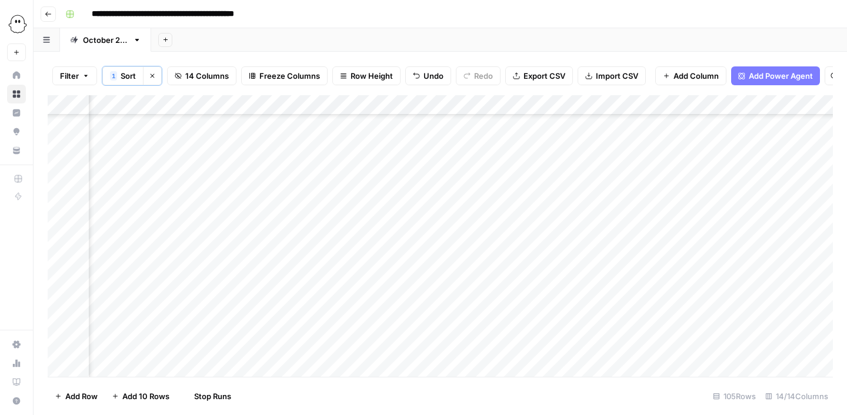
click at [409, 226] on div "Add Column" at bounding box center [440, 236] width 785 height 282
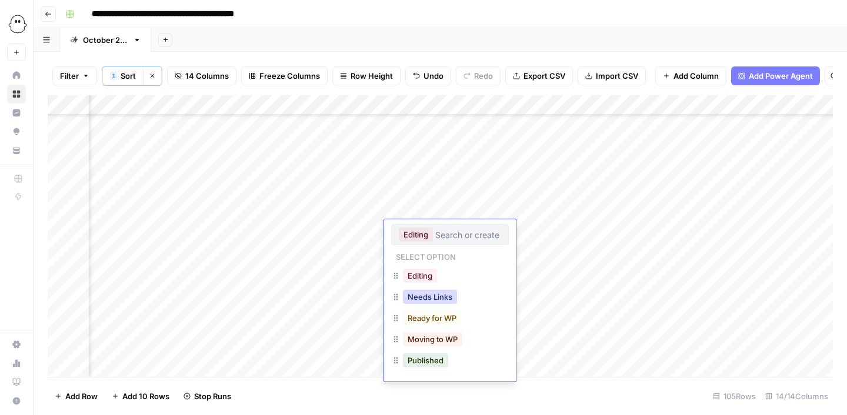
click at [431, 294] on button "Needs Links" at bounding box center [430, 297] width 54 height 14
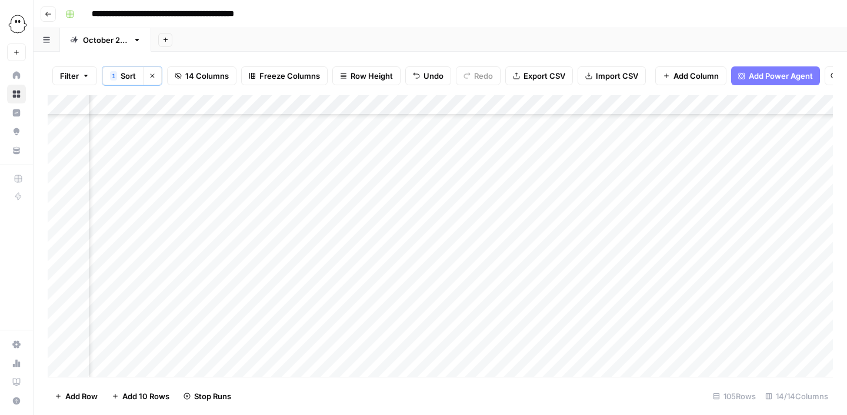
click at [526, 248] on div "Add Column" at bounding box center [440, 236] width 785 height 282
click at [526, 269] on div "Add Column" at bounding box center [440, 236] width 785 height 282
click at [526, 290] on div "Add Column" at bounding box center [440, 236] width 785 height 282
click at [528, 270] on div "Add Column" at bounding box center [440, 236] width 785 height 282
click at [659, 151] on div "Add Column" at bounding box center [440, 236] width 785 height 282
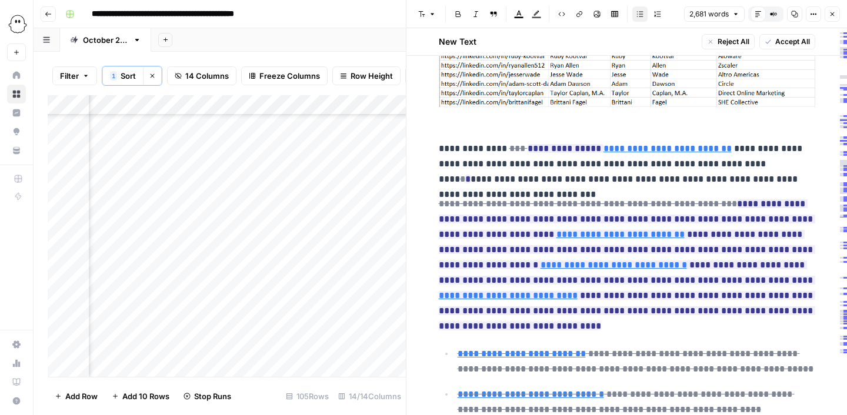
scroll to position [3588, 0]
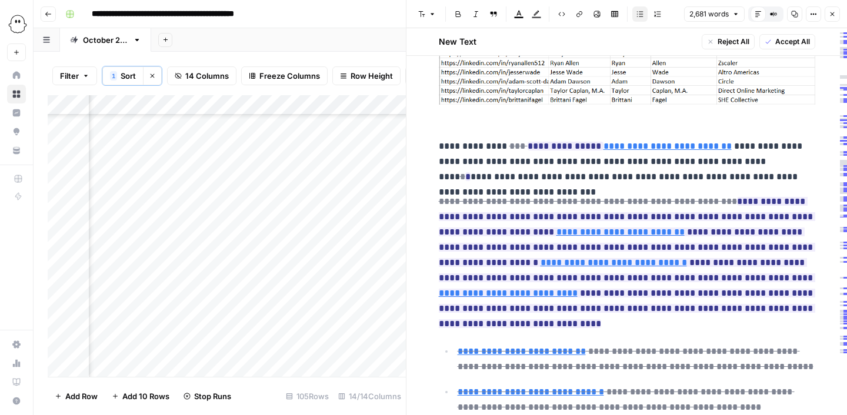
click at [444, 119] on p at bounding box center [627, 66] width 376 height 128
click at [441, 145] on p "**********" at bounding box center [627, 162] width 376 height 46
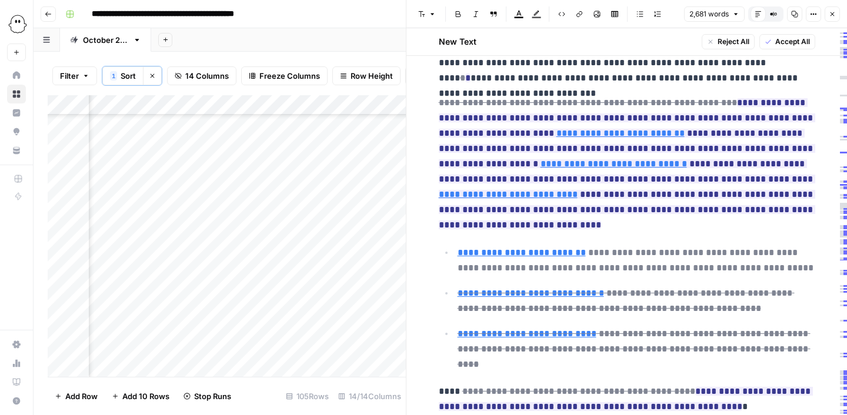
scroll to position [3678, 0]
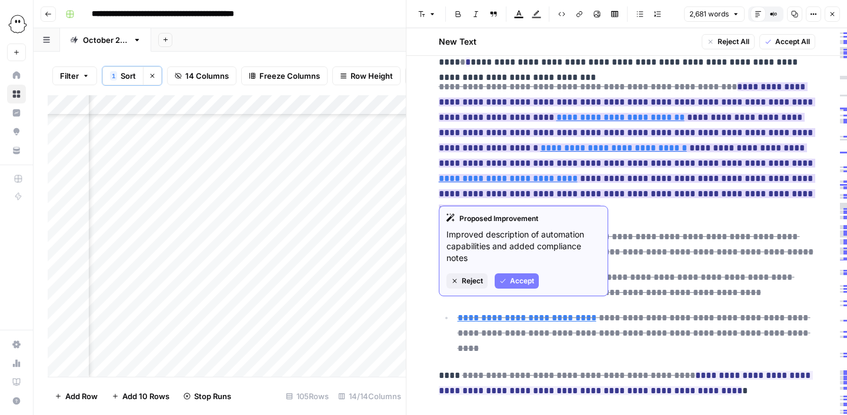
click at [506, 132] on ins "**********" at bounding box center [627, 147] width 376 height 131
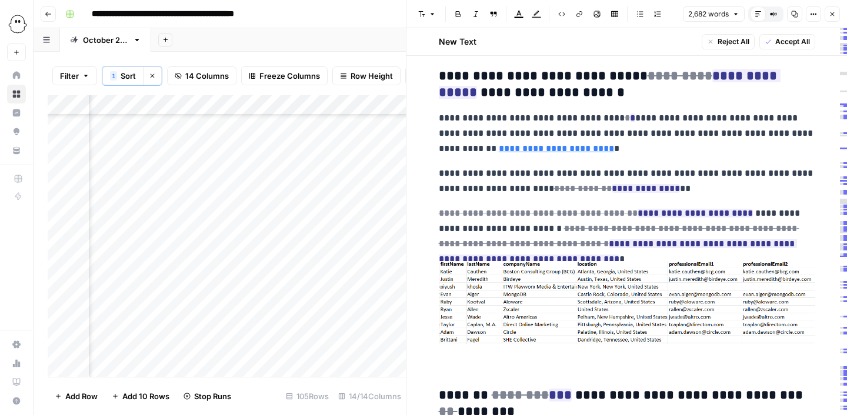
scroll to position [4047, 0]
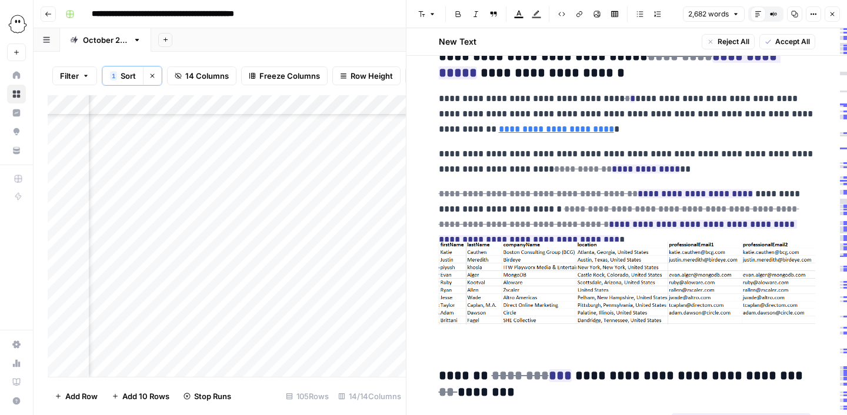
click at [439, 368] on h3 "**********" at bounding box center [627, 384] width 376 height 33
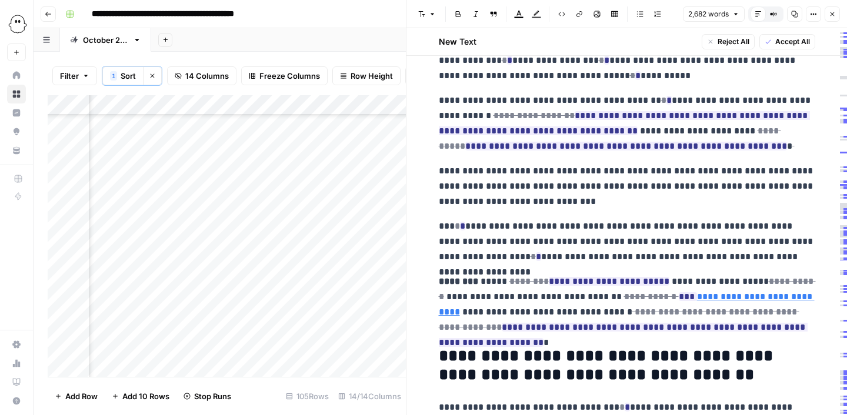
scroll to position [4511, 0]
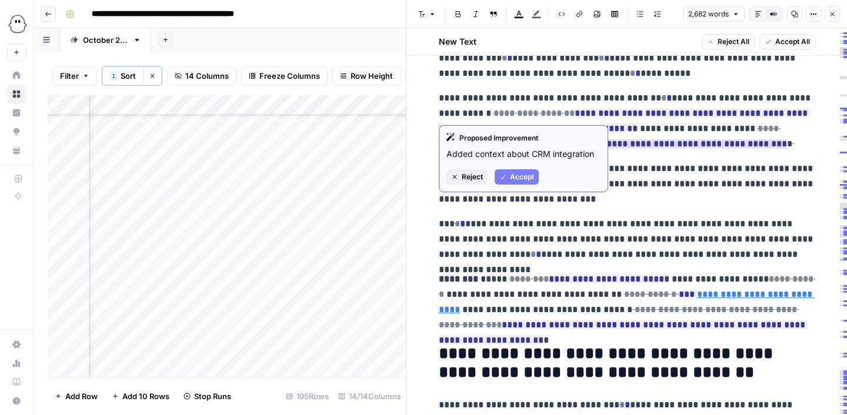
click at [527, 139] on ins "**********" at bounding box center [626, 143] width 322 height 9
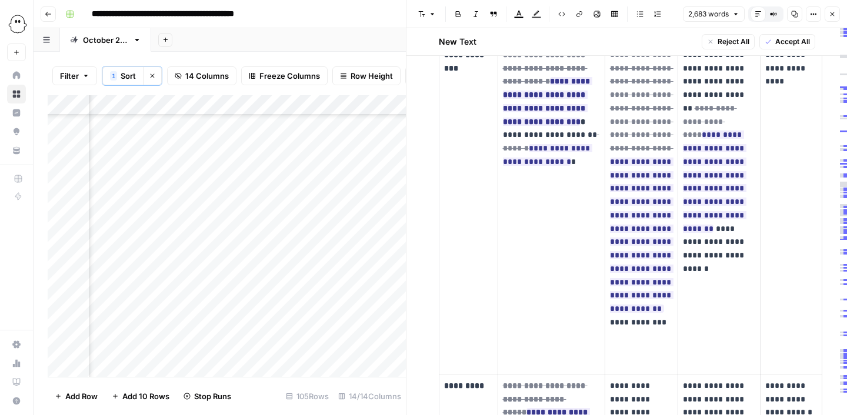
scroll to position [5371, 0]
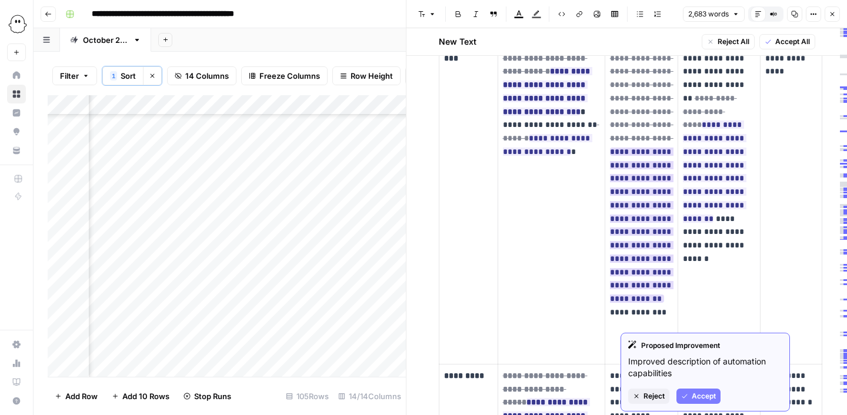
click at [648, 268] on ins "**********" at bounding box center [642, 225] width 64 height 155
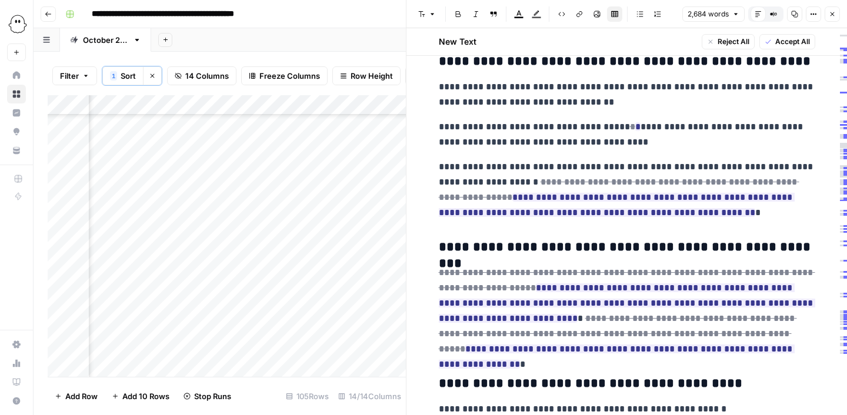
scroll to position [8090, 0]
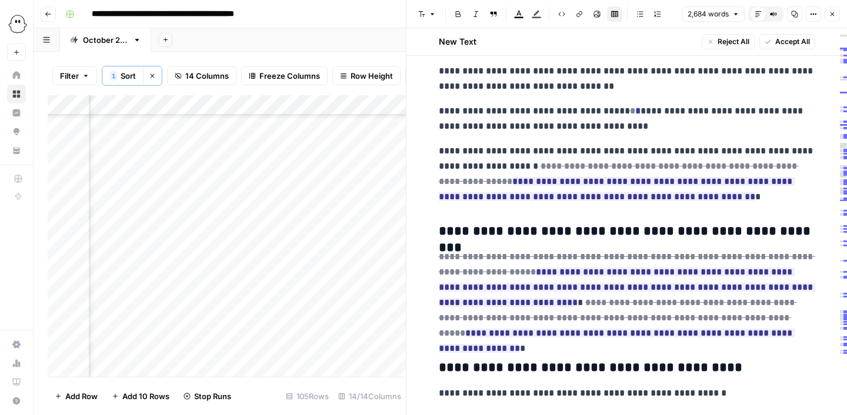
click at [785, 37] on span "Accept All" at bounding box center [792, 41] width 35 height 11
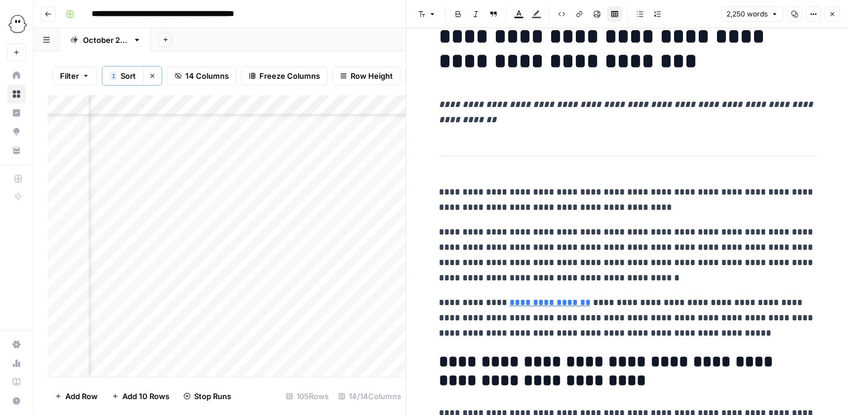
scroll to position [0, 0]
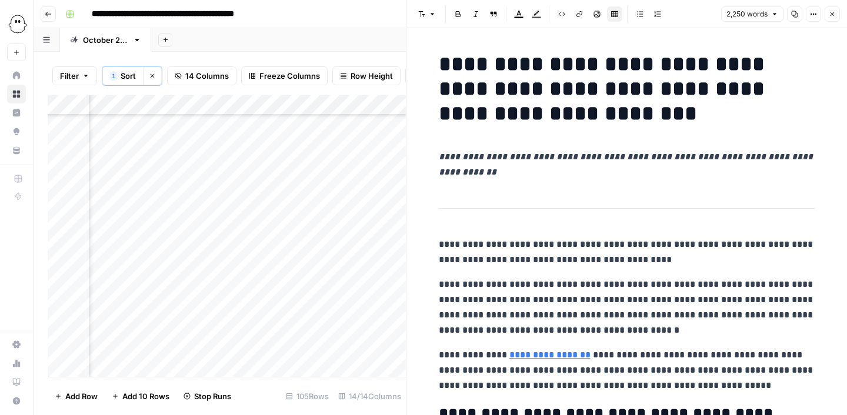
click at [832, 11] on icon "button" at bounding box center [832, 14] width 7 height 7
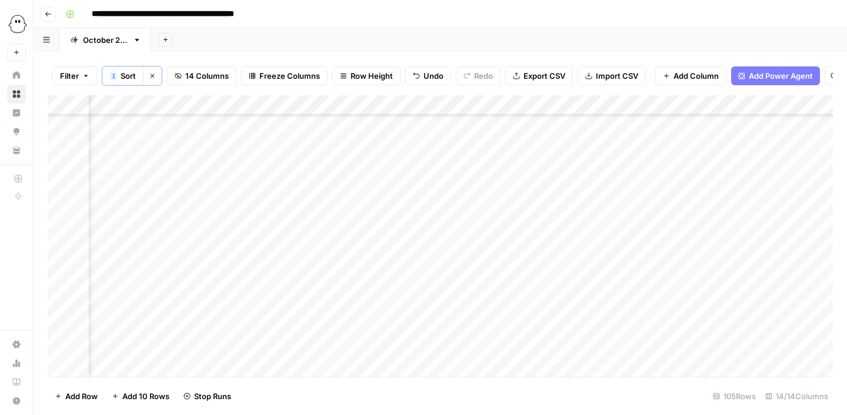
scroll to position [1674, 696]
click at [764, 187] on div "Add Column" at bounding box center [440, 236] width 785 height 282
click at [661, 208] on div "Add Column" at bounding box center [440, 236] width 785 height 282
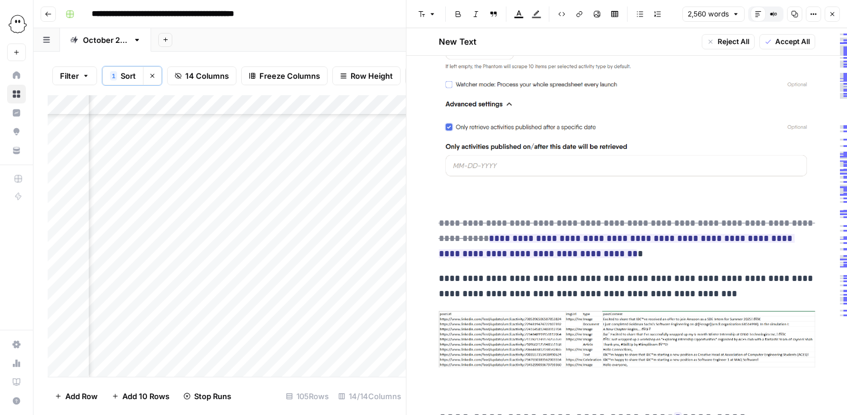
scroll to position [5131, 0]
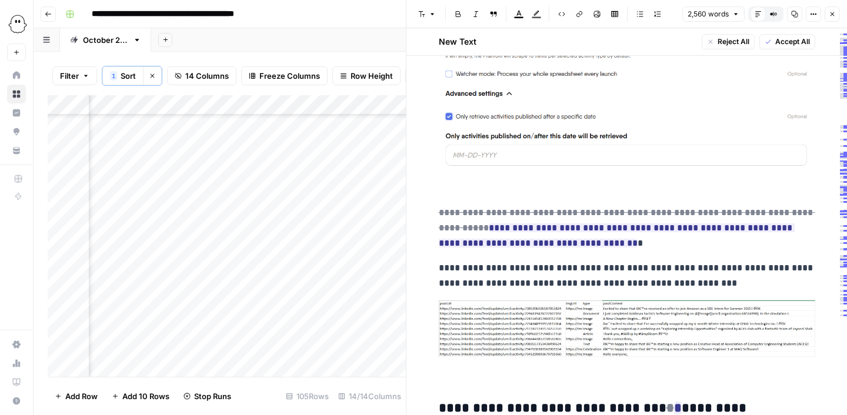
click at [446, 173] on p at bounding box center [627, 48] width 376 height 294
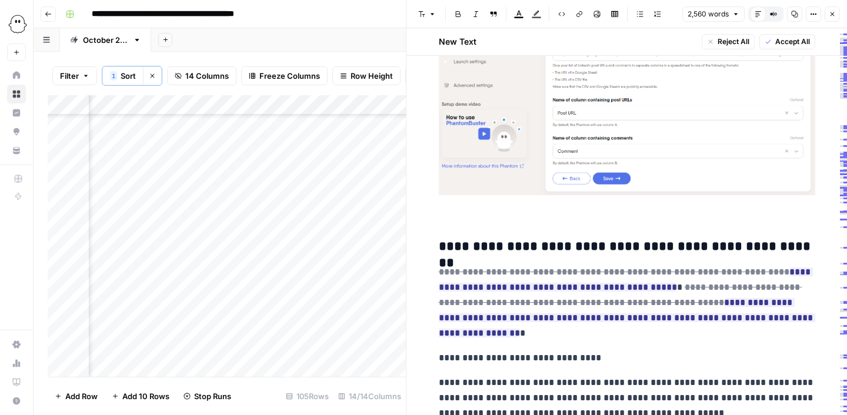
scroll to position [5910, 0]
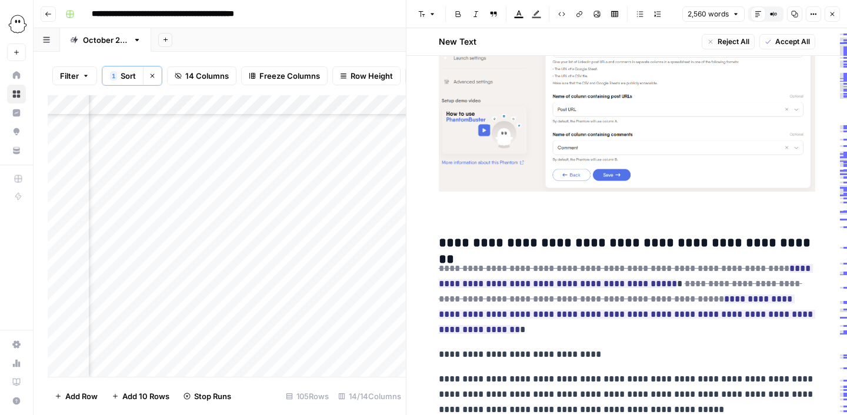
click at [441, 195] on p at bounding box center [627, 106] width 376 height 219
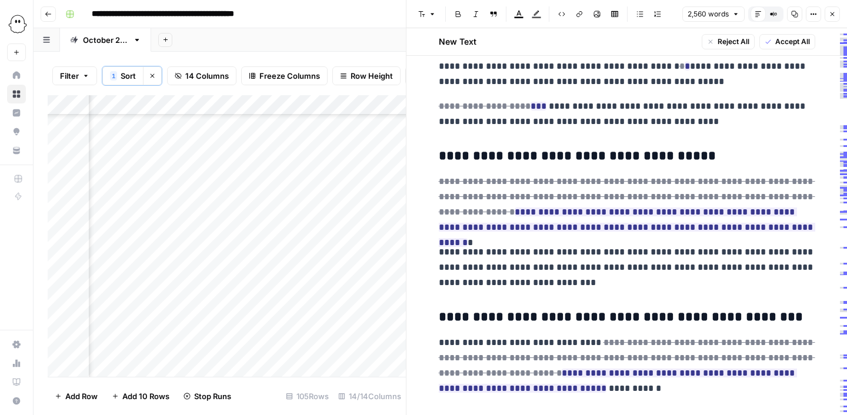
scroll to position [8289, 0]
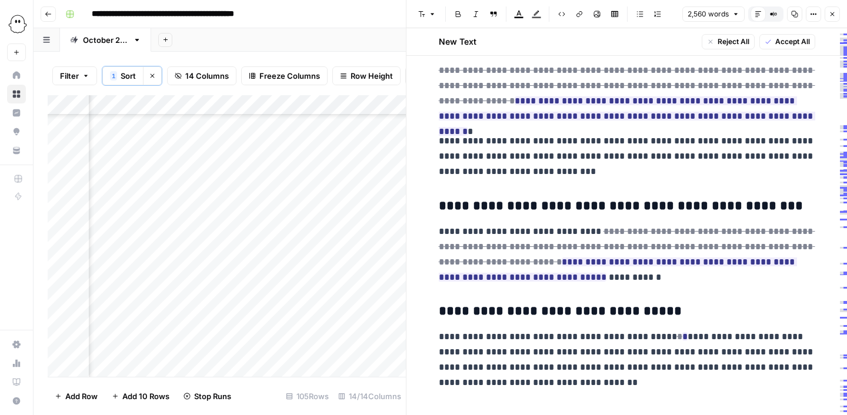
click at [802, 44] on span "Accept All" at bounding box center [792, 41] width 35 height 11
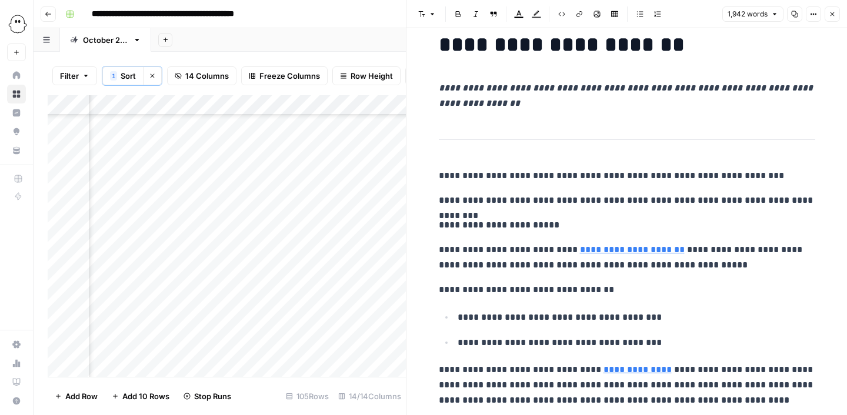
scroll to position [0, 0]
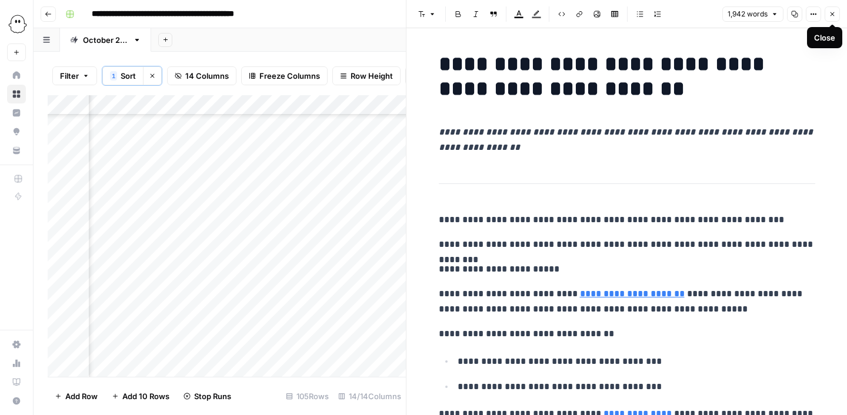
click at [834, 11] on icon "button" at bounding box center [832, 14] width 7 height 7
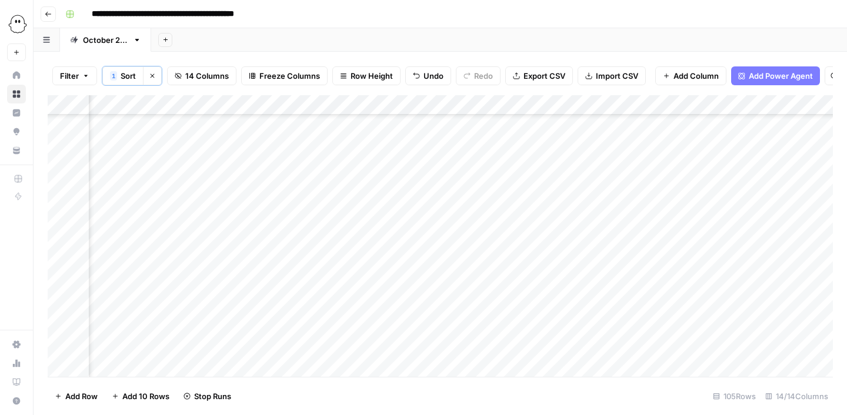
click at [764, 209] on div "Add Column" at bounding box center [440, 236] width 785 height 282
click at [426, 230] on div "Add Column" at bounding box center [440, 236] width 785 height 282
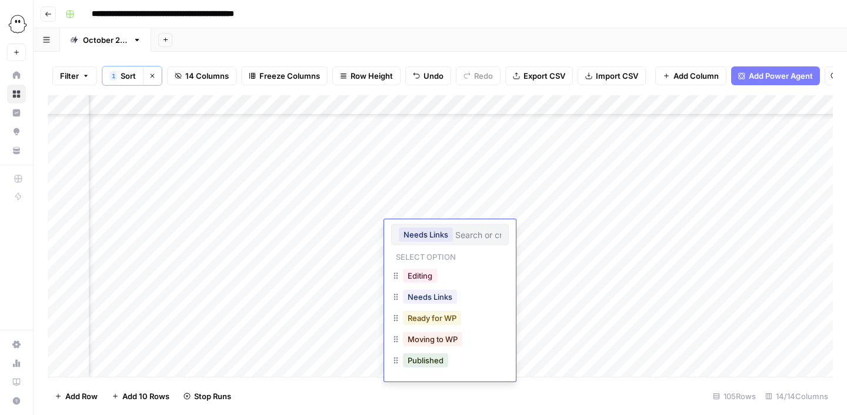
click at [445, 322] on button "Ready for WP" at bounding box center [432, 318] width 58 height 14
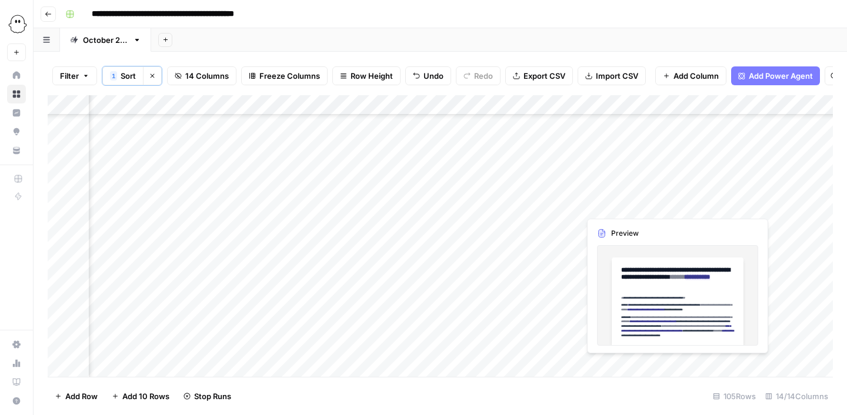
click at [659, 205] on div "Add Column" at bounding box center [440, 236] width 785 height 282
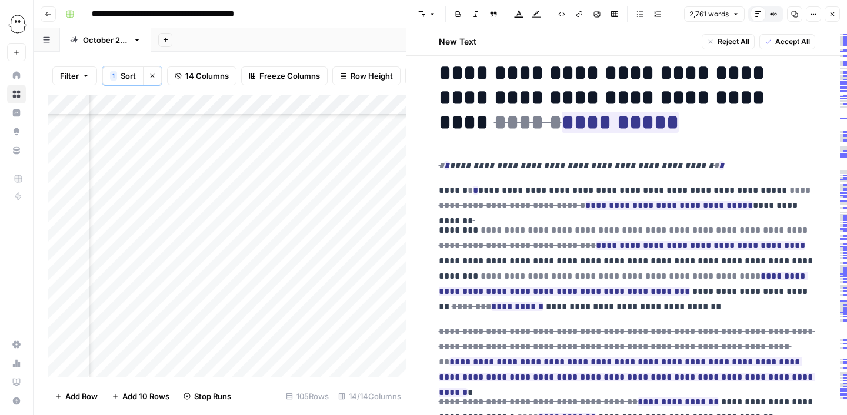
scroll to position [8, 0]
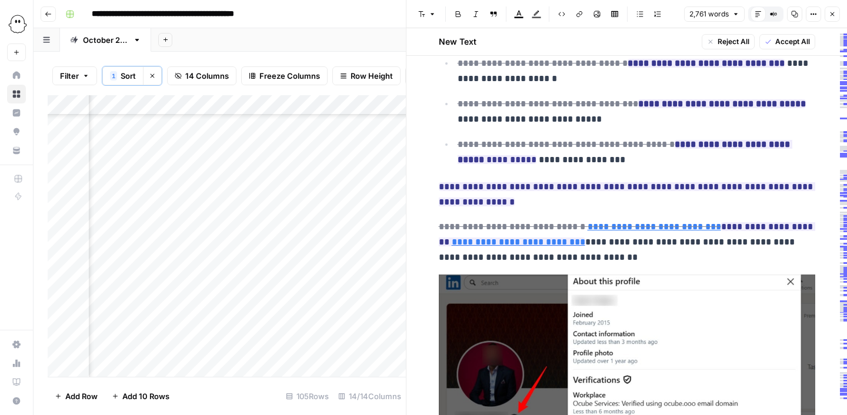
scroll to position [3659, 0]
